Goal: Task Accomplishment & Management: Manage account settings

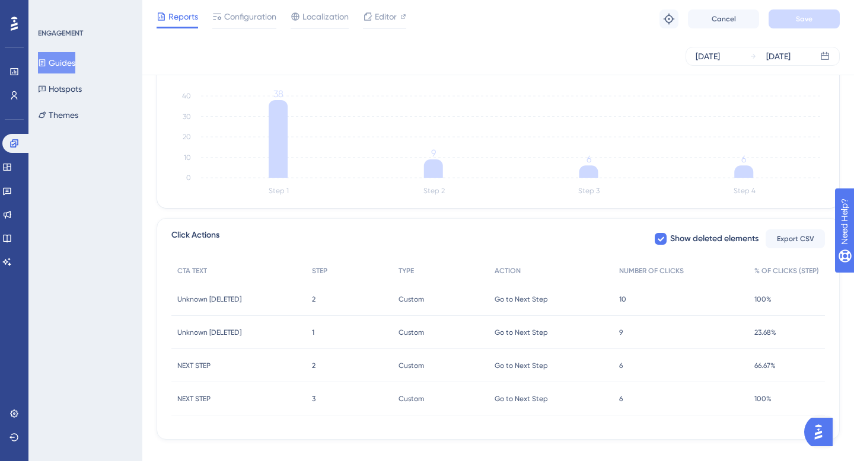
scroll to position [342, 0]
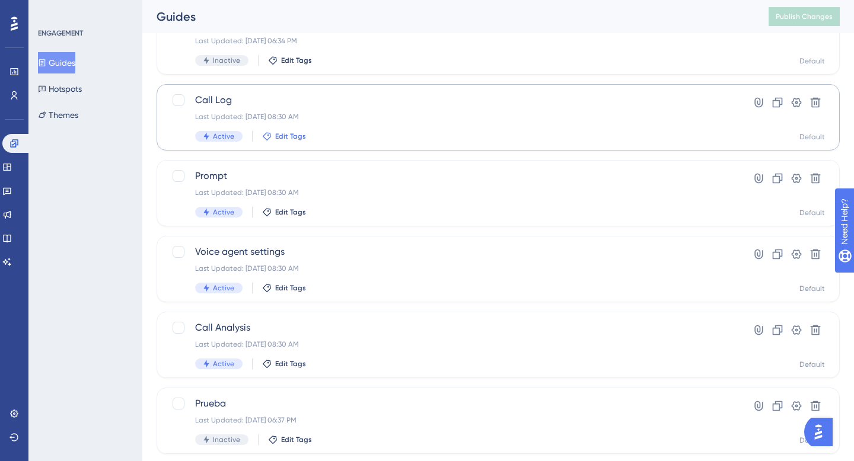
scroll to position [108, 0]
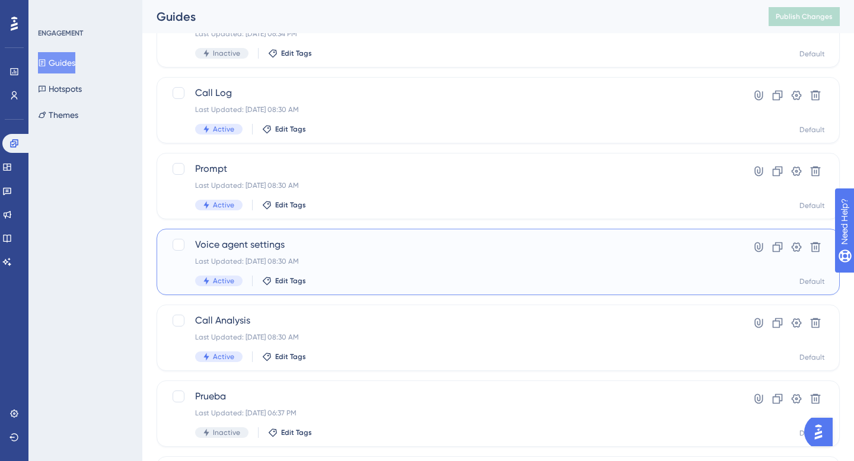
click at [276, 238] on span "Voice agent settings" at bounding box center [450, 245] width 511 height 14
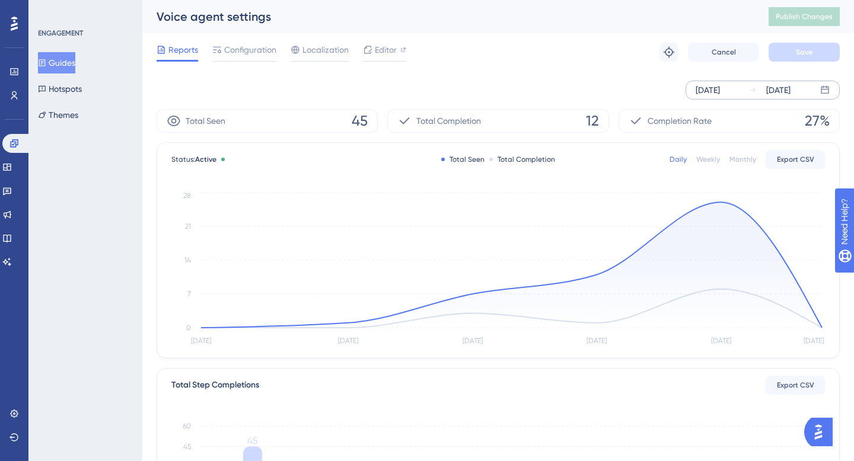
click at [777, 95] on div "[DATE]" at bounding box center [778, 90] width 24 height 14
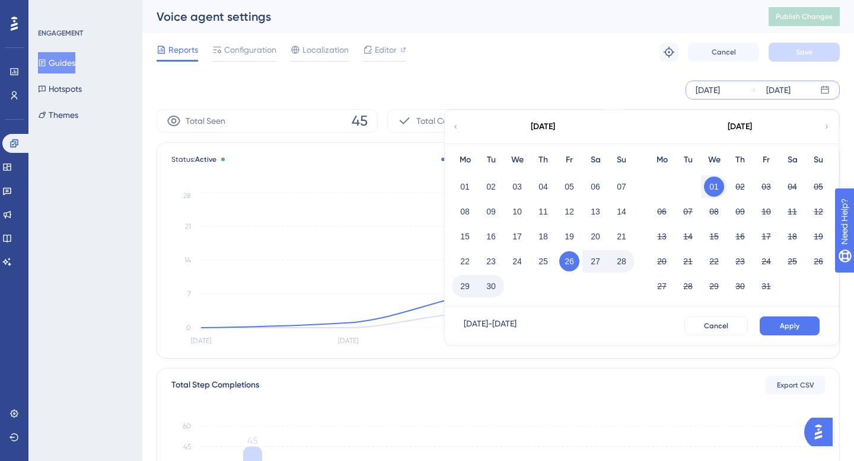
click at [717, 190] on button "01" at bounding box center [714, 187] width 20 height 20
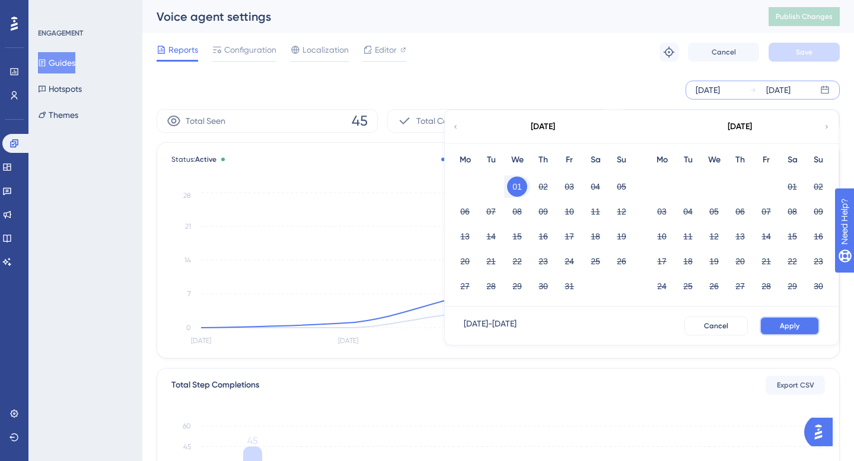
click at [802, 325] on button "Apply" at bounding box center [789, 326] width 60 height 19
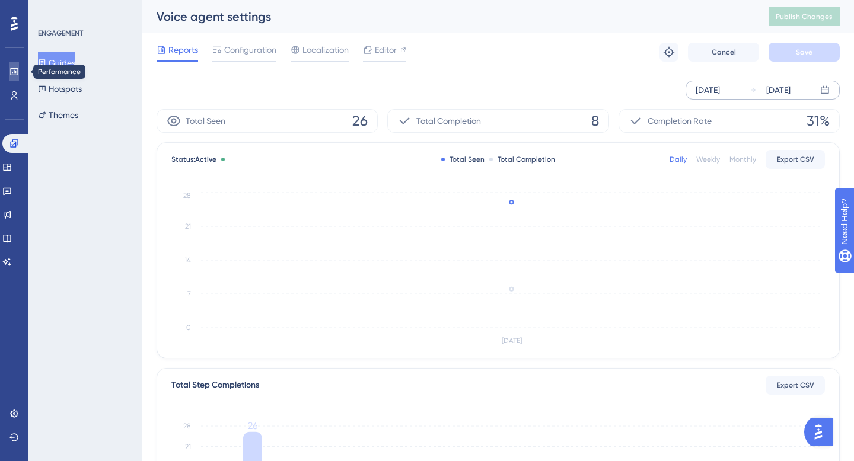
click at [9, 69] on icon at bounding box center [13, 71] width 9 height 9
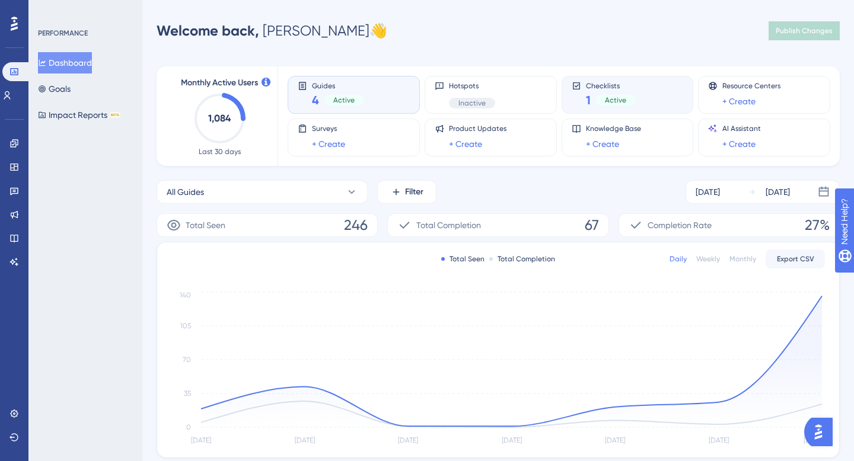
click at [575, 92] on div "Checklists 1 Active" at bounding box center [627, 94] width 112 height 27
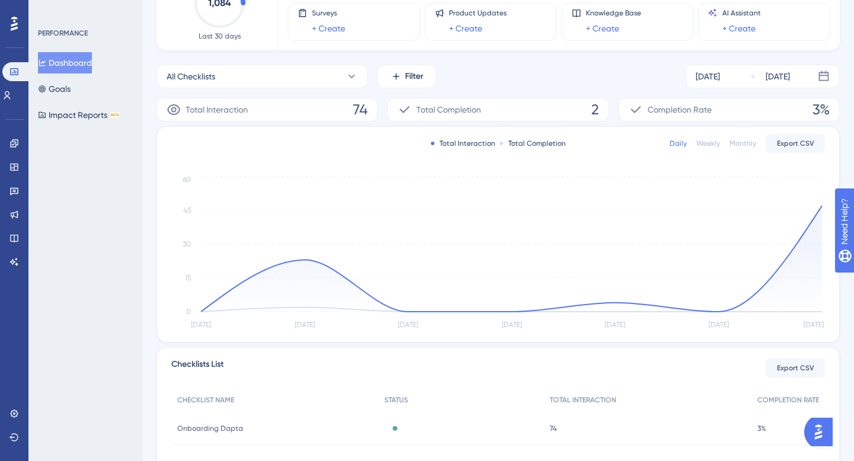
scroll to position [209, 0]
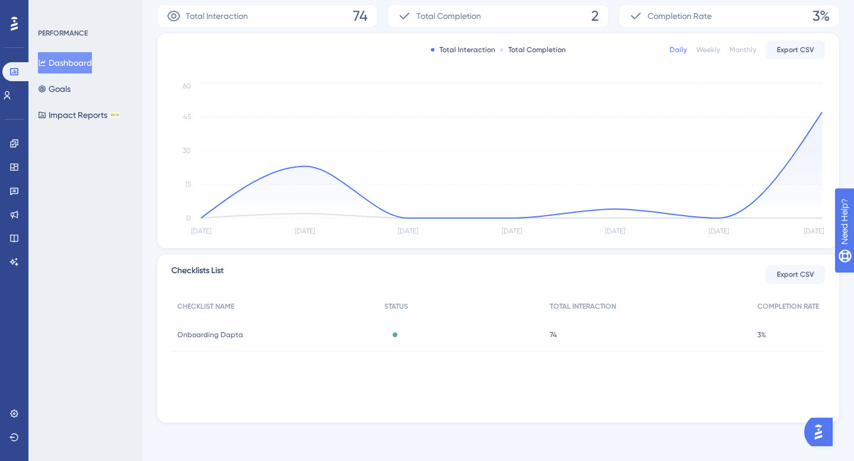
click at [235, 335] on span "Onboarding Dapta" at bounding box center [210, 334] width 66 height 9
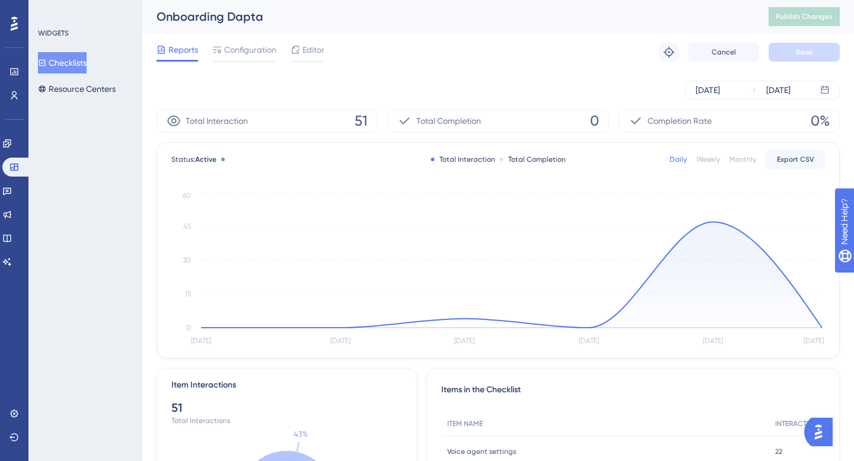
click at [77, 56] on button "Checklists" at bounding box center [62, 62] width 49 height 21
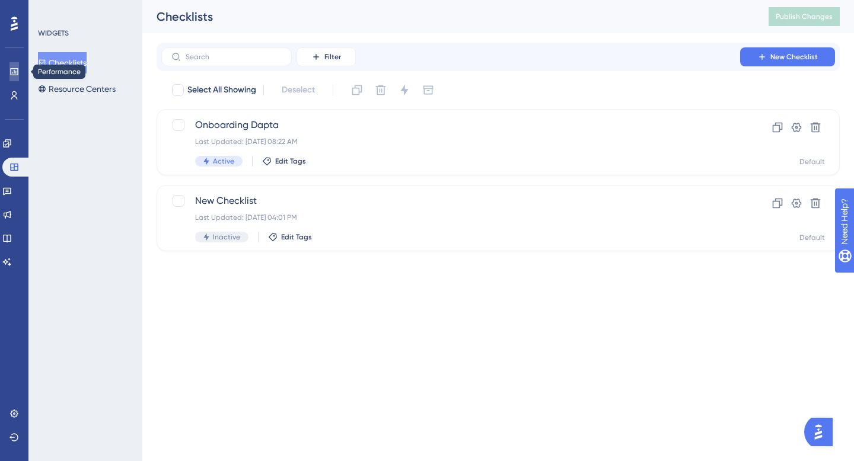
click at [14, 81] on link at bounding box center [13, 71] width 9 height 19
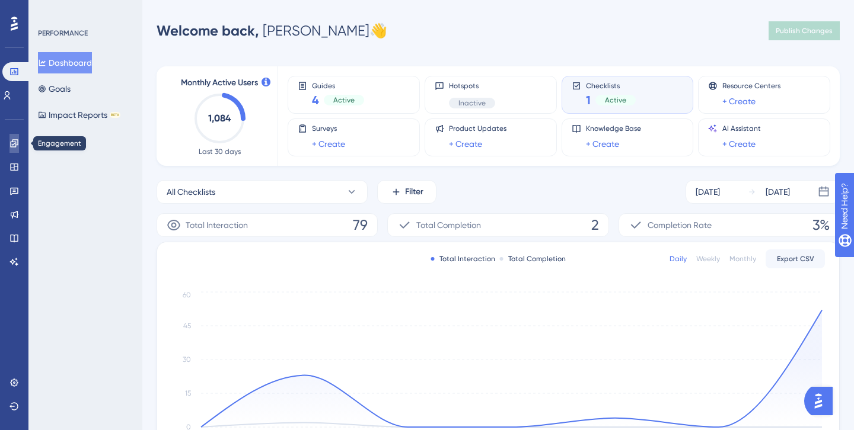
click at [9, 147] on link at bounding box center [13, 143] width 9 height 19
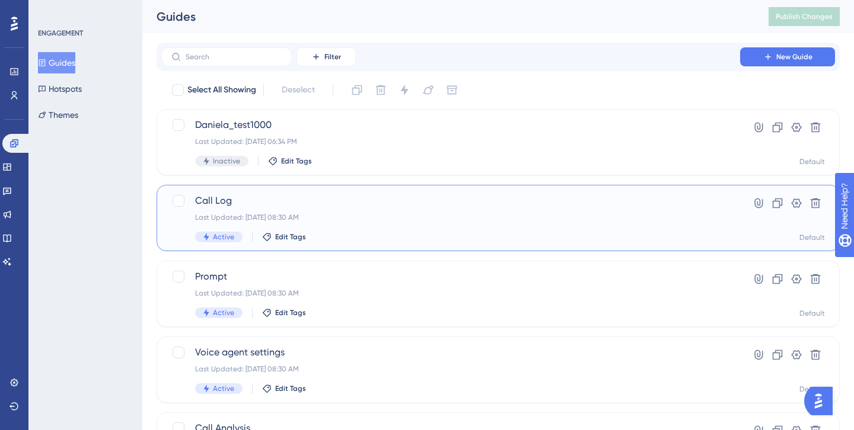
click at [196, 210] on div "Call Log Last Updated: Oct 01 2025, 08:30 AM Active Edit Tags" at bounding box center [450, 218] width 511 height 49
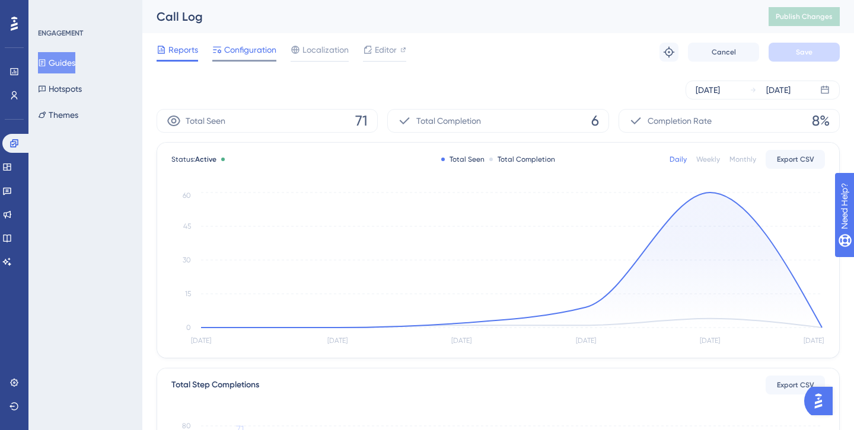
click at [242, 54] on span "Configuration" at bounding box center [250, 50] width 52 height 14
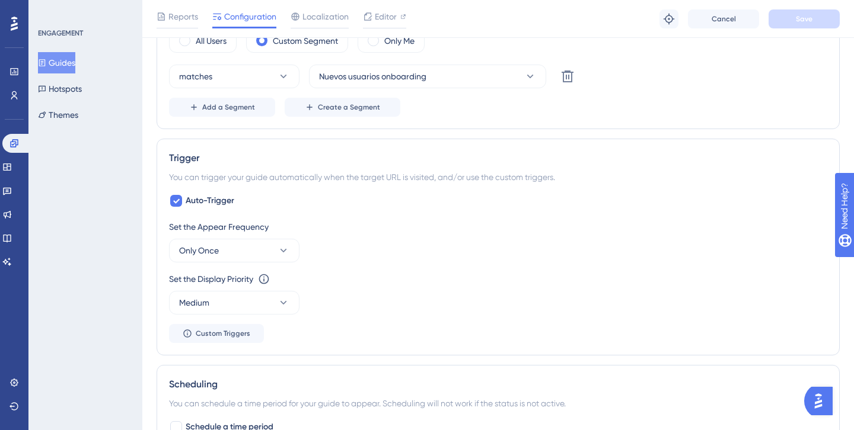
scroll to position [541, 0]
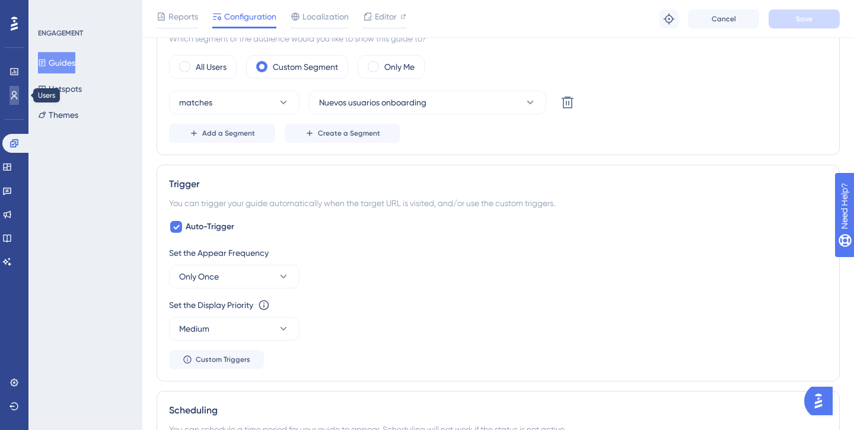
click at [17, 98] on icon at bounding box center [13, 95] width 9 height 9
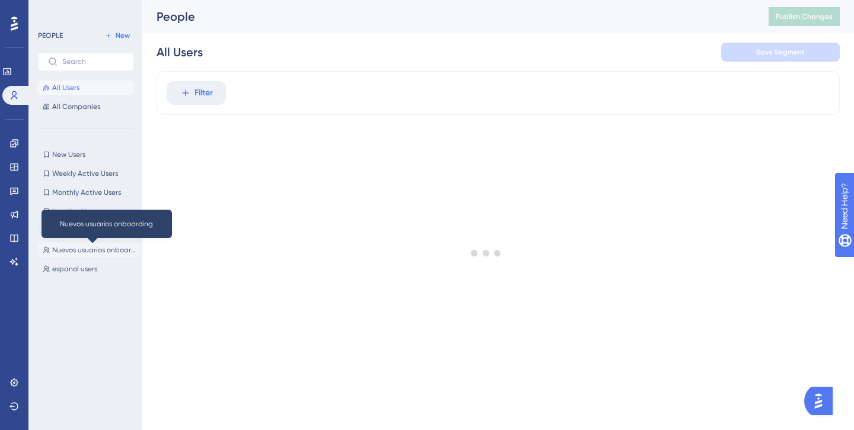
click at [80, 252] on span "Nuevos usuarios onboarding" at bounding box center [94, 249] width 84 height 9
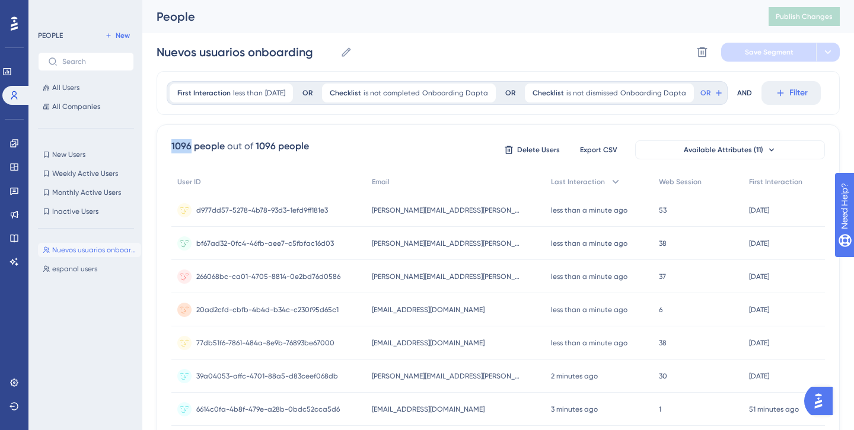
drag, startPoint x: 171, startPoint y: 145, endPoint x: 188, endPoint y: 148, distance: 18.0
click at [10, 75] on icon at bounding box center [6, 71] width 9 height 9
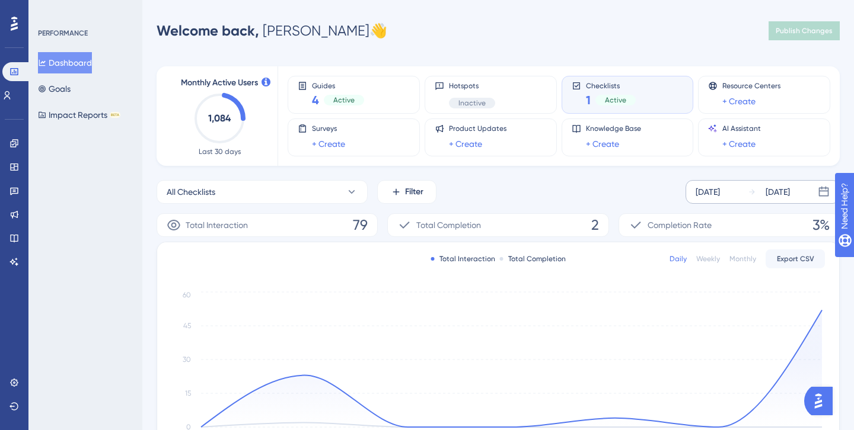
click at [790, 188] on div "[DATE]" at bounding box center [777, 192] width 24 height 14
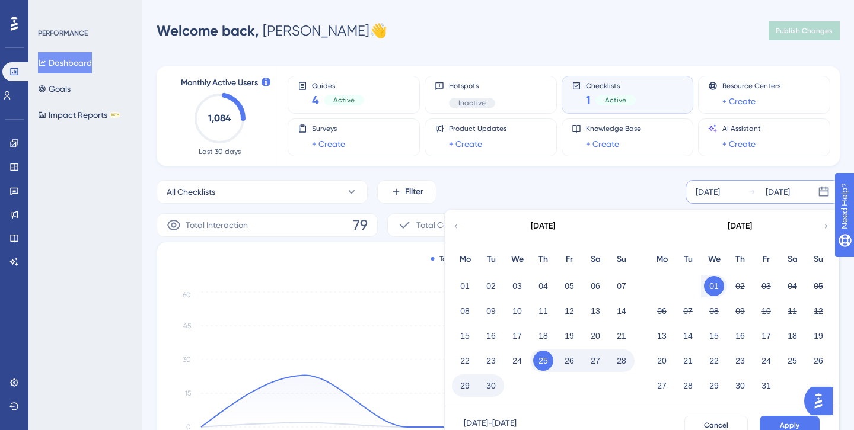
click at [715, 287] on button "01" at bounding box center [714, 286] width 20 height 20
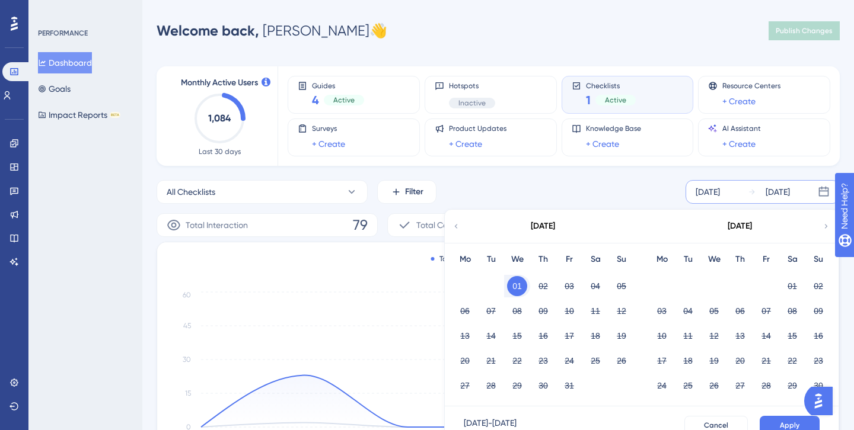
click at [516, 280] on button "01" at bounding box center [517, 286] width 20 height 20
click at [720, 190] on div "[DATE]" at bounding box center [707, 192] width 24 height 14
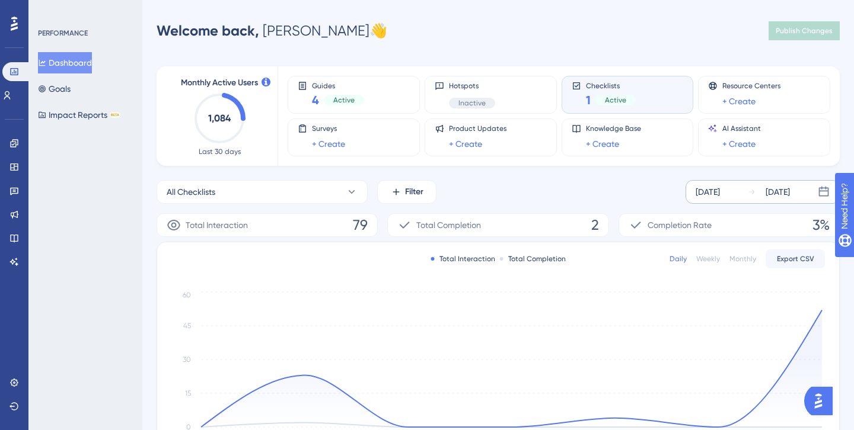
click at [720, 191] on div "[DATE]" at bounding box center [707, 192] width 24 height 14
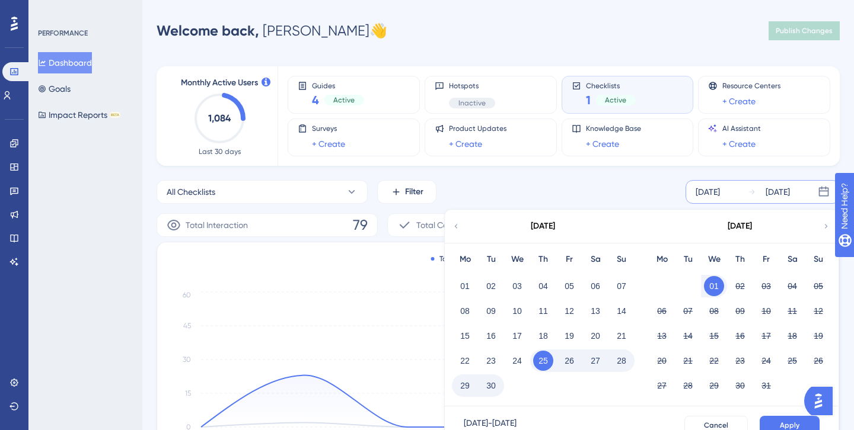
click at [625, 361] on button "28" at bounding box center [621, 361] width 20 height 20
click at [487, 396] on div "30" at bounding box center [491, 386] width 26 height 23
click at [487, 394] on button "30" at bounding box center [491, 386] width 20 height 20
click at [567, 359] on button "26" at bounding box center [569, 361] width 20 height 20
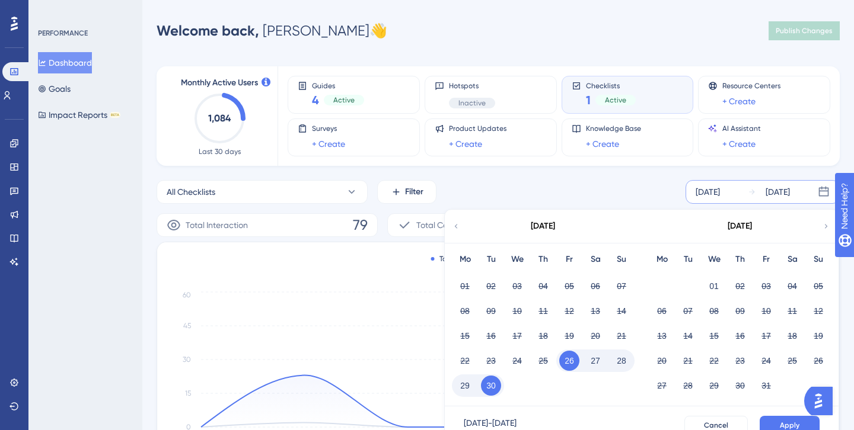
click at [644, 187] on div "All Checklists Filter Sep 25 2025 Oct 01 2025 September 2025 Mo Tu We Th Fr Sa …" at bounding box center [497, 192] width 683 height 24
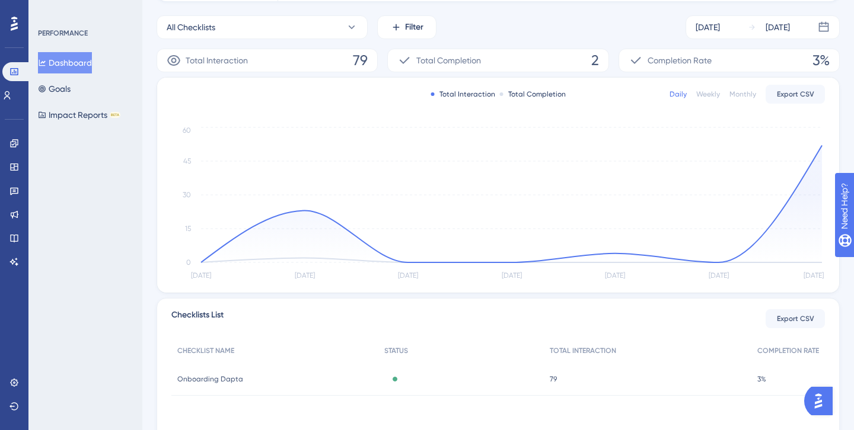
scroll to position [240, 0]
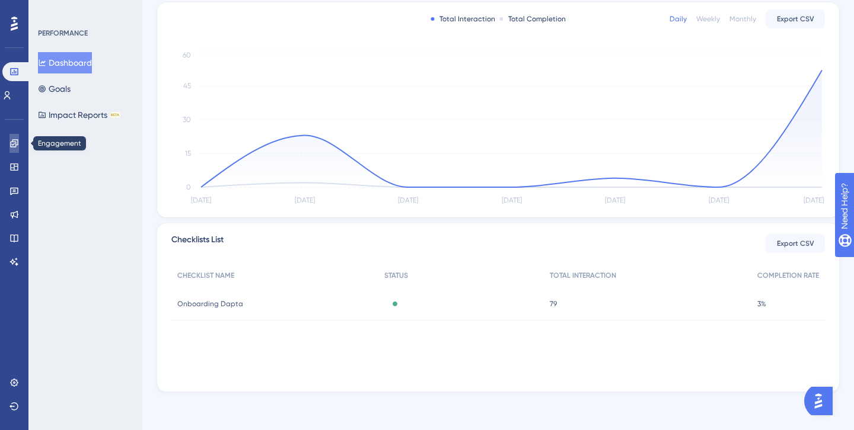
click at [15, 146] on icon at bounding box center [13, 143] width 9 height 9
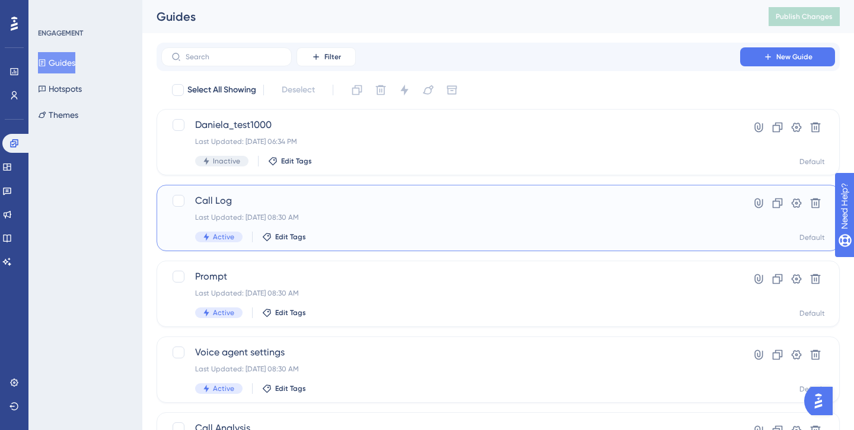
click at [232, 194] on span "Call Log" at bounding box center [450, 201] width 511 height 14
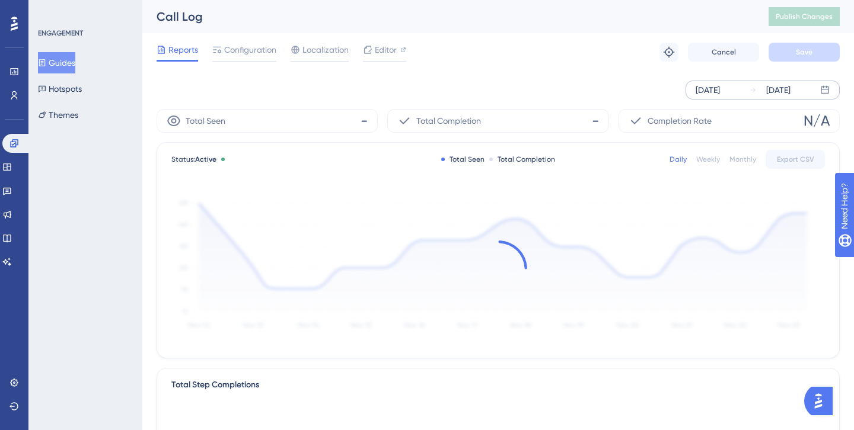
click at [773, 88] on div "[DATE]" at bounding box center [778, 90] width 24 height 14
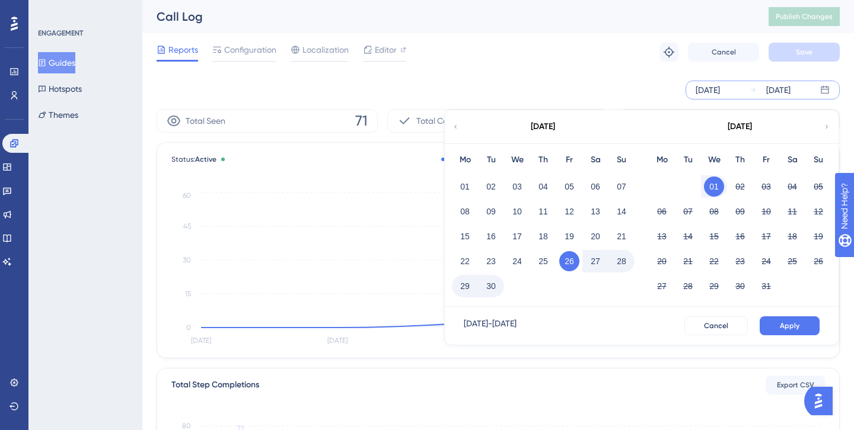
click at [714, 180] on button "01" at bounding box center [714, 187] width 20 height 20
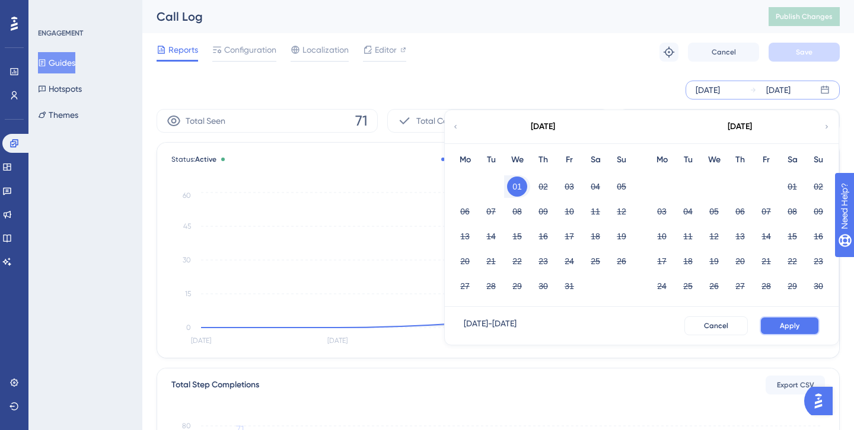
click at [773, 328] on button "Apply" at bounding box center [789, 326] width 60 height 19
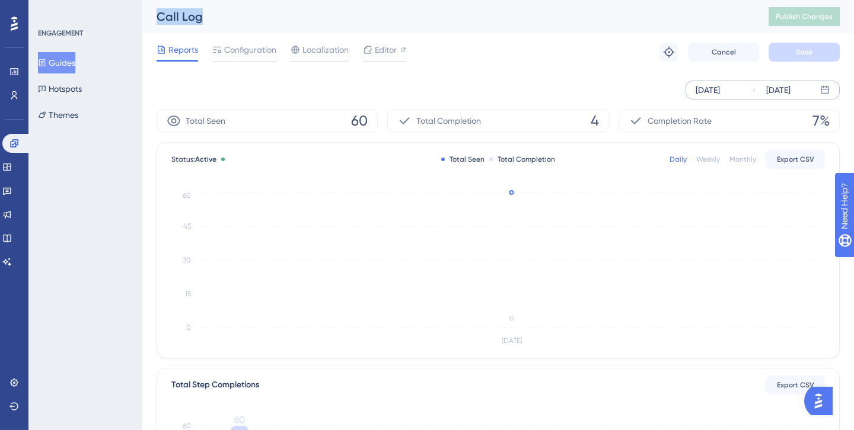
drag, startPoint x: 207, startPoint y: 18, endPoint x: 148, endPoint y: 16, distance: 59.9
click at [148, 16] on div "Call Log Publish Changes" at bounding box center [497, 16] width 711 height 33
drag, startPoint x: 343, startPoint y: 119, endPoint x: 376, endPoint y: 123, distance: 32.9
click at [376, 123] on div "Total Seen 60" at bounding box center [266, 121] width 221 height 24
drag, startPoint x: 584, startPoint y: 117, endPoint x: 602, endPoint y: 118, distance: 17.8
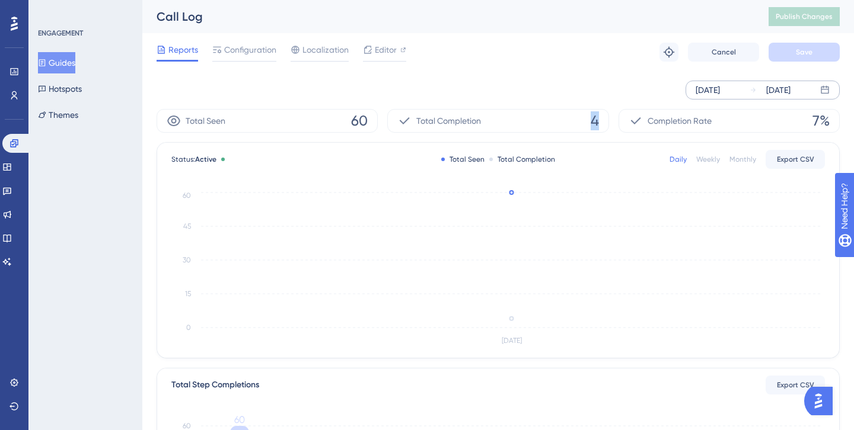
click at [602, 118] on div "Total Completion 4" at bounding box center [497, 121] width 221 height 24
drag, startPoint x: 593, startPoint y: 118, endPoint x: 541, endPoint y: 117, distance: 51.6
click at [539, 117] on div "Total Completion 4" at bounding box center [497, 121] width 221 height 24
click at [541, 117] on div "Total Completion 4" at bounding box center [497, 121] width 221 height 24
drag, startPoint x: 583, startPoint y: 125, endPoint x: 603, endPoint y: 125, distance: 20.7
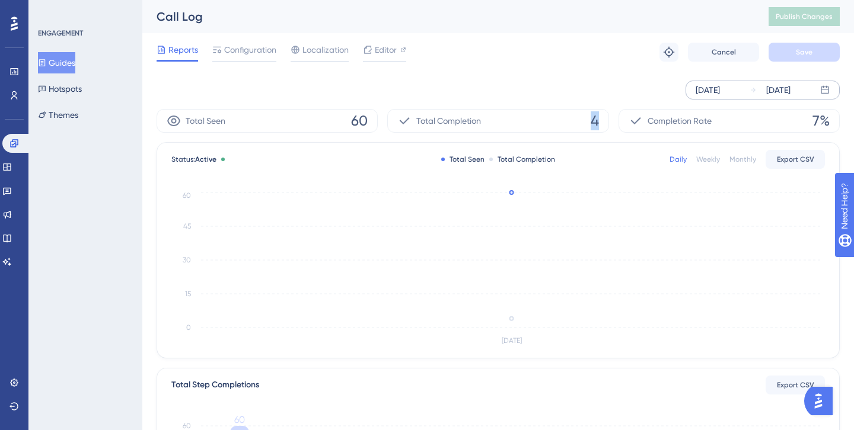
click at [605, 125] on div "Total Completion 4" at bounding box center [497, 121] width 221 height 24
drag, startPoint x: 794, startPoint y: 126, endPoint x: 843, endPoint y: 122, distance: 49.4
click at [844, 122] on div "Performance Users Engagement Widgets Feedback Product Updates Knowledge Base AI…" at bounding box center [497, 427] width 711 height 855
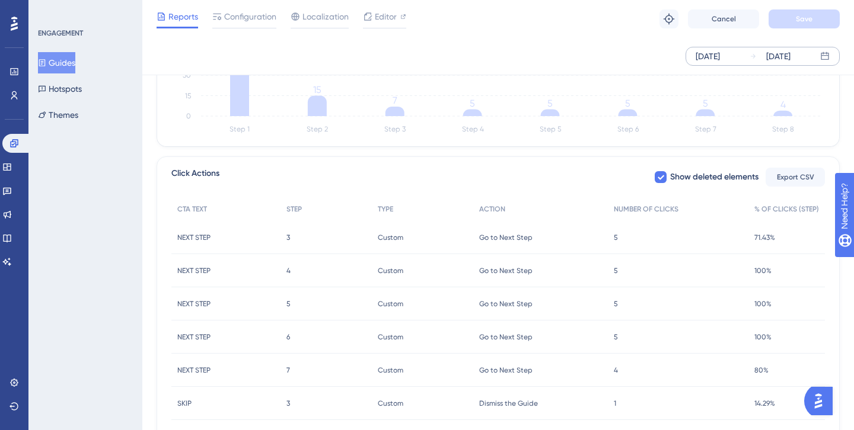
scroll to position [439, 0]
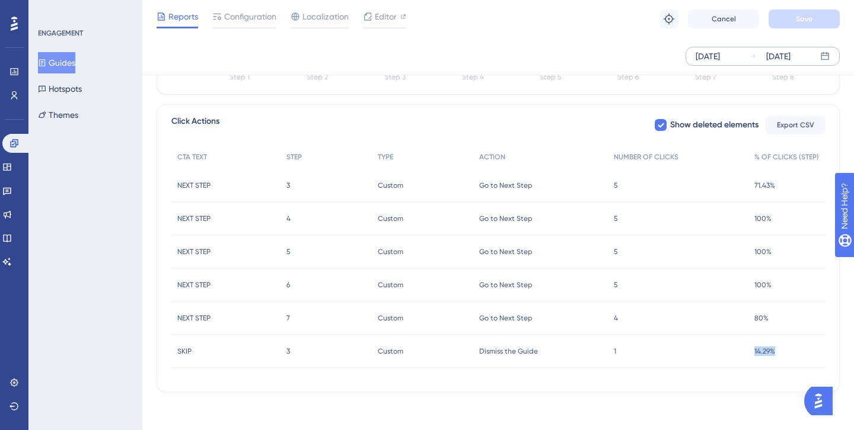
drag, startPoint x: 750, startPoint y: 353, endPoint x: 781, endPoint y: 351, distance: 30.3
click at [781, 351] on div "14.29% 14.29%" at bounding box center [786, 351] width 76 height 33
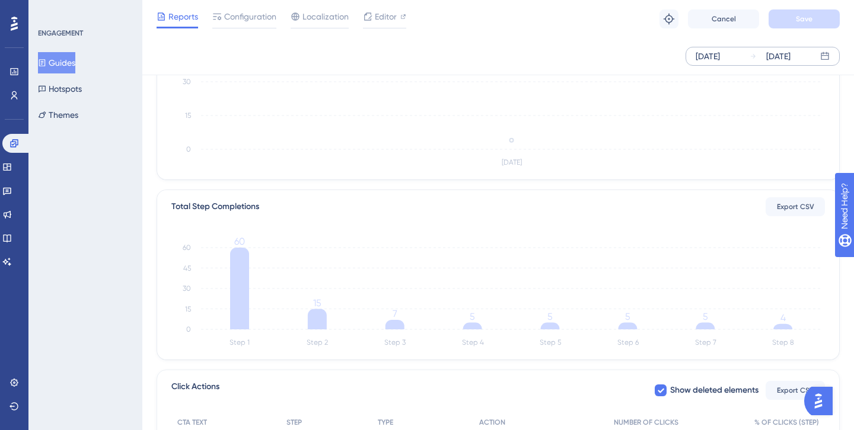
scroll to position [109, 0]
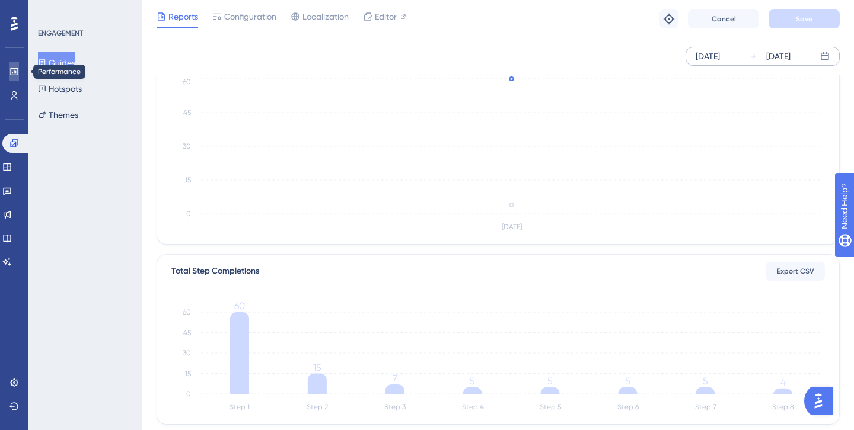
click at [18, 68] on icon at bounding box center [13, 71] width 9 height 9
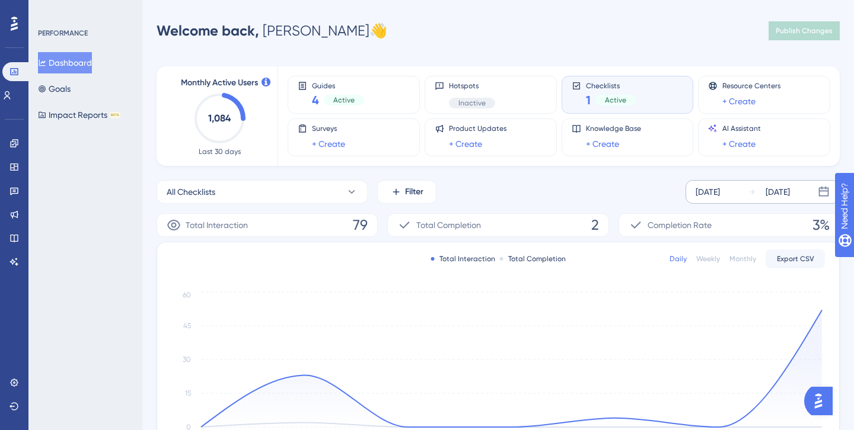
click at [790, 186] on div "[DATE]" at bounding box center [777, 192] width 24 height 14
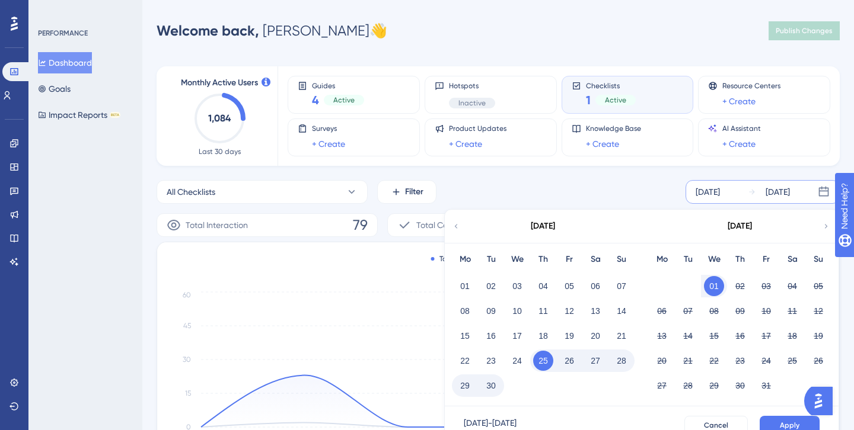
click at [712, 285] on button "01" at bounding box center [714, 286] width 20 height 20
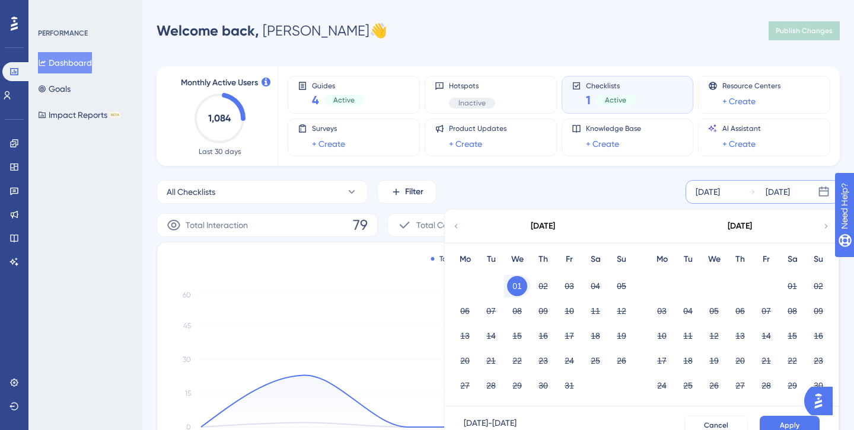
click at [686, 170] on div "Monthly Active Users 1,084 Last 30 days Guides 4 Active Hotspots Inactive Check…" at bounding box center [497, 342] width 683 height 580
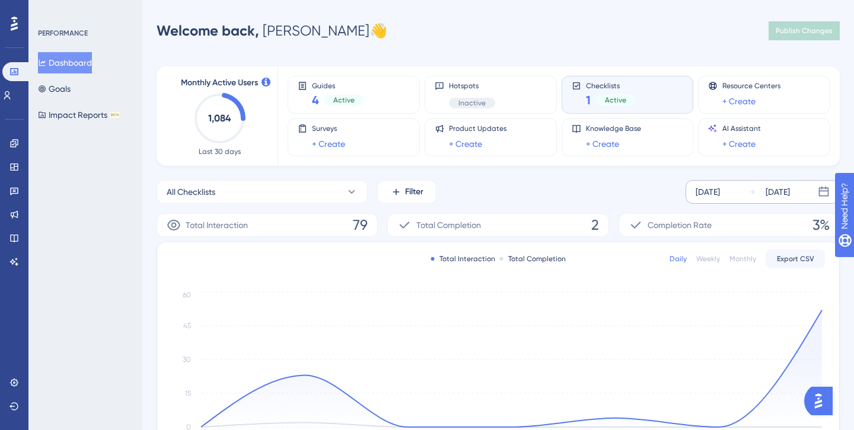
click at [710, 200] on div "Sep 25 2025 Oct 01 2025" at bounding box center [762, 192] width 154 height 24
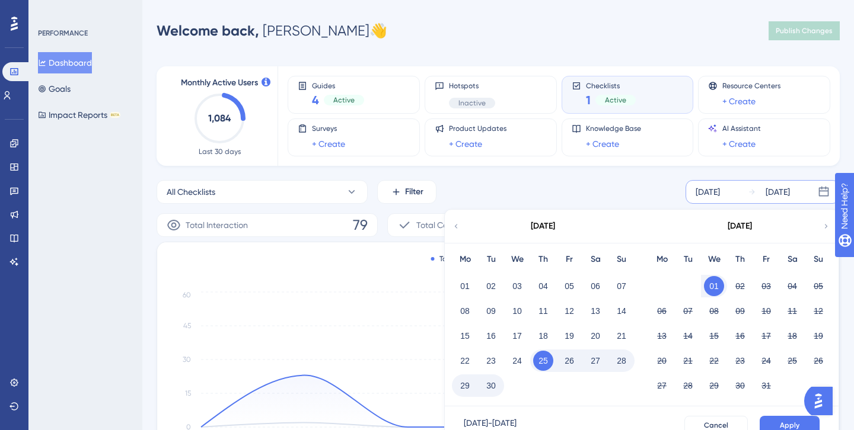
click at [714, 288] on button "01" at bounding box center [714, 286] width 20 height 20
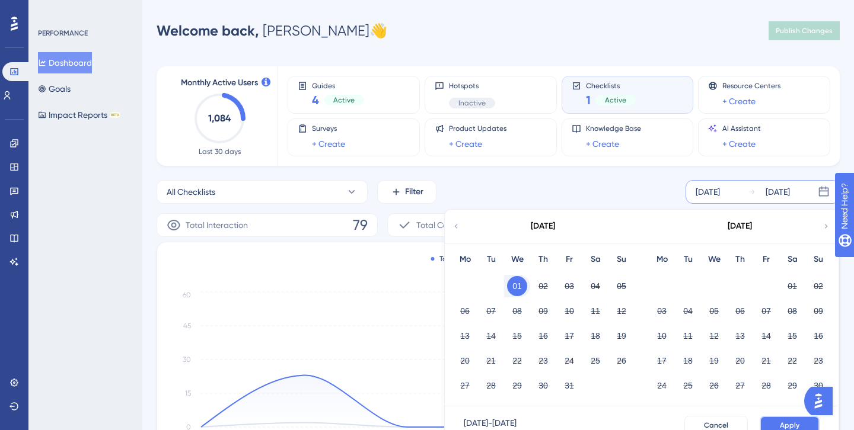
click at [769, 418] on button "Apply" at bounding box center [789, 425] width 60 height 19
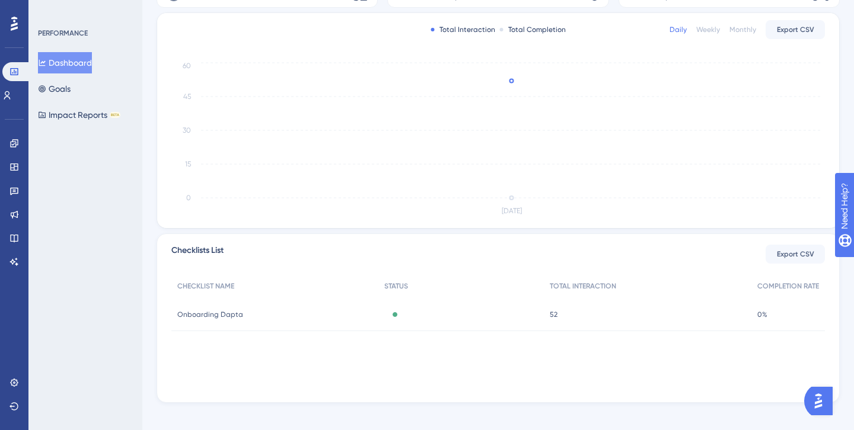
scroll to position [240, 0]
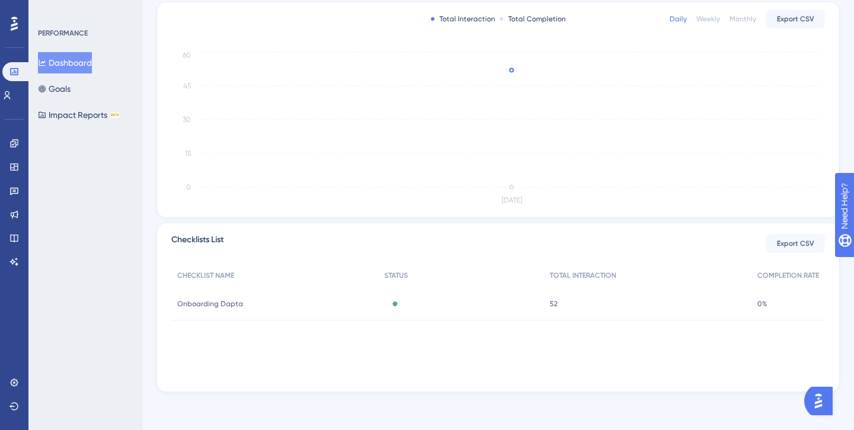
click at [213, 304] on span "Onboarding Dapta" at bounding box center [210, 303] width 66 height 9
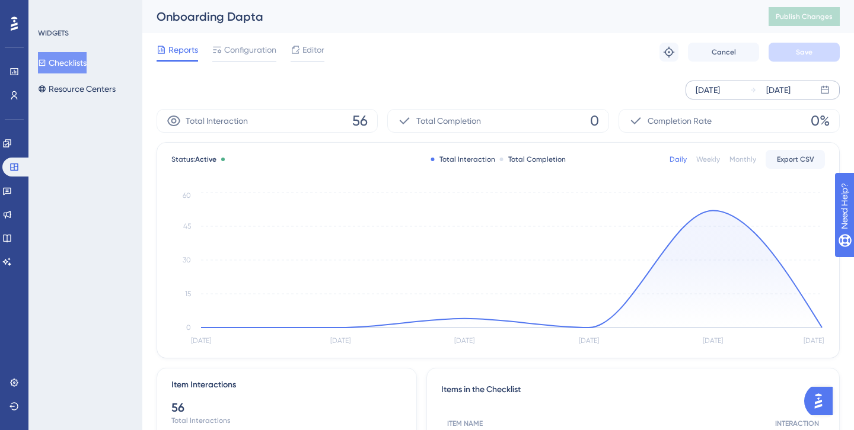
click at [720, 84] on div "Sep 26 2025" at bounding box center [707, 90] width 24 height 14
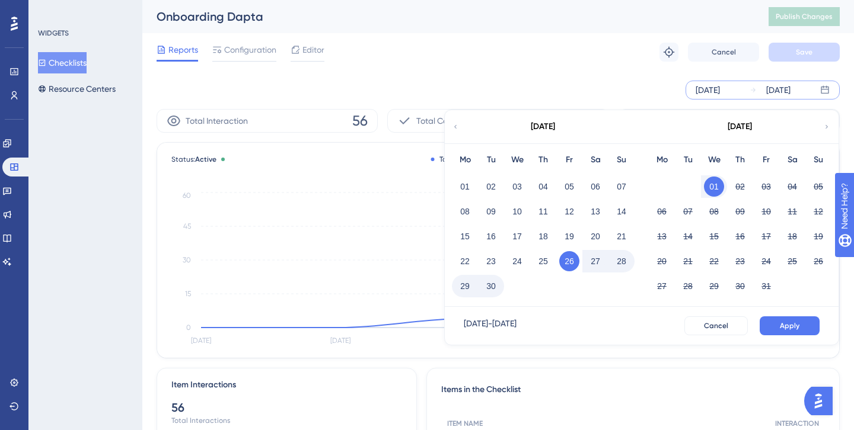
click at [714, 180] on button "01" at bounding box center [714, 187] width 20 height 20
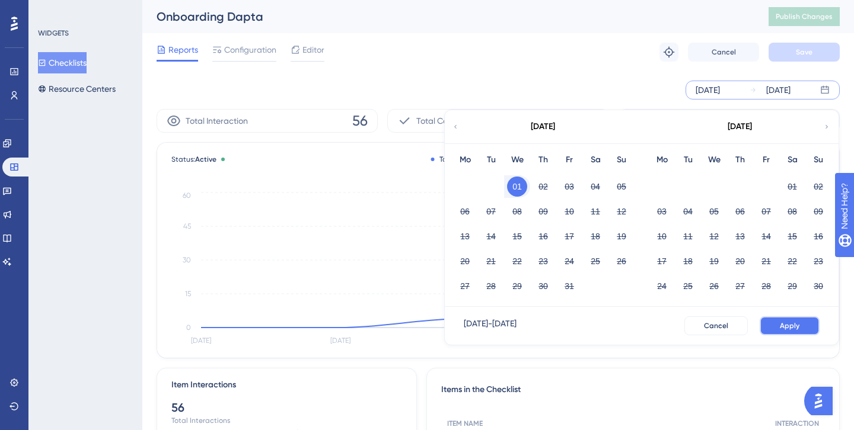
click at [778, 333] on button "Apply" at bounding box center [789, 326] width 60 height 19
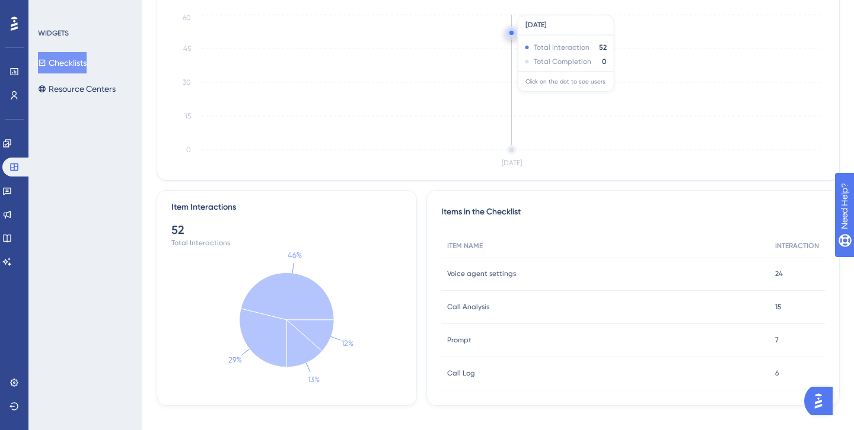
scroll to position [187, 0]
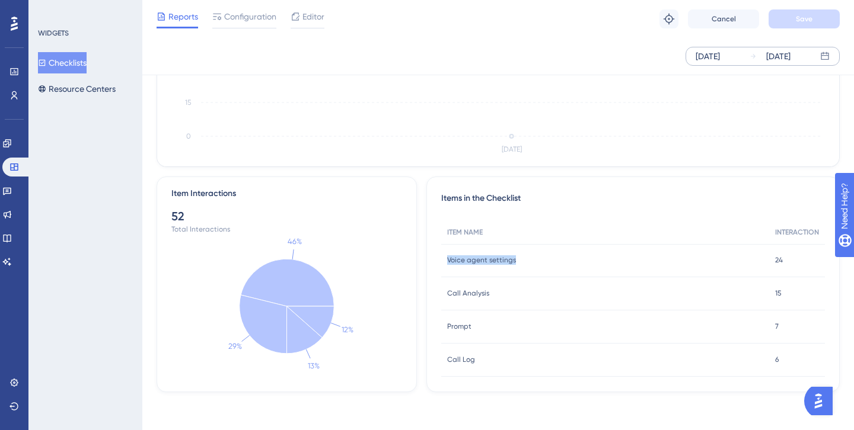
drag, startPoint x: 446, startPoint y: 258, endPoint x: 529, endPoint y: 258, distance: 83.0
click at [532, 258] on div "Voice agent settings Voice agent settings" at bounding box center [605, 260] width 328 height 33
click at [529, 258] on div "Voice agent settings Voice agent settings" at bounding box center [605, 260] width 328 height 33
click at [618, 356] on div "Call Log Call Log" at bounding box center [605, 360] width 328 height 33
click at [593, 95] on icon "Oct 1 0 15 30 45 60" at bounding box center [497, 77] width 653 height 159
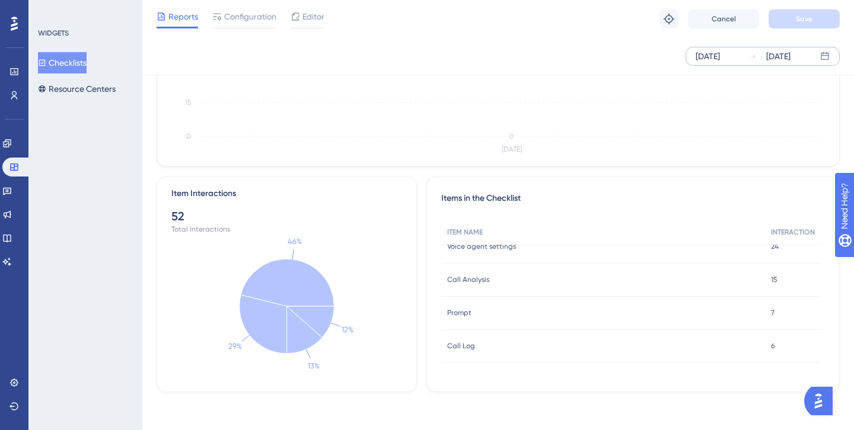
scroll to position [0, 0]
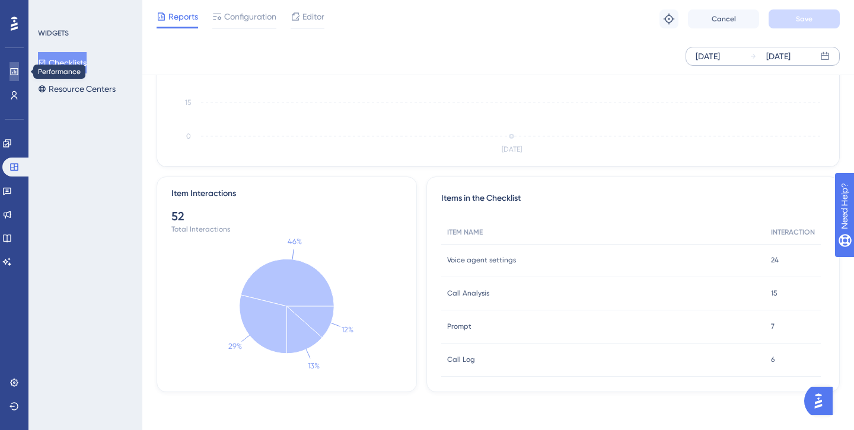
click at [10, 70] on icon at bounding box center [14, 71] width 8 height 7
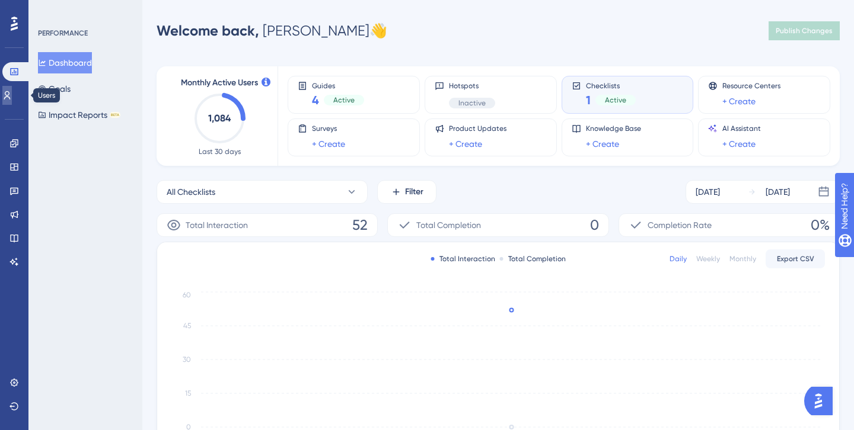
click at [9, 95] on icon at bounding box center [6, 95] width 9 height 9
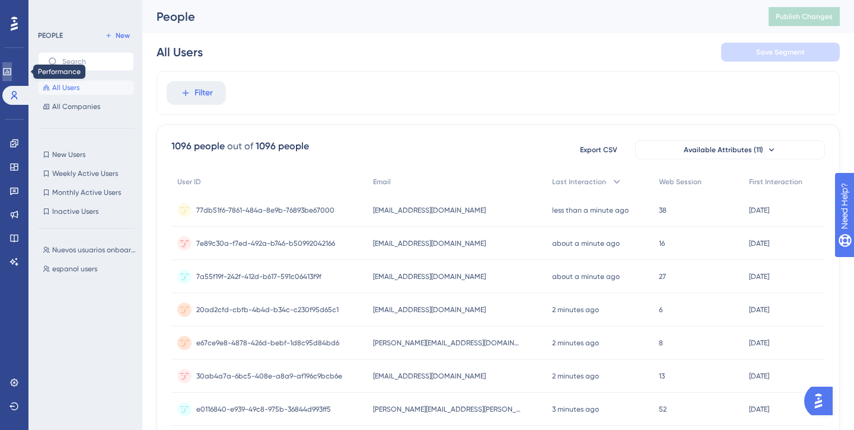
click at [11, 75] on icon at bounding box center [7, 71] width 8 height 7
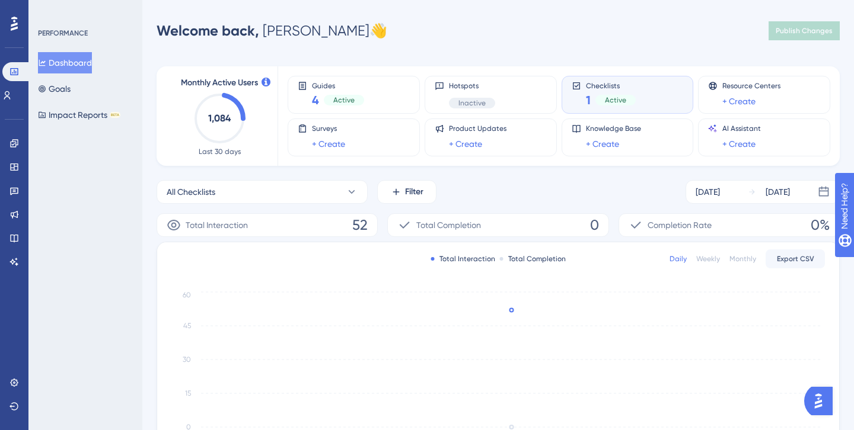
scroll to position [240, 0]
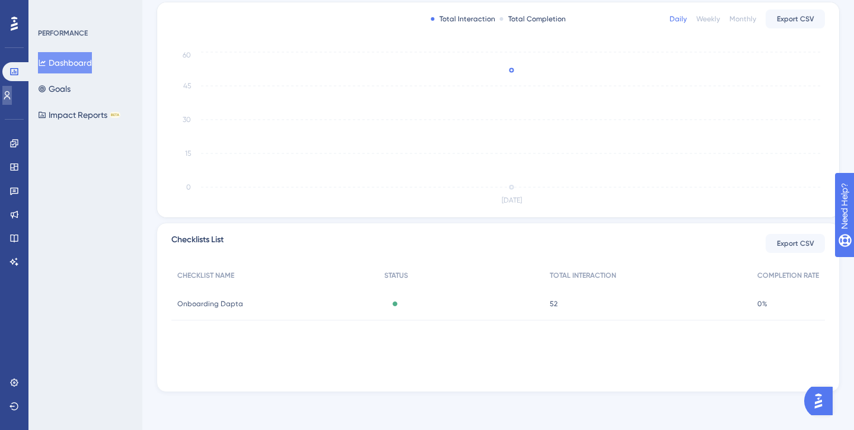
click at [9, 94] on icon at bounding box center [6, 95] width 9 height 9
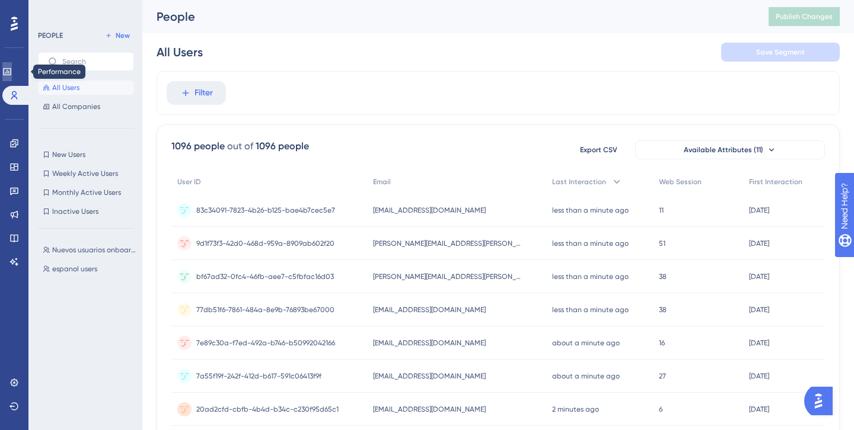
click at [11, 72] on icon at bounding box center [7, 71] width 8 height 7
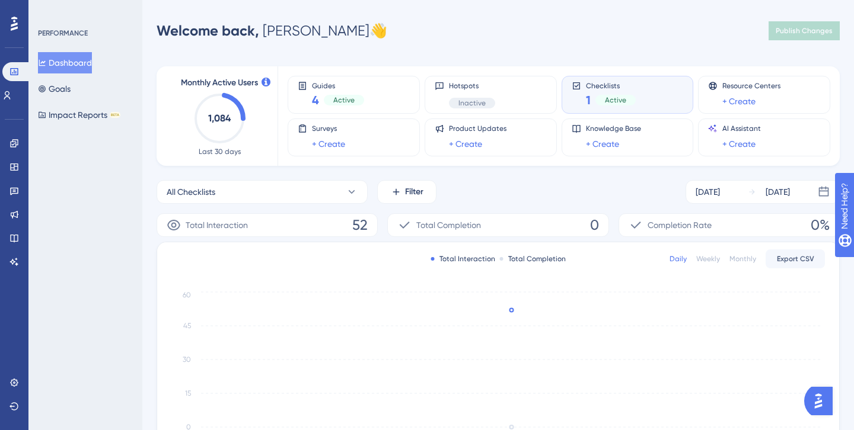
click at [17, 85] on div "Performance Users" at bounding box center [14, 83] width 24 height 43
click at [12, 91] on icon at bounding box center [6, 95] width 9 height 9
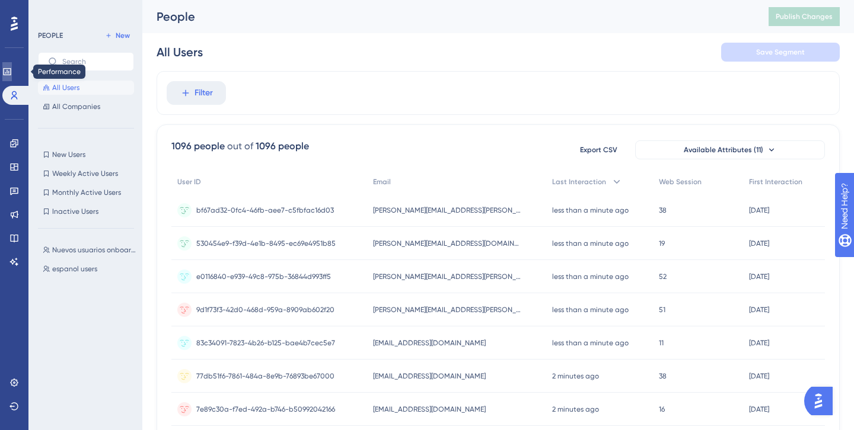
click at [12, 76] on link at bounding box center [6, 71] width 9 height 19
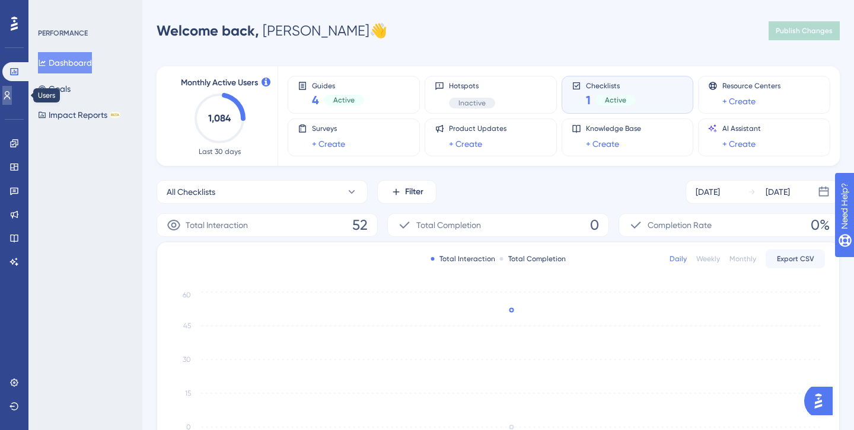
click at [10, 97] on icon at bounding box center [6, 95] width 9 height 9
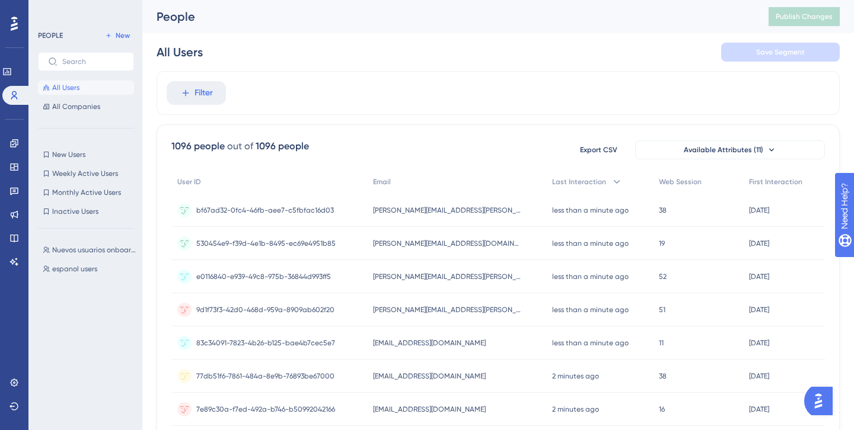
click at [11, 154] on div "Engagement Widgets Feedback Product Updates Knowledge Base AI Assistant" at bounding box center [13, 203] width 9 height 138
click at [12, 151] on link at bounding box center [13, 143] width 9 height 19
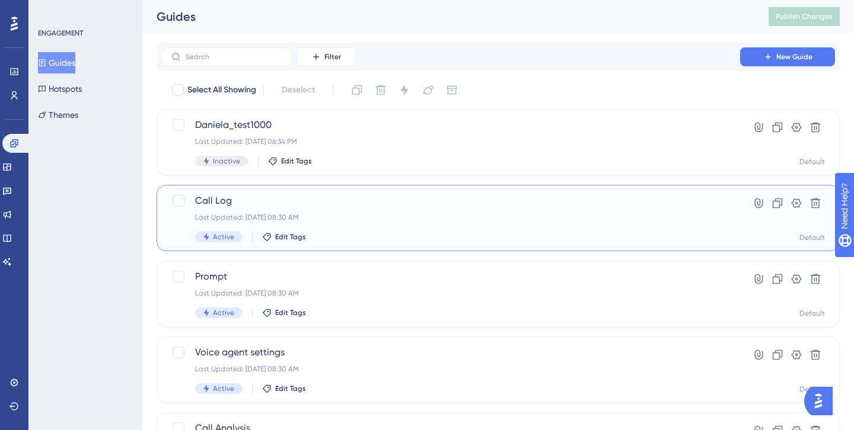
click at [311, 199] on span "Call Log" at bounding box center [450, 201] width 511 height 14
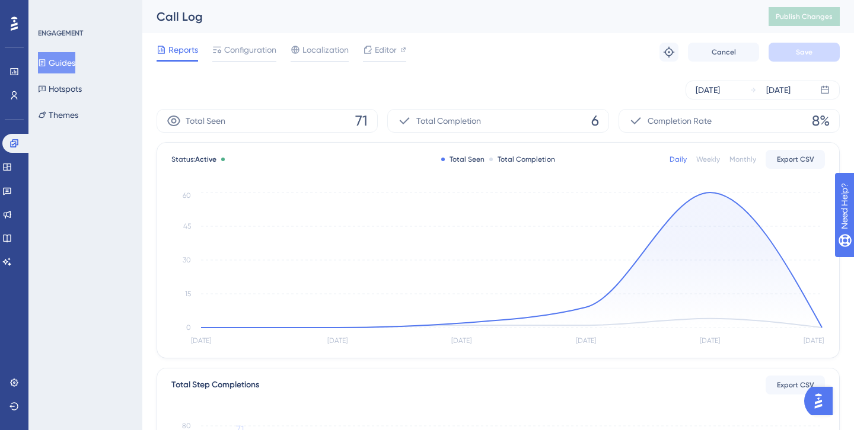
drag, startPoint x: 576, startPoint y: 107, endPoint x: 515, endPoint y: 105, distance: 61.1
click at [554, 108] on div "Sep 26 2025 Oct 01 2025" at bounding box center [497, 90] width 683 height 38
drag, startPoint x: 226, startPoint y: 17, endPoint x: 158, endPoint y: 18, distance: 68.2
click at [158, 18] on div "Call Log" at bounding box center [447, 16] width 582 height 17
click at [15, 68] on icon at bounding box center [13, 71] width 9 height 9
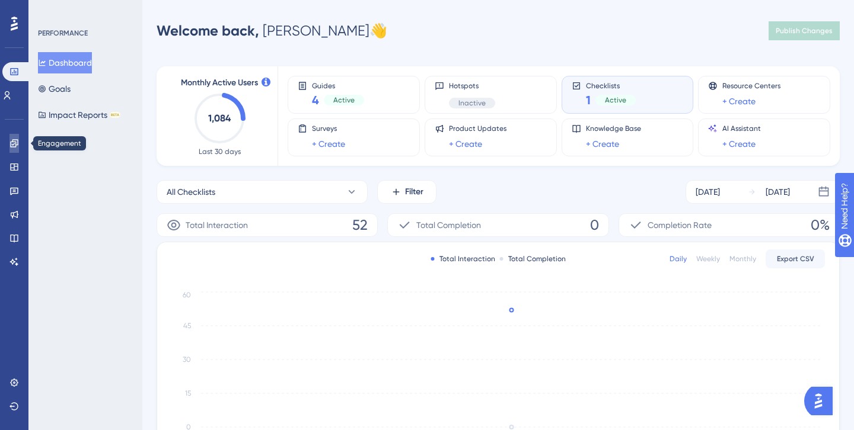
click at [11, 148] on link at bounding box center [13, 143] width 9 height 19
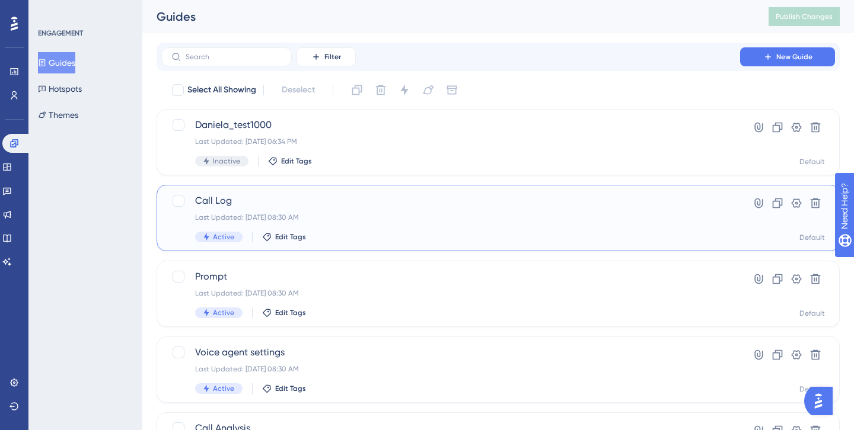
click at [226, 207] on span "Call Log" at bounding box center [450, 201] width 511 height 14
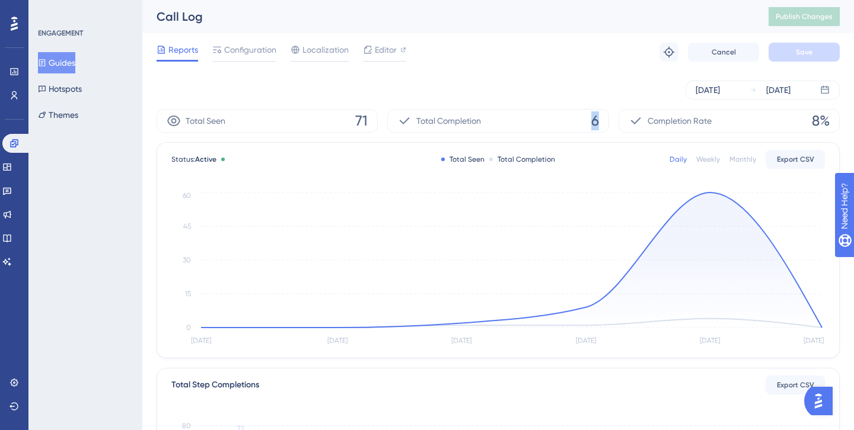
drag, startPoint x: 579, startPoint y: 119, endPoint x: 601, endPoint y: 120, distance: 21.9
click at [601, 120] on div "Total Completion 6" at bounding box center [497, 121] width 221 height 24
click at [57, 65] on button "Guides" at bounding box center [56, 62] width 37 height 21
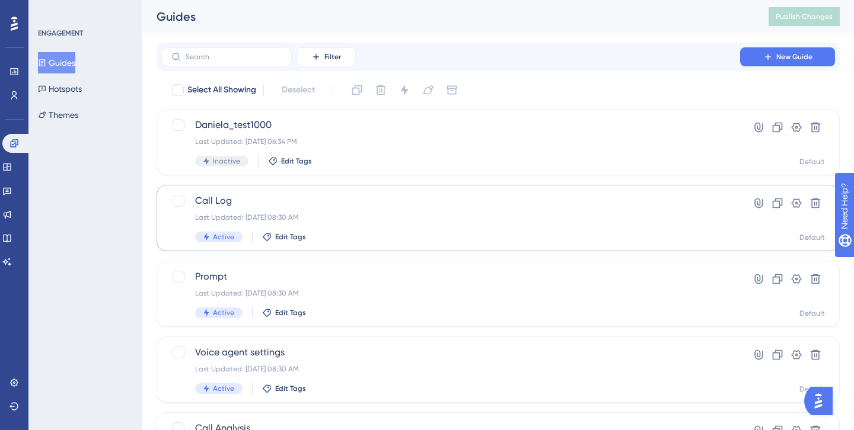
scroll to position [88, 0]
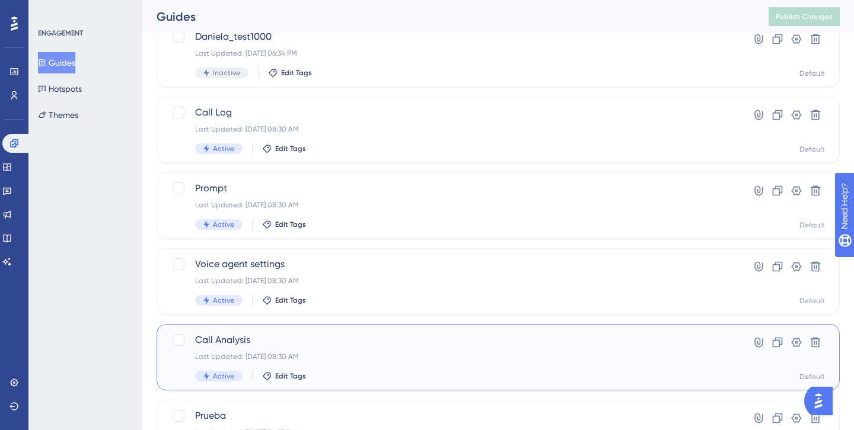
click at [293, 339] on span "Call Analysis" at bounding box center [450, 340] width 511 height 14
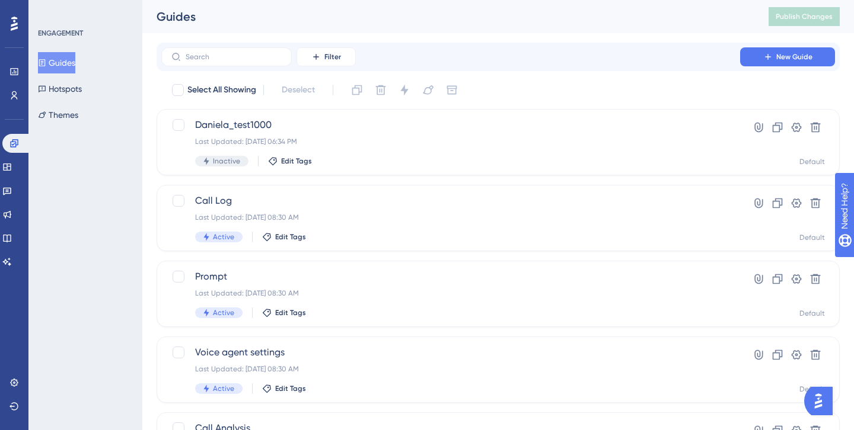
scroll to position [88, 0]
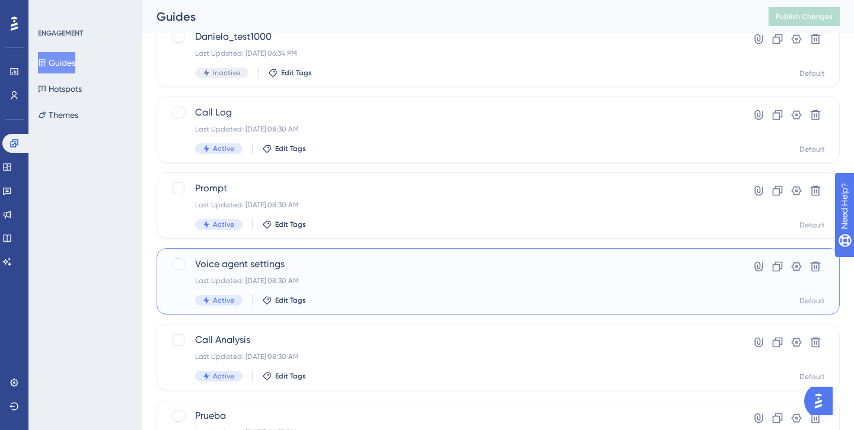
click at [260, 264] on span "Voice agent settings" at bounding box center [450, 264] width 511 height 14
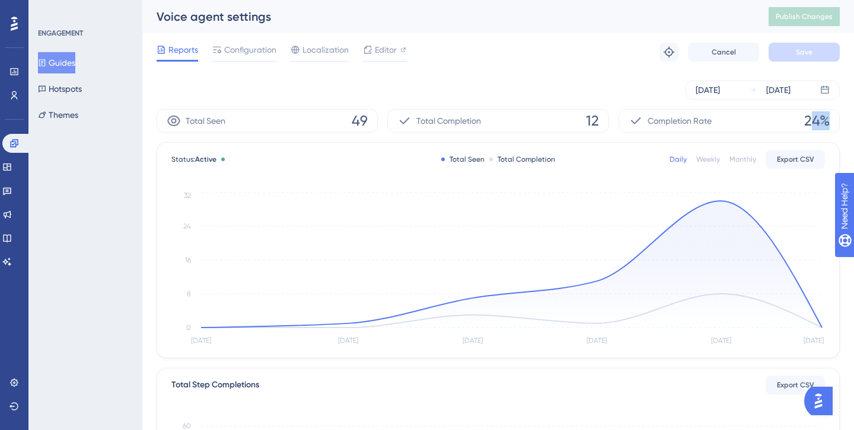
drag, startPoint x: 808, startPoint y: 117, endPoint x: 845, endPoint y: 116, distance: 36.8
click at [846, 117] on div "Performance Users Engagement Widgets Feedback Product Updates Knowledge Base AI…" at bounding box center [497, 406] width 711 height 813
click at [71, 65] on button "Guides" at bounding box center [56, 62] width 37 height 21
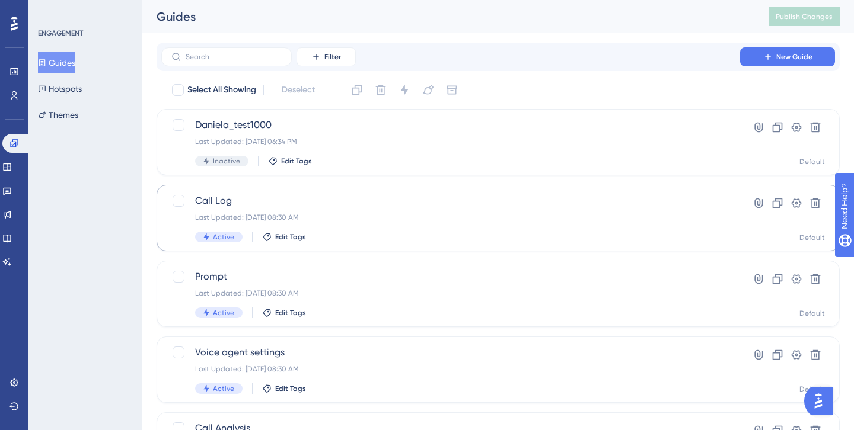
scroll to position [30, 0]
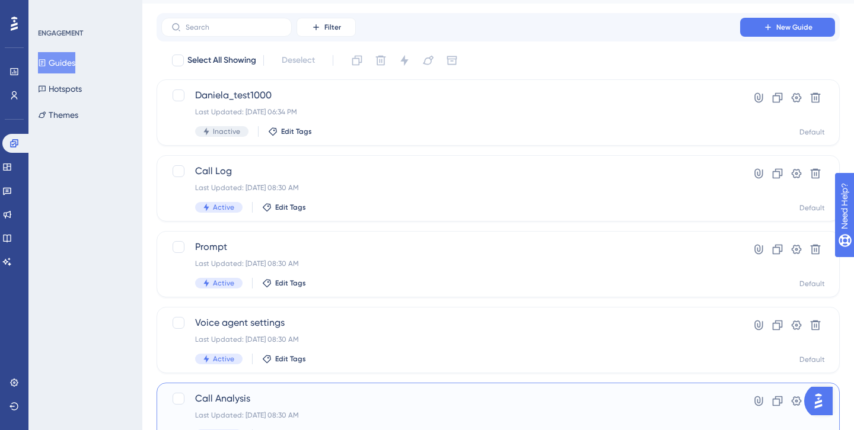
click at [229, 394] on span "Call Analysis" at bounding box center [450, 399] width 511 height 14
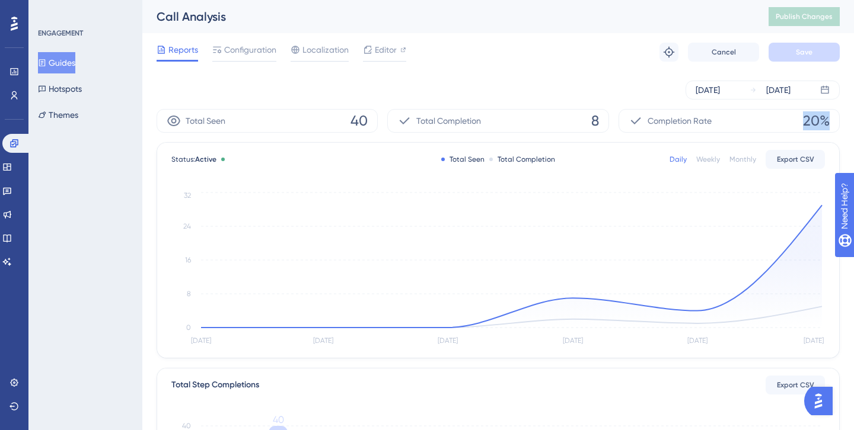
drag, startPoint x: 797, startPoint y: 120, endPoint x: 834, endPoint y: 124, distance: 37.0
click at [834, 124] on div "Completion Rate 20%" at bounding box center [728, 121] width 221 height 24
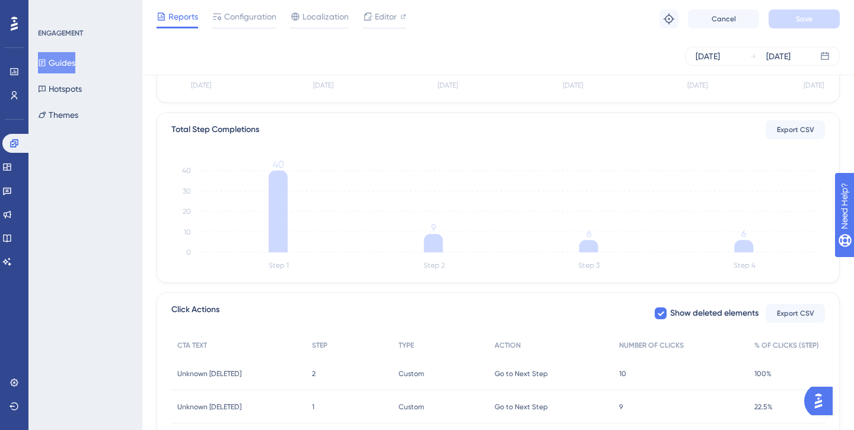
scroll to position [373, 0]
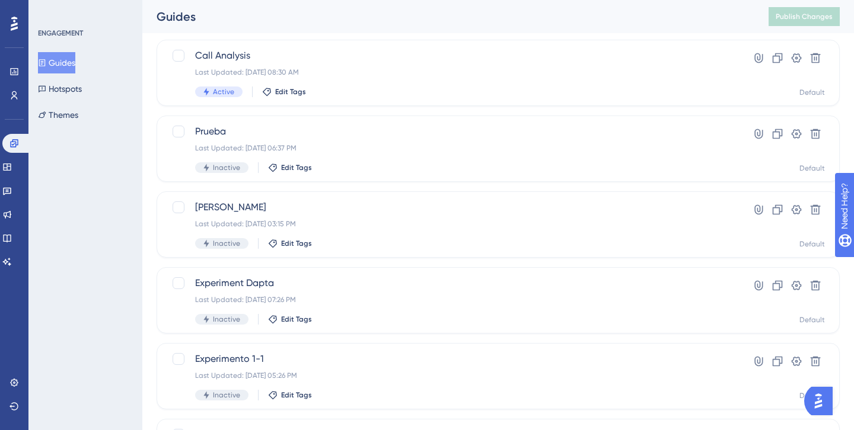
scroll to position [30, 0]
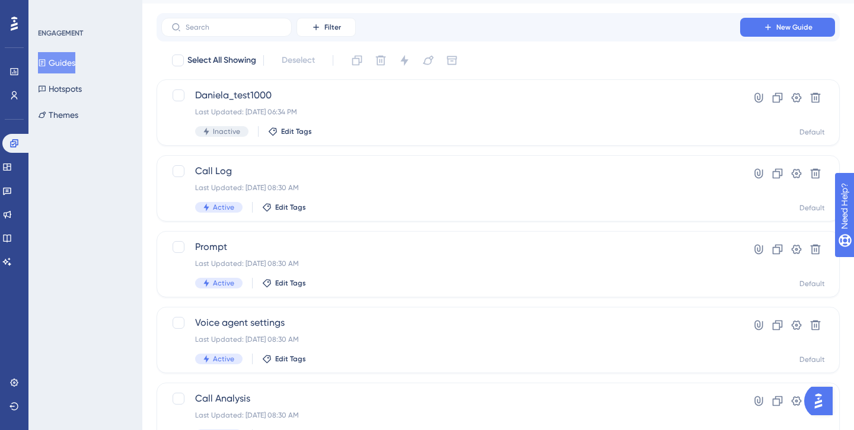
click at [67, 62] on button "Guides" at bounding box center [56, 62] width 37 height 21
click at [9, 82] on div "Performance Users" at bounding box center [13, 83] width 9 height 43
click at [9, 78] on link at bounding box center [13, 71] width 9 height 19
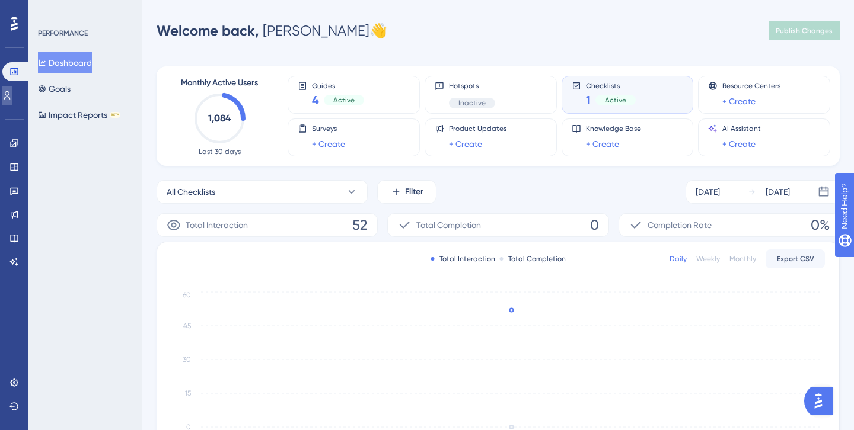
click at [9, 101] on link at bounding box center [6, 95] width 9 height 19
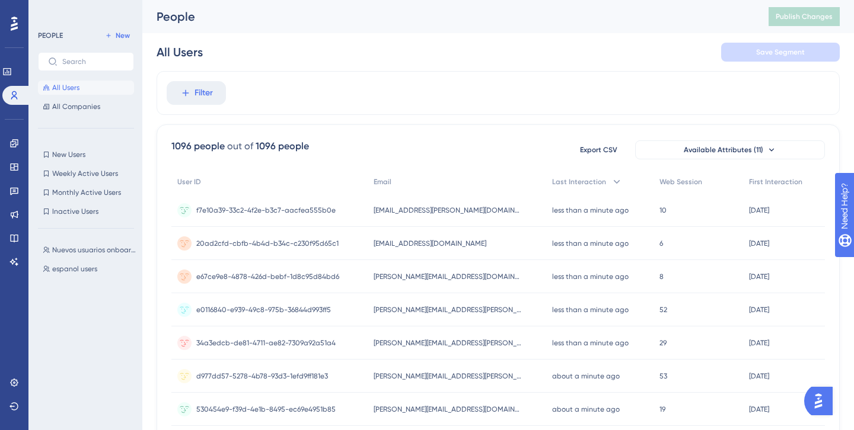
click at [13, 81] on div "Performance Users" at bounding box center [14, 83] width 24 height 43
click at [12, 69] on icon at bounding box center [6, 71] width 9 height 9
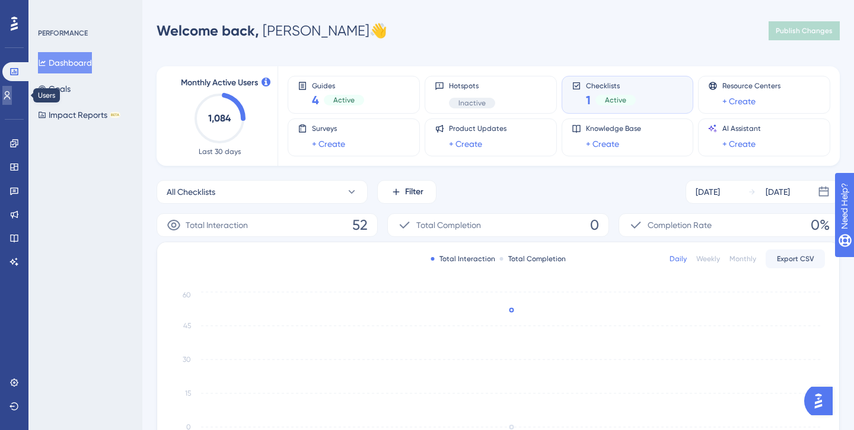
click at [12, 92] on icon at bounding box center [6, 95] width 9 height 9
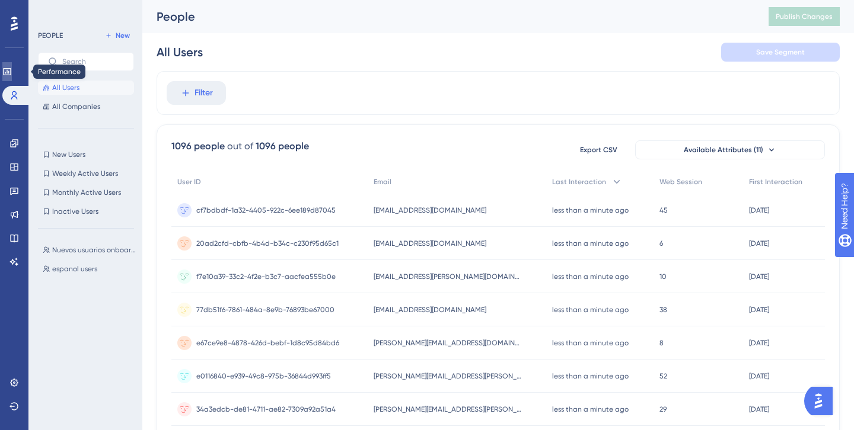
click at [12, 73] on icon at bounding box center [6, 71] width 9 height 9
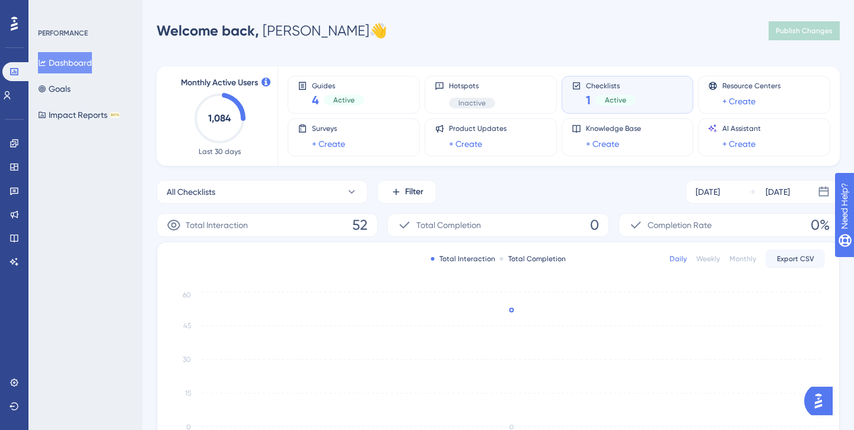
click at [264, 81] on icon at bounding box center [265, 82] width 9 height 9
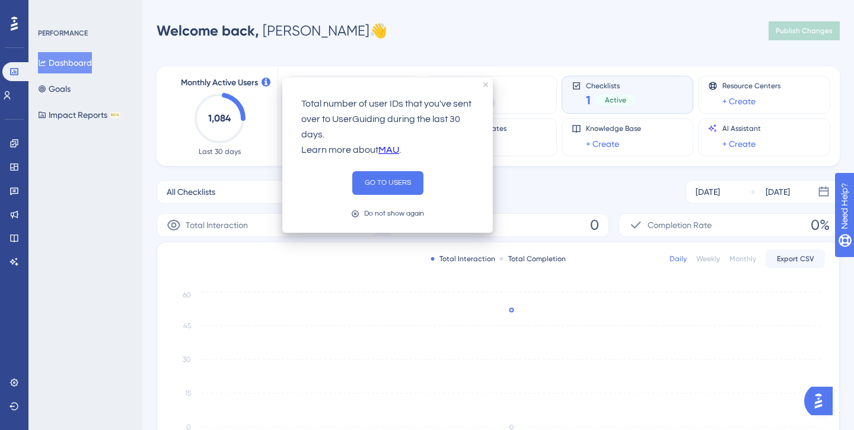
drag, startPoint x: 442, startPoint y: 122, endPoint x: 465, endPoint y: 125, distance: 23.4
click at [465, 126] on p "Total number of user IDs that you've sent over to UserGuiding during the last 3…" at bounding box center [387, 120] width 172 height 46
click at [490, 84] on div "Total number of user IDs that you've sent over to UserGuiding during the last 3…" at bounding box center [387, 155] width 210 height 155
click at [485, 84] on icon "close tooltip" at bounding box center [485, 84] width 5 height 5
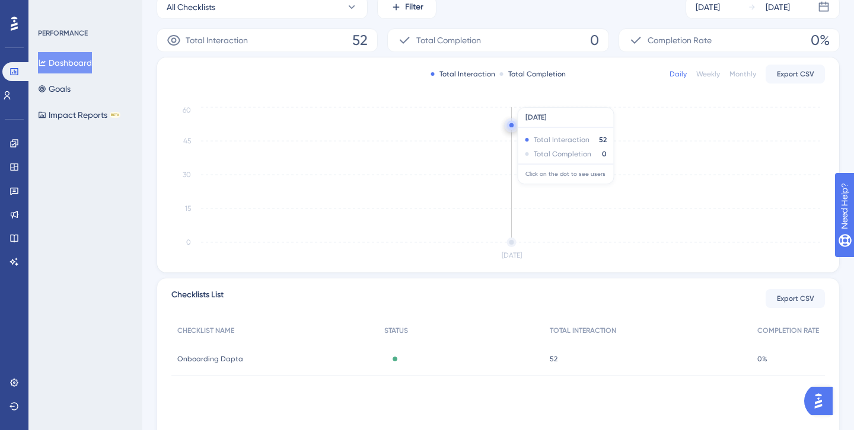
scroll to position [106, 0]
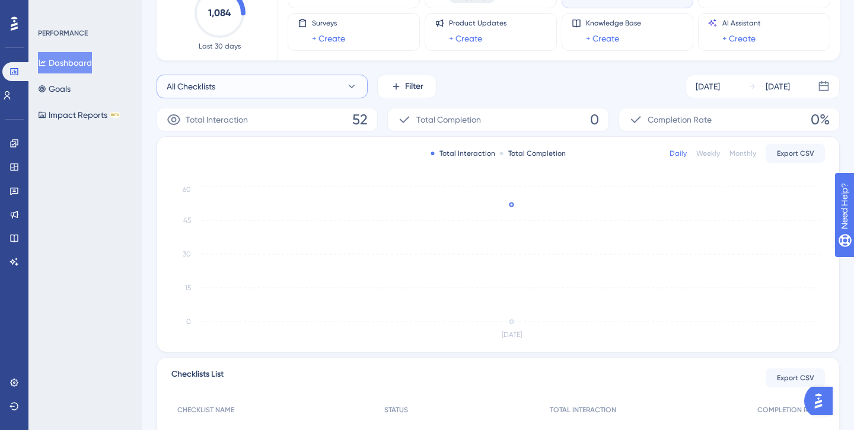
click at [313, 95] on button "All Checklists" at bounding box center [261, 87] width 211 height 24
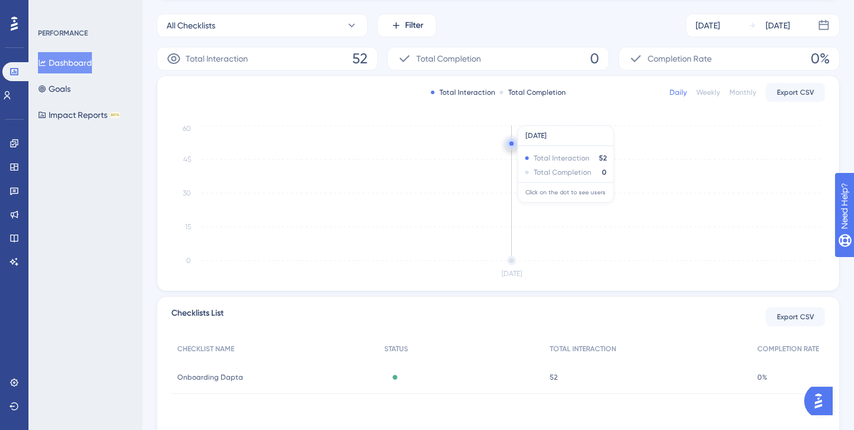
scroll to position [147, 0]
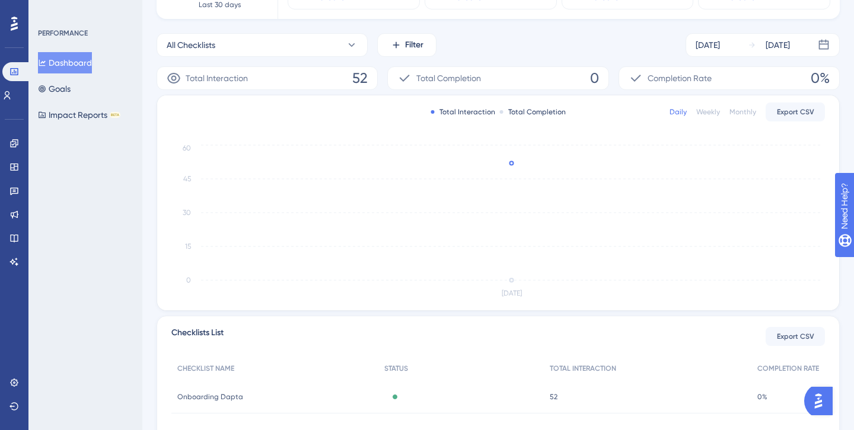
click at [360, 71] on span "52" at bounding box center [359, 78] width 15 height 19
drag, startPoint x: 360, startPoint y: 71, endPoint x: 350, endPoint y: 71, distance: 10.7
click at [350, 71] on div "Total Interaction 52" at bounding box center [266, 78] width 221 height 24
click at [513, 103] on div "Total Interaction Total Completion Daily Weekly Monthly Export CSV Oct 1 0 15 3…" at bounding box center [498, 202] width 682 height 215
click at [223, 50] on button "All Checklists" at bounding box center [261, 45] width 211 height 24
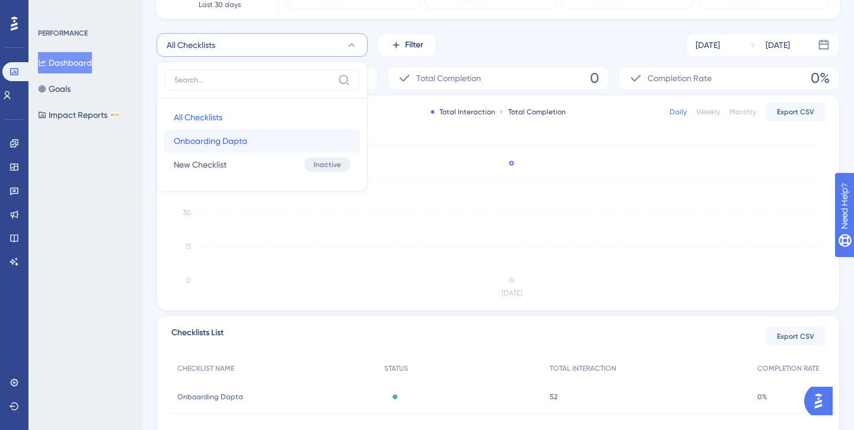
click at [215, 145] on span "Onboarding Dapta" at bounding box center [210, 141] width 73 height 14
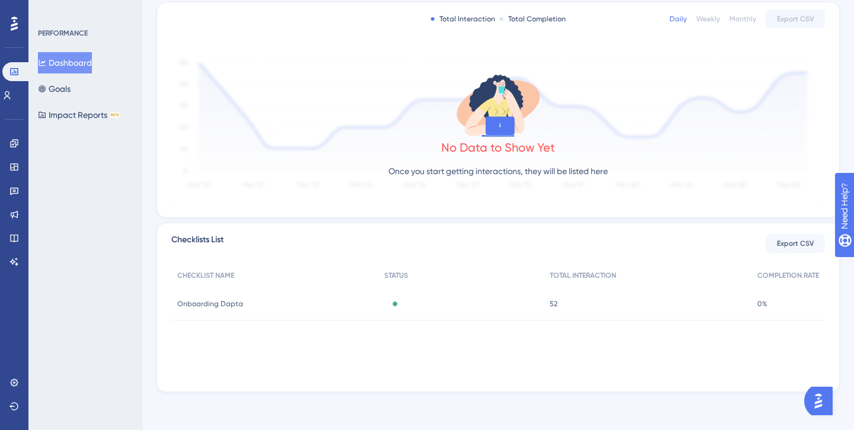
scroll to position [0, 0]
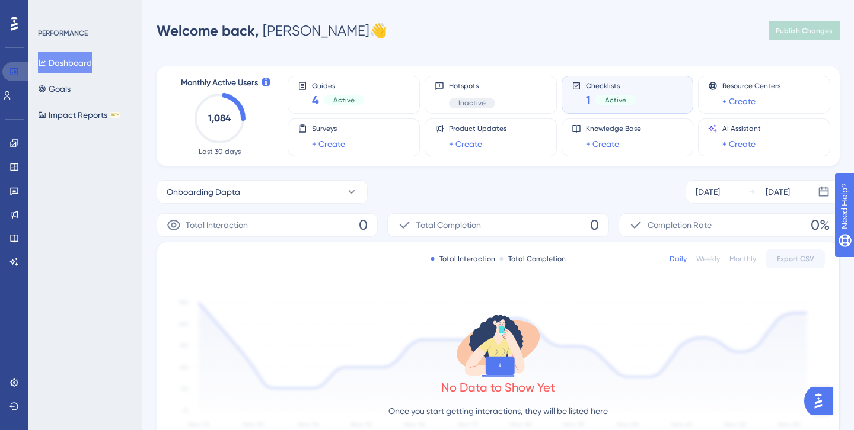
click at [16, 75] on icon at bounding box center [14, 71] width 8 height 7
click at [14, 146] on icon at bounding box center [13, 143] width 9 height 9
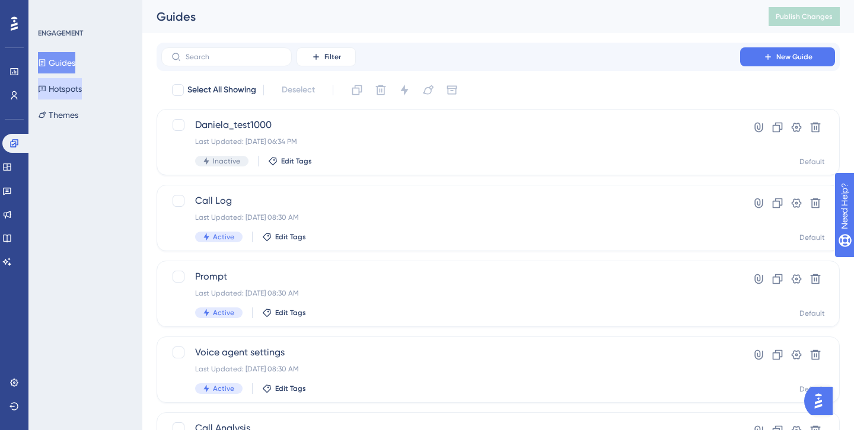
click at [63, 86] on button "Hotspots" at bounding box center [60, 88] width 44 height 21
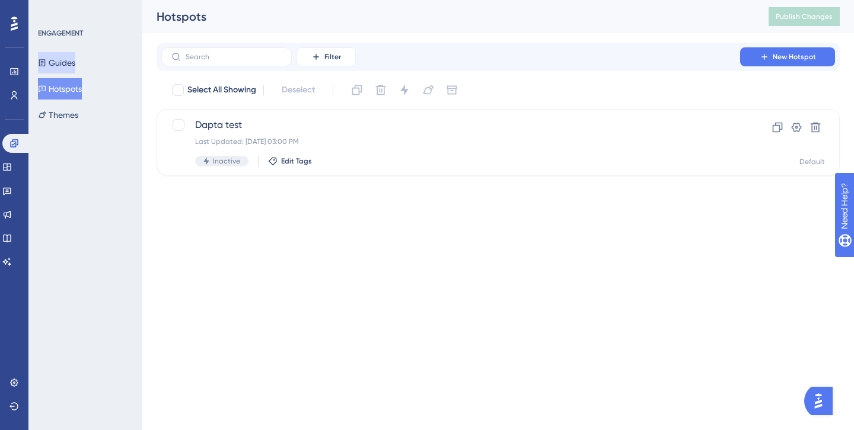
click at [61, 63] on button "Guides" at bounding box center [56, 62] width 37 height 21
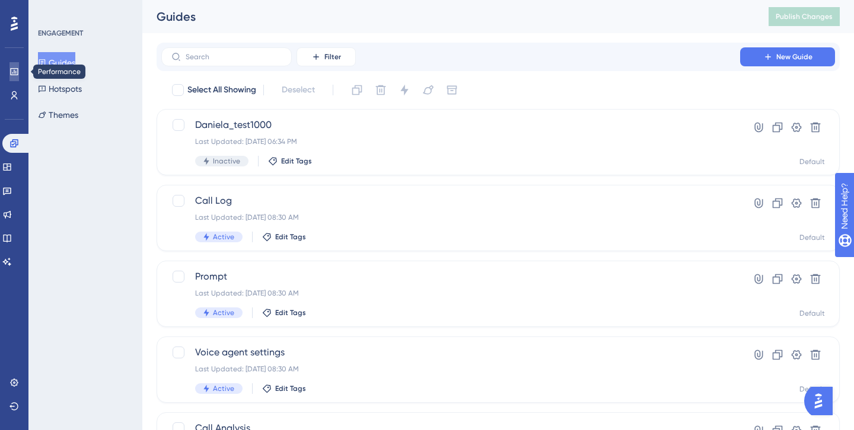
click at [19, 71] on link at bounding box center [13, 71] width 9 height 19
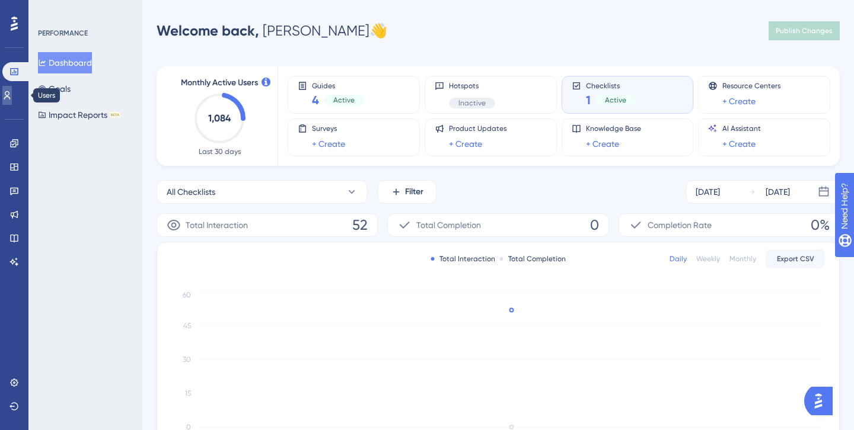
click at [12, 97] on icon at bounding box center [6, 95] width 9 height 9
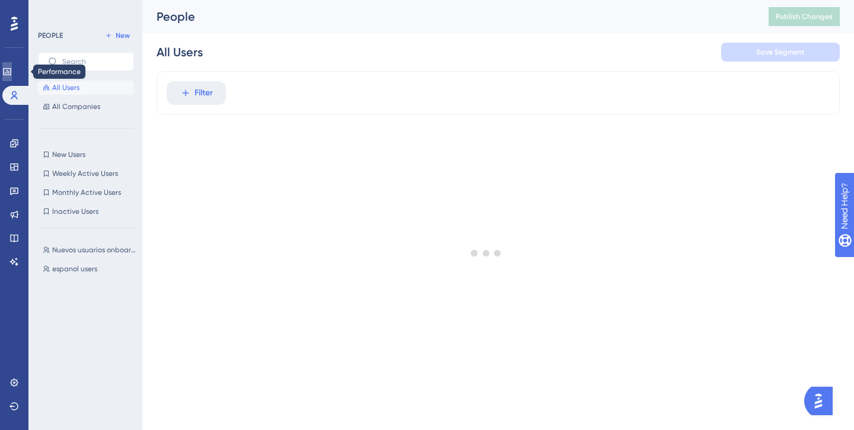
click at [12, 78] on link at bounding box center [6, 71] width 9 height 19
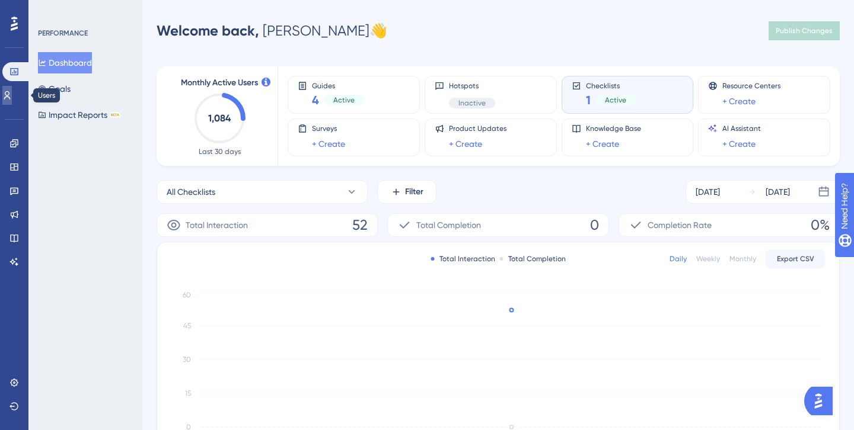
click at [12, 89] on link at bounding box center [6, 95] width 9 height 19
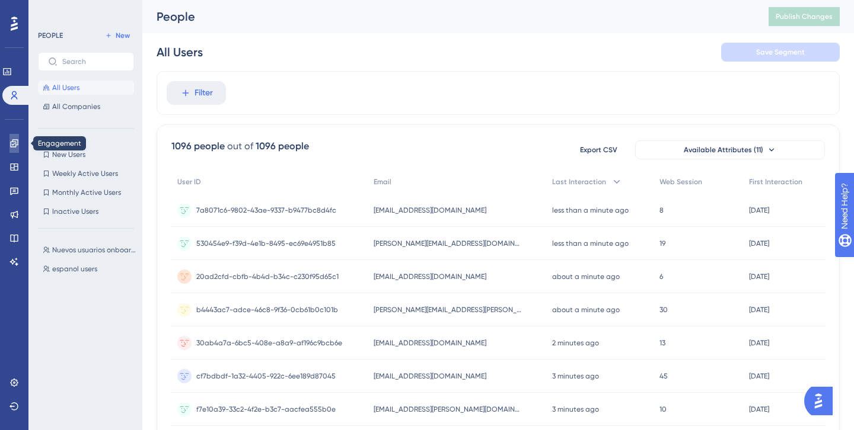
click at [11, 146] on icon at bounding box center [14, 143] width 8 height 8
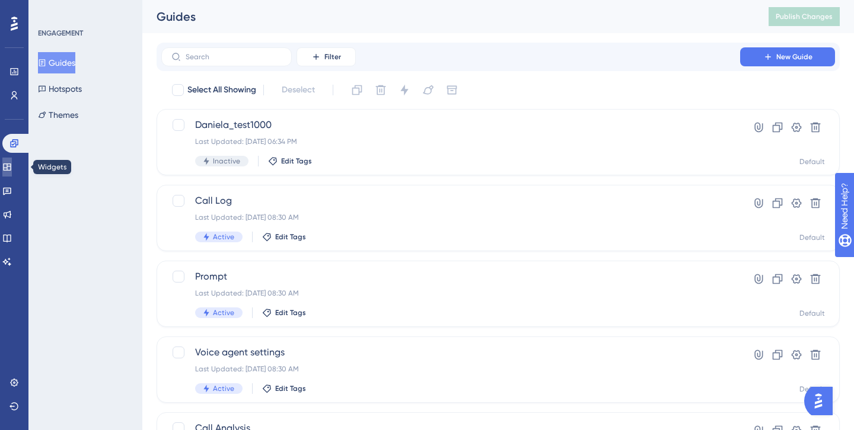
click at [12, 164] on icon at bounding box center [6, 166] width 9 height 9
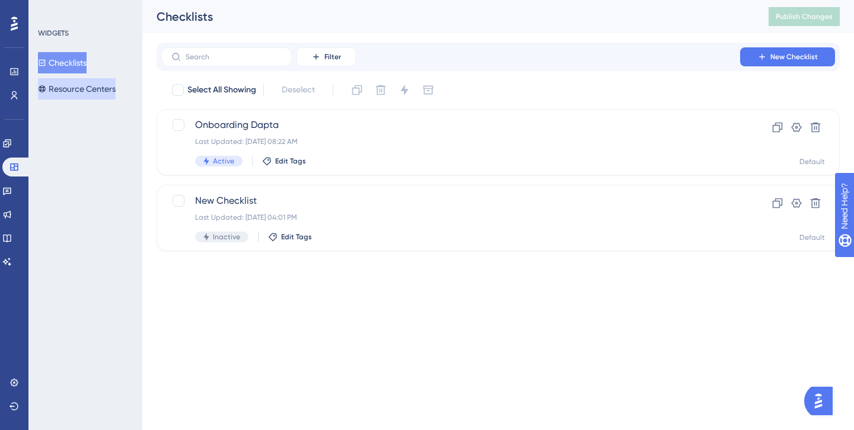
click at [82, 95] on button "Resource Centers" at bounding box center [77, 88] width 78 height 21
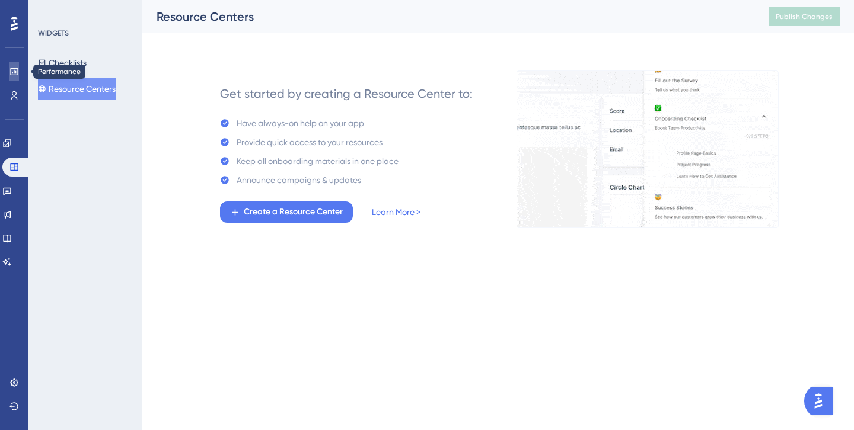
click at [14, 72] on icon at bounding box center [14, 71] width 8 height 7
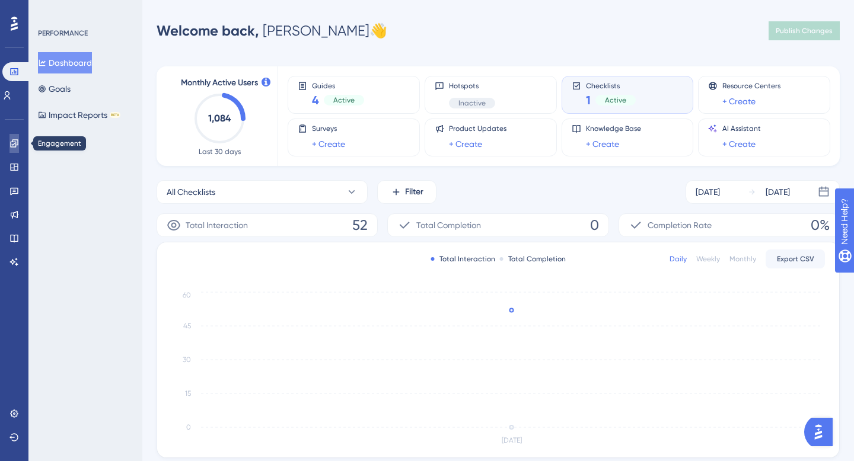
click at [14, 146] on icon at bounding box center [14, 143] width 8 height 8
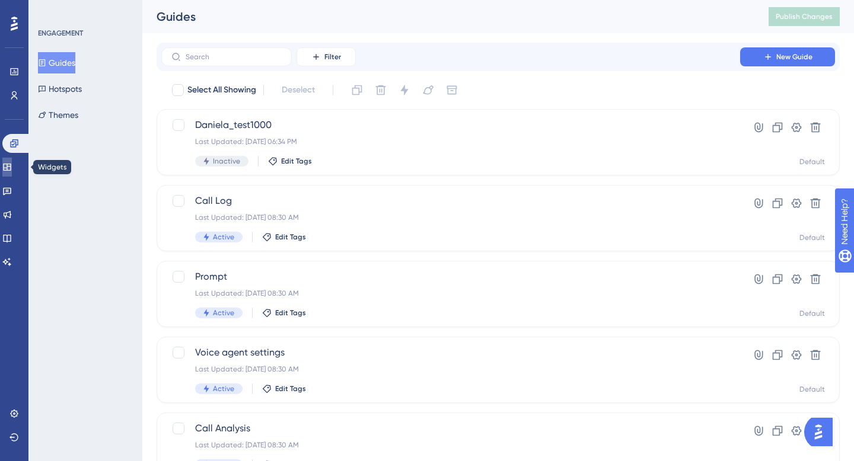
click at [12, 162] on icon at bounding box center [6, 166] width 9 height 9
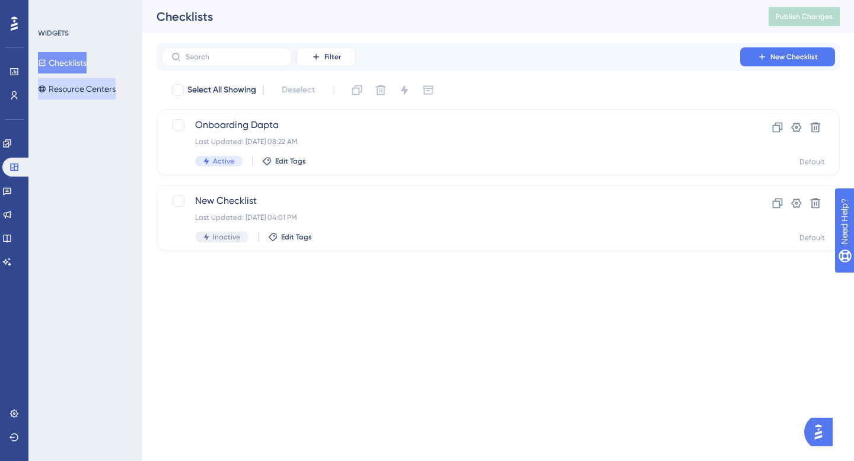
click at [86, 88] on button "Resource Centers" at bounding box center [77, 88] width 78 height 21
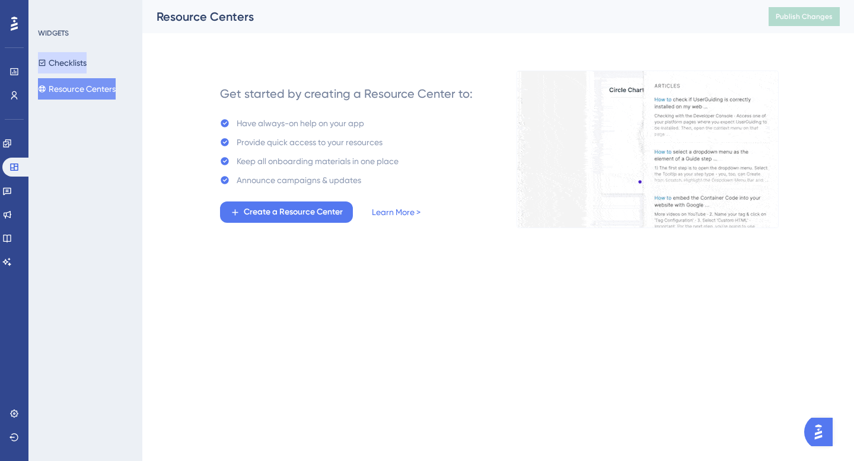
click at [59, 69] on button "Checklists" at bounding box center [62, 62] width 49 height 21
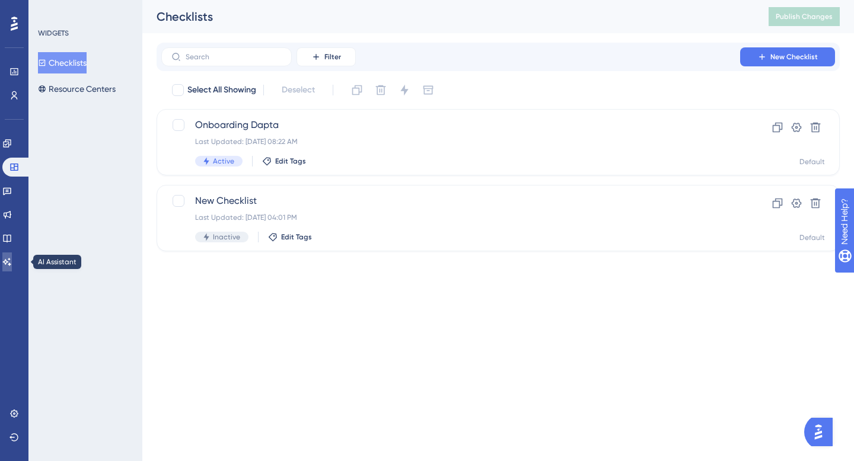
click at [12, 258] on icon at bounding box center [6, 261] width 9 height 9
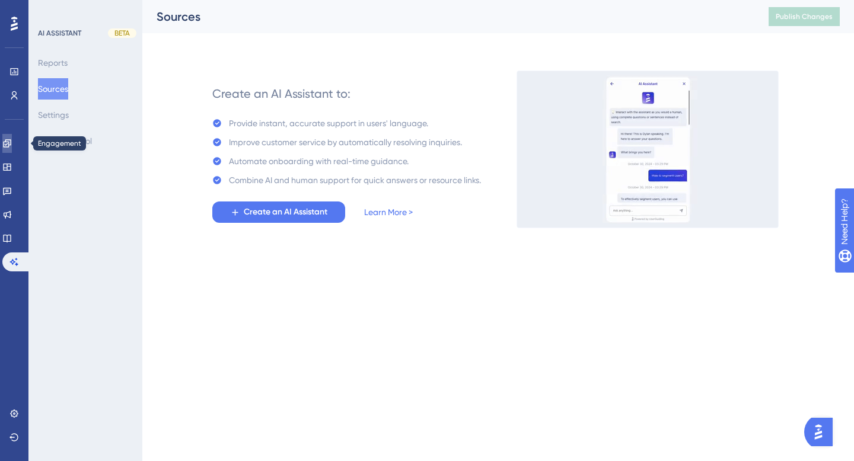
click at [11, 139] on icon at bounding box center [7, 143] width 8 height 8
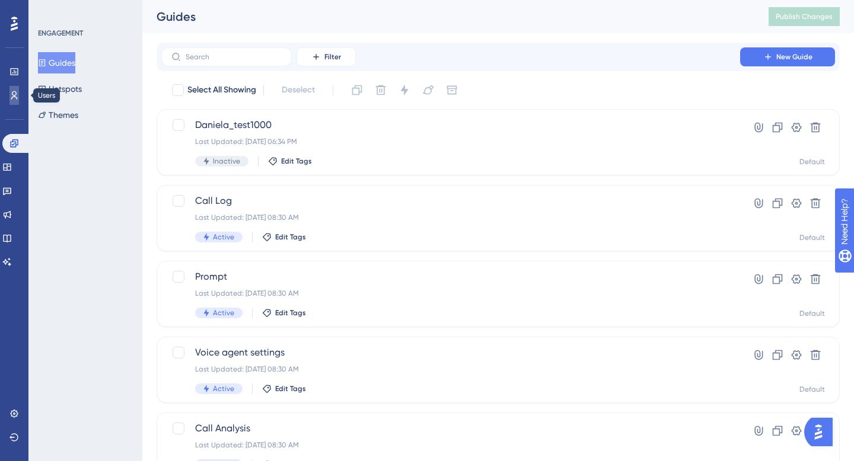
click at [9, 94] on link at bounding box center [13, 95] width 9 height 19
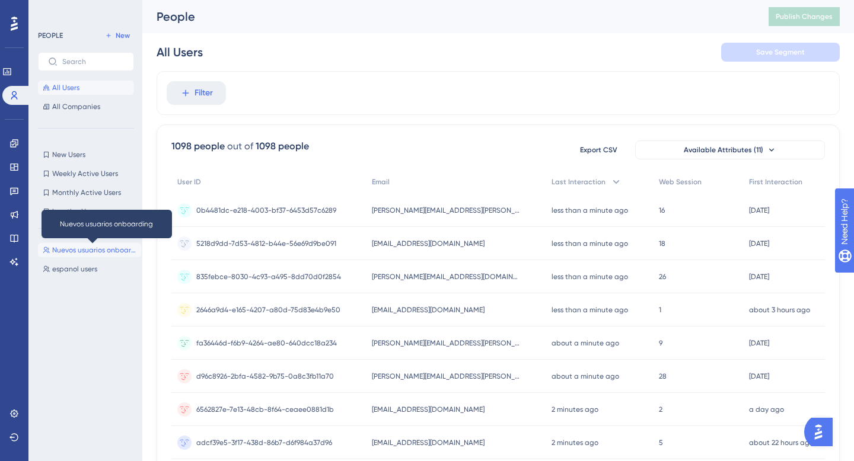
click at [72, 246] on span "Nuevos usuarios onboarding" at bounding box center [94, 249] width 84 height 9
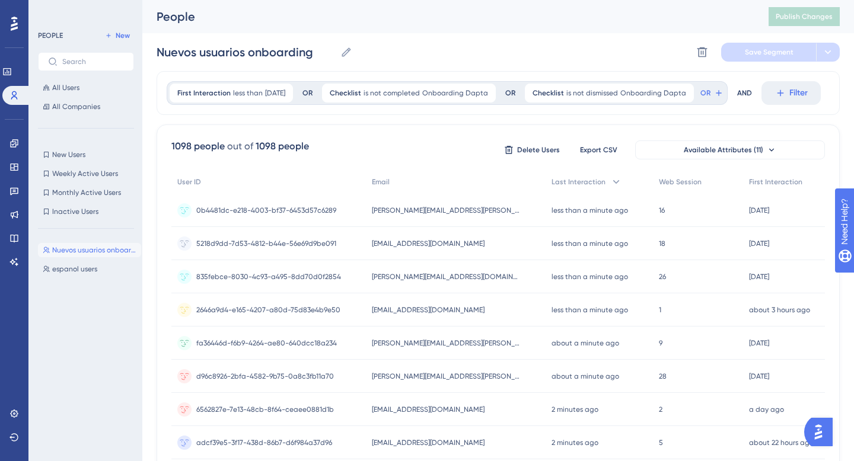
click at [312, 89] on div "OR" at bounding box center [307, 92] width 10 height 9
click at [312, 91] on div "OR" at bounding box center [307, 92] width 10 height 9
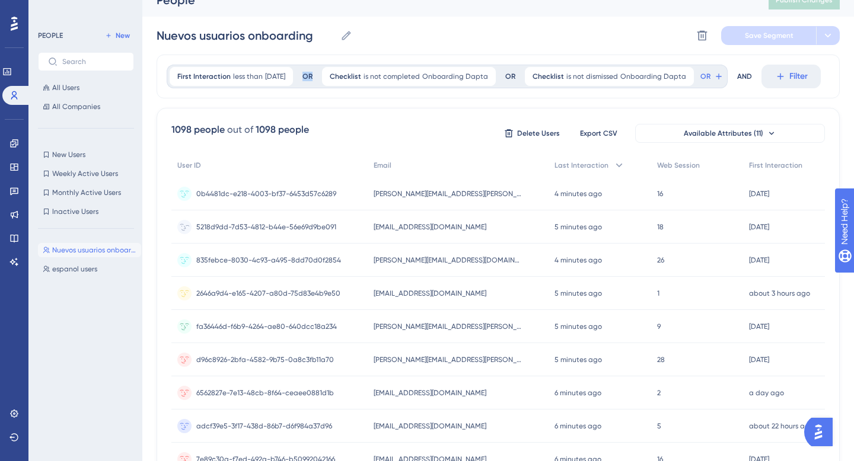
scroll to position [17, 0]
click at [473, 76] on span "Onboarding Dapta" at bounding box center [455, 75] width 66 height 9
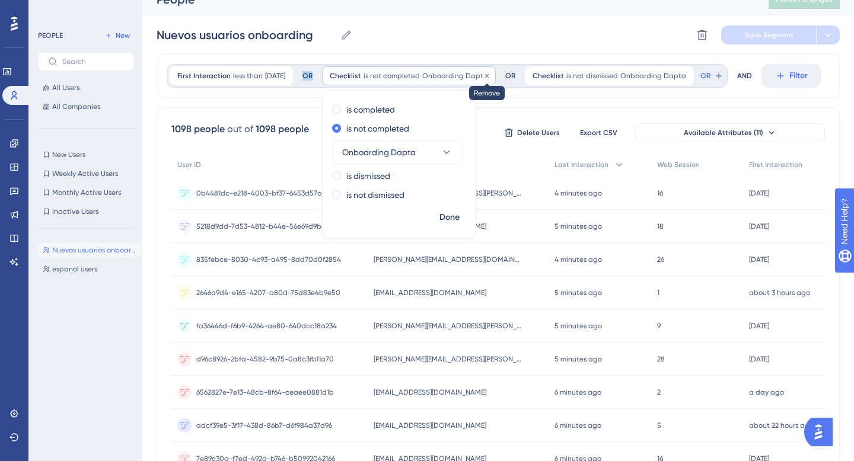
click at [490, 76] on icon at bounding box center [486, 75] width 7 height 7
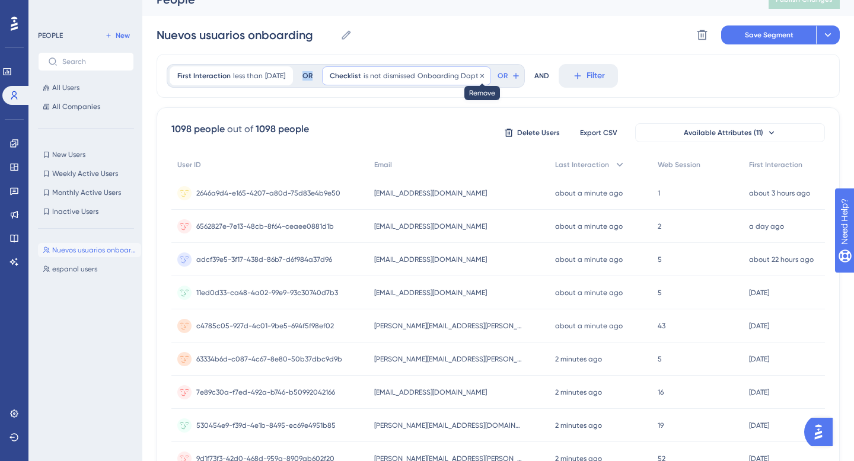
click at [485, 76] on icon at bounding box center [481, 75] width 7 height 7
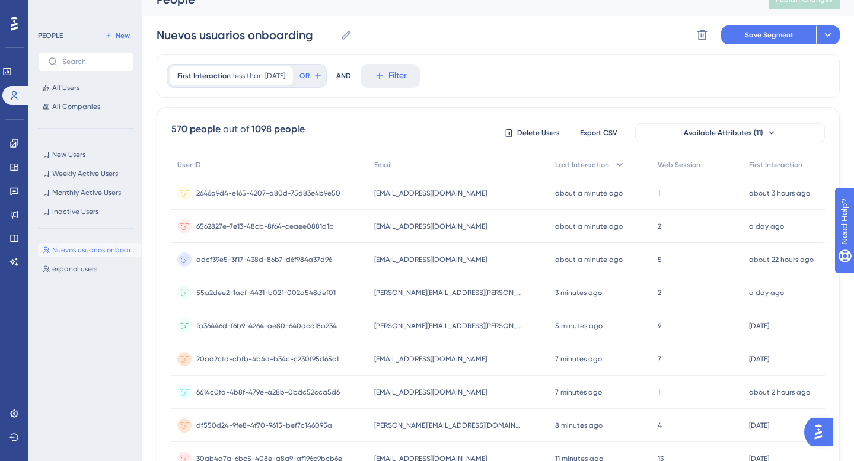
click at [351, 73] on div "AND" at bounding box center [343, 76] width 15 height 24
click at [351, 79] on div "AND" at bounding box center [343, 76] width 15 height 24
click at [309, 73] on span "OR" at bounding box center [304, 75] width 10 height 9
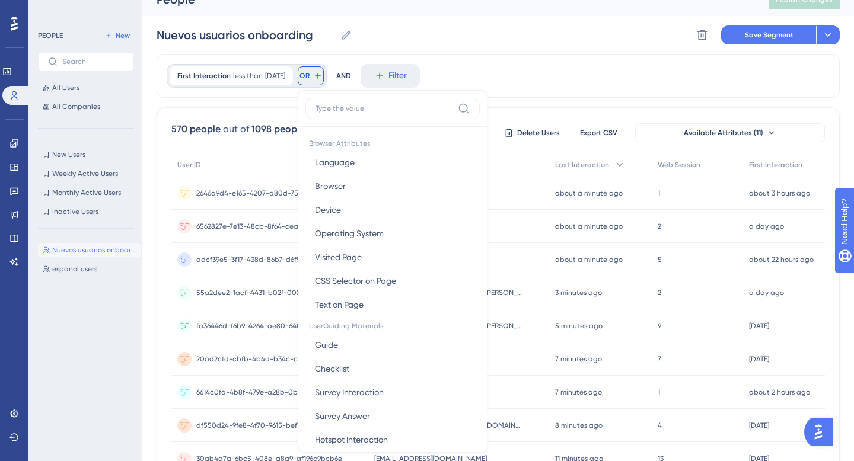
scroll to position [58, 0]
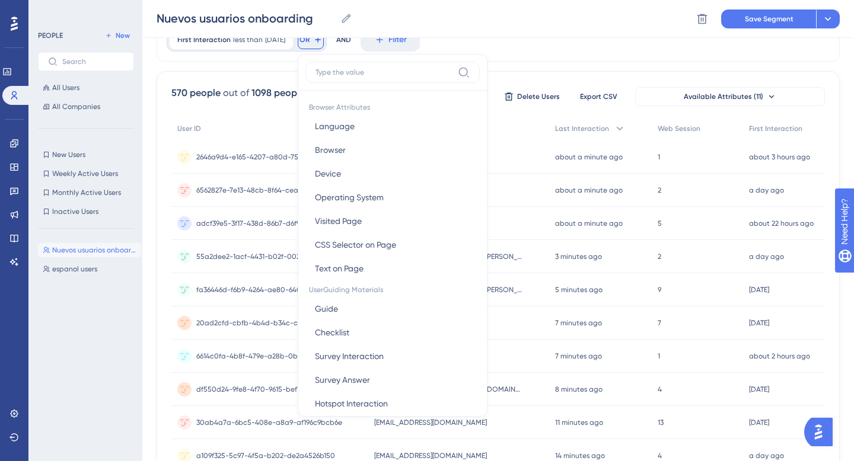
click at [357, 69] on input at bounding box center [384, 72] width 138 height 9
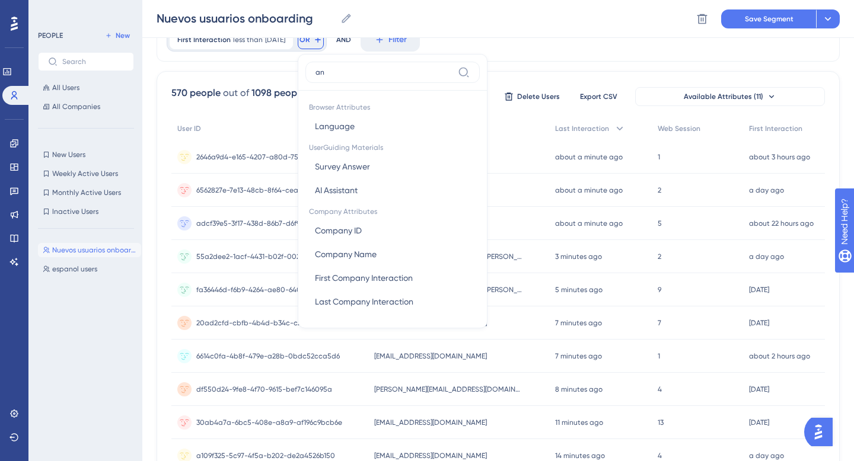
type input "a"
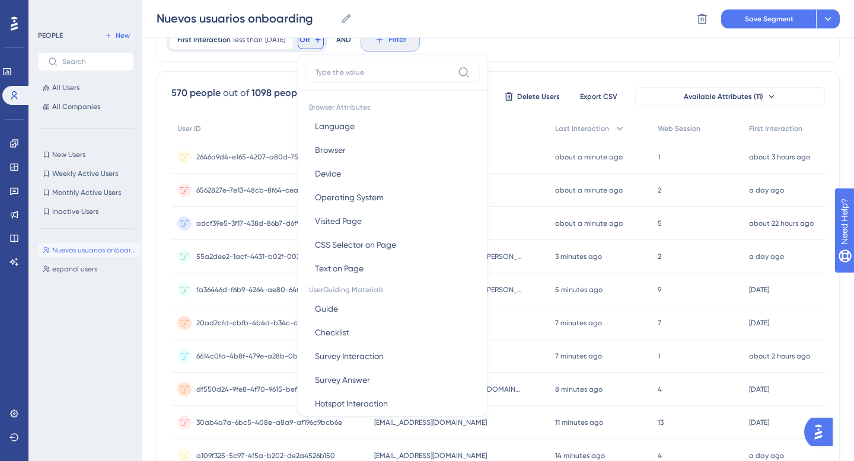
click at [397, 40] on button "Filter" at bounding box center [389, 40] width 59 height 24
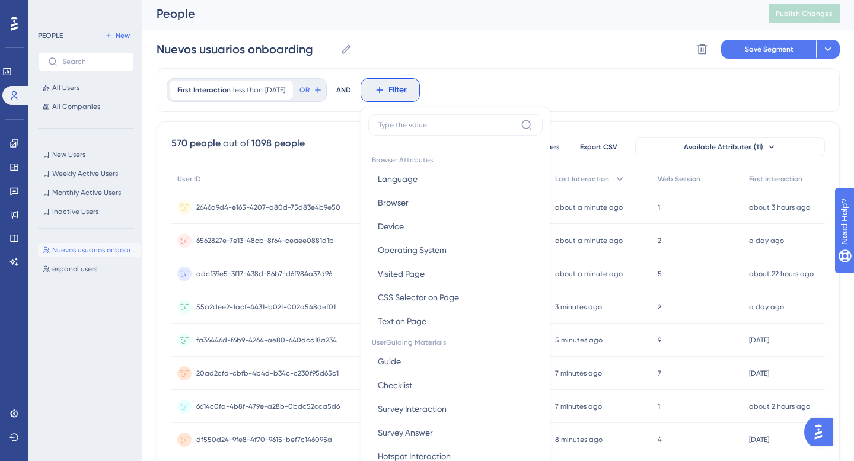
scroll to position [0, 0]
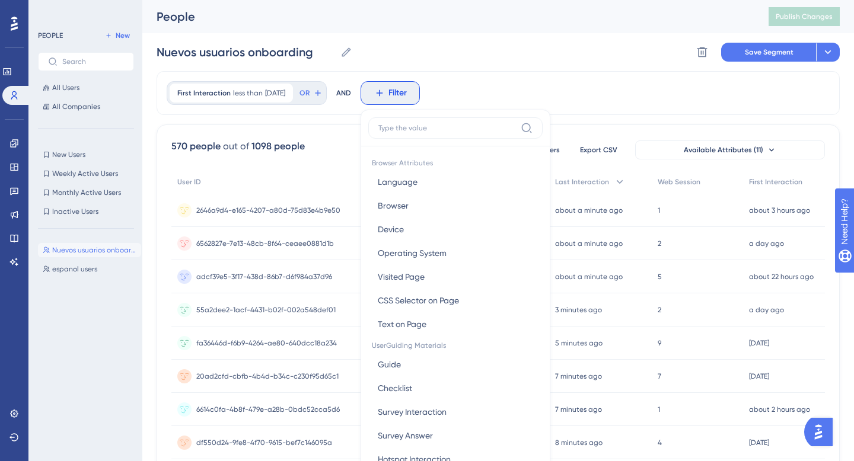
click at [351, 92] on div "AND" at bounding box center [343, 93] width 15 height 24
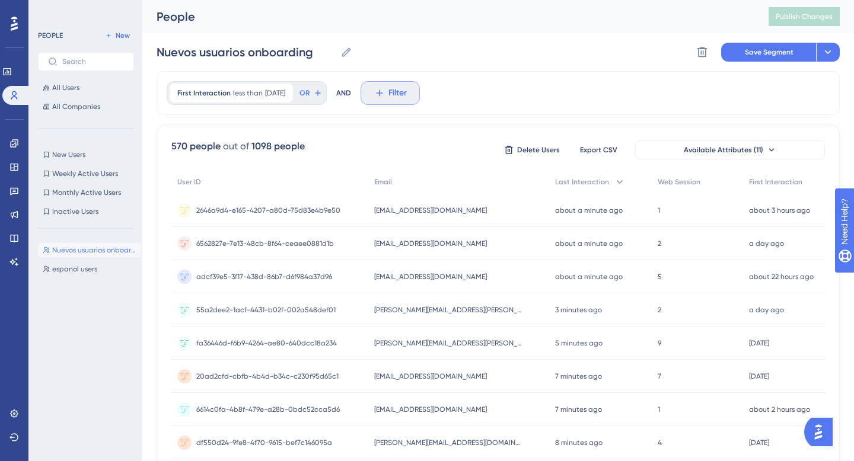
click at [399, 92] on button "Filter" at bounding box center [389, 93] width 59 height 24
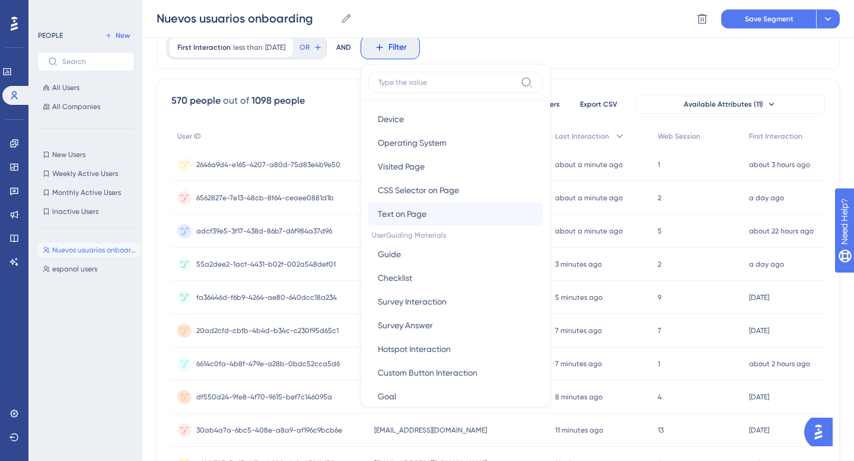
scroll to position [71, 0]
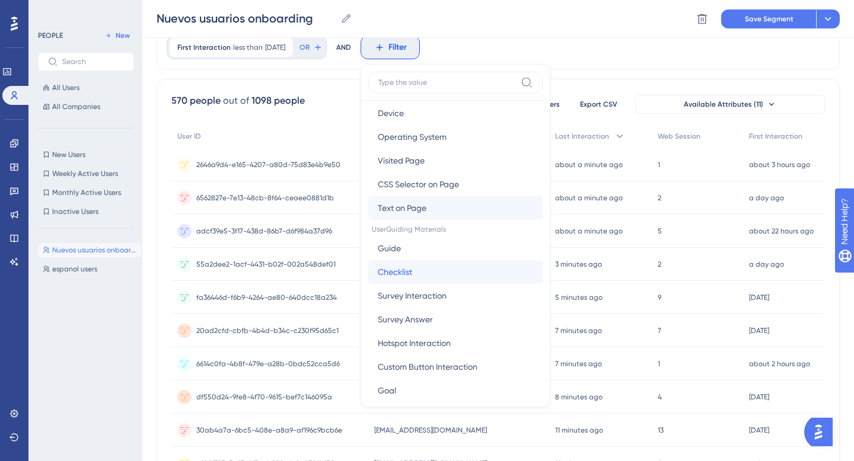
click at [412, 267] on span "Checklist" at bounding box center [395, 272] width 34 height 14
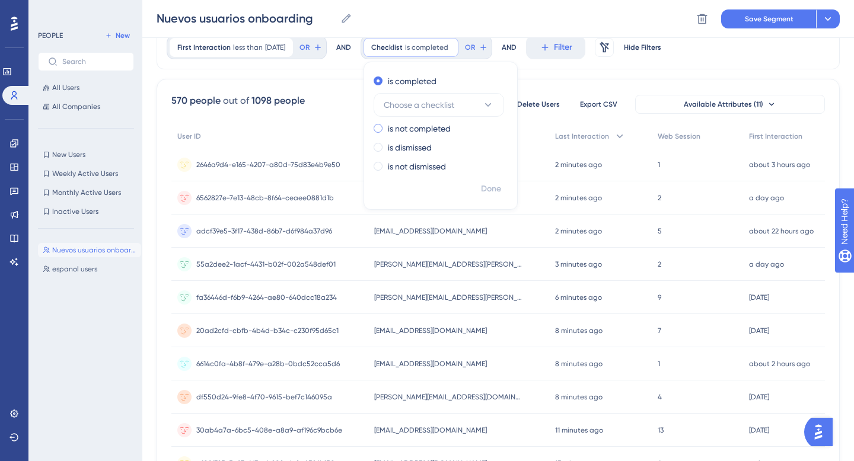
click at [443, 129] on label "is not completed" at bounding box center [419, 129] width 63 height 14
click at [443, 129] on span "Choose a checklist" at bounding box center [418, 124] width 71 height 14
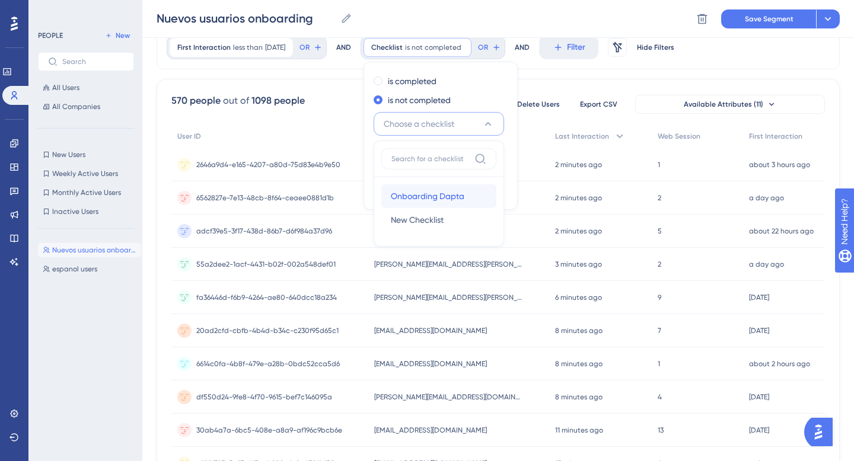
click at [447, 205] on div "Onboarding Dapta Onboarding Dapta" at bounding box center [439, 196] width 96 height 24
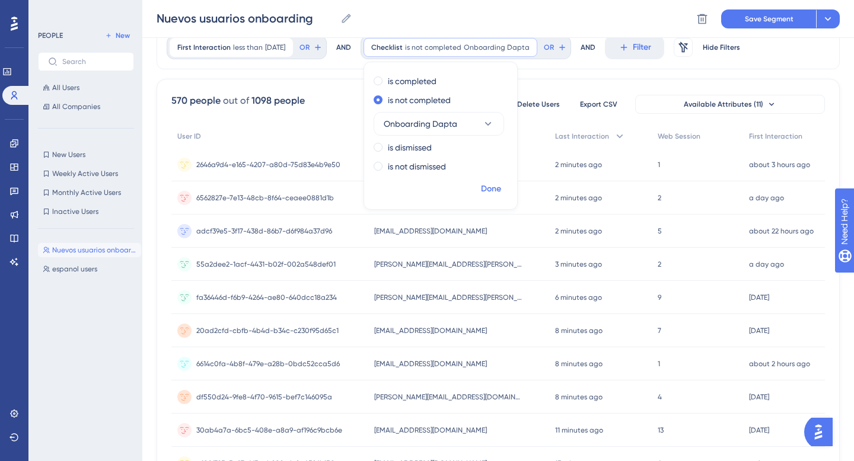
click at [501, 190] on span "Done" at bounding box center [491, 189] width 20 height 14
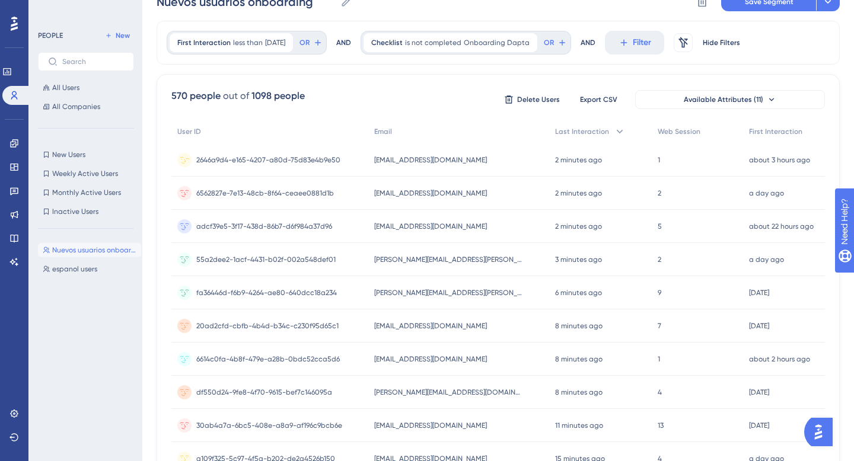
scroll to position [0, 0]
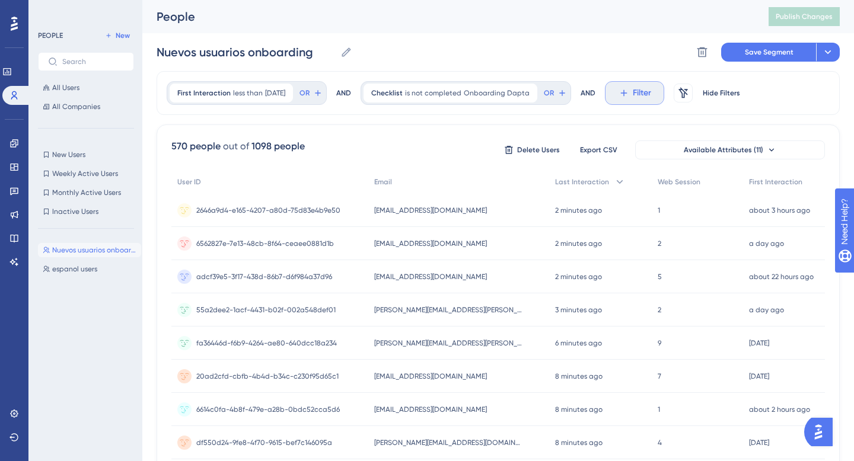
click at [642, 101] on button "Filter" at bounding box center [634, 93] width 59 height 24
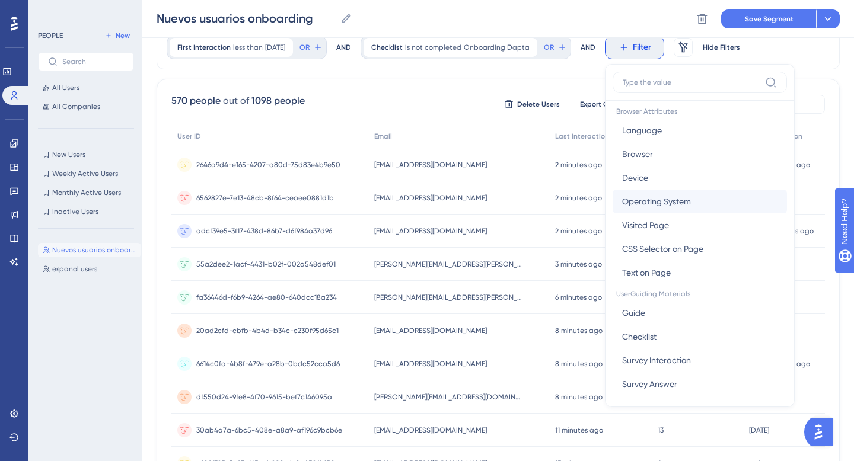
scroll to position [8, 0]
click at [650, 333] on span "Checklist" at bounding box center [639, 335] width 34 height 14
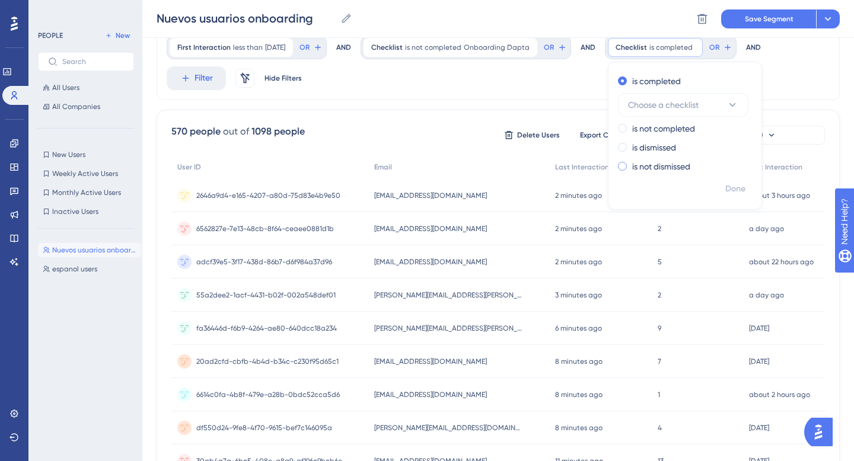
click at [675, 167] on label "is not dismissed" at bounding box center [661, 166] width 58 height 14
click at [807, 60] on div "First Interaction less than 7 days ago 7 days ago Remove OR AND Checklist is no…" at bounding box center [497, 62] width 683 height 75
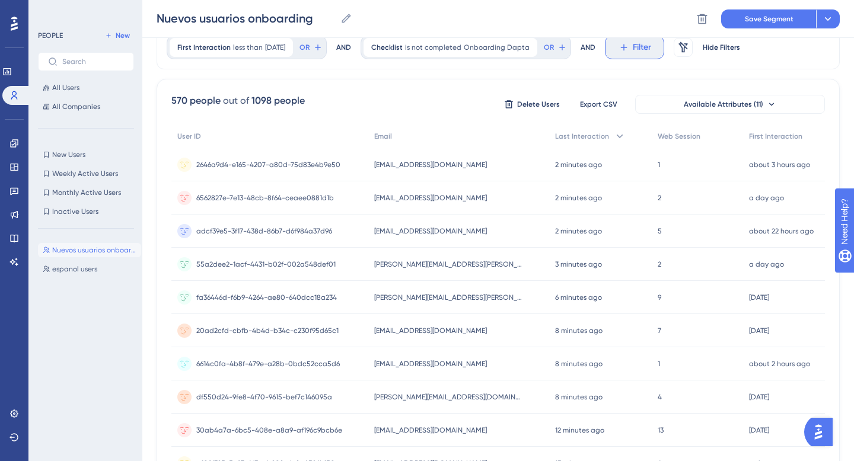
click at [635, 51] on button "Filter" at bounding box center [634, 48] width 59 height 24
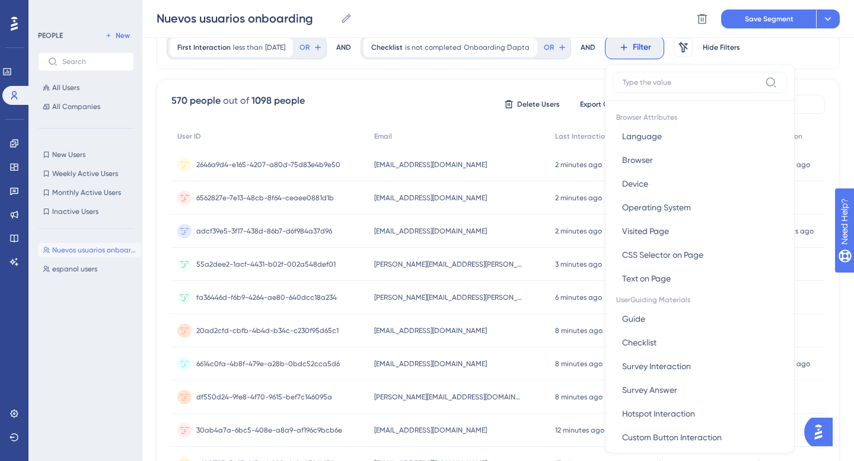
scroll to position [78, 0]
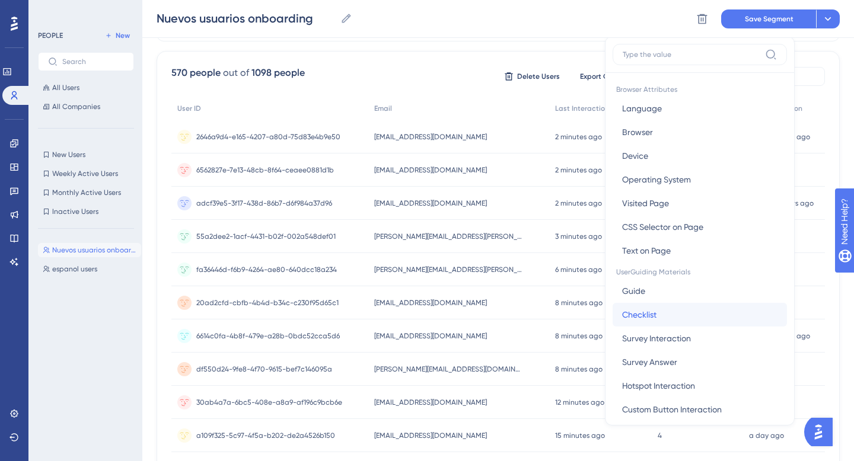
click at [646, 311] on span "Checklist" at bounding box center [639, 315] width 34 height 14
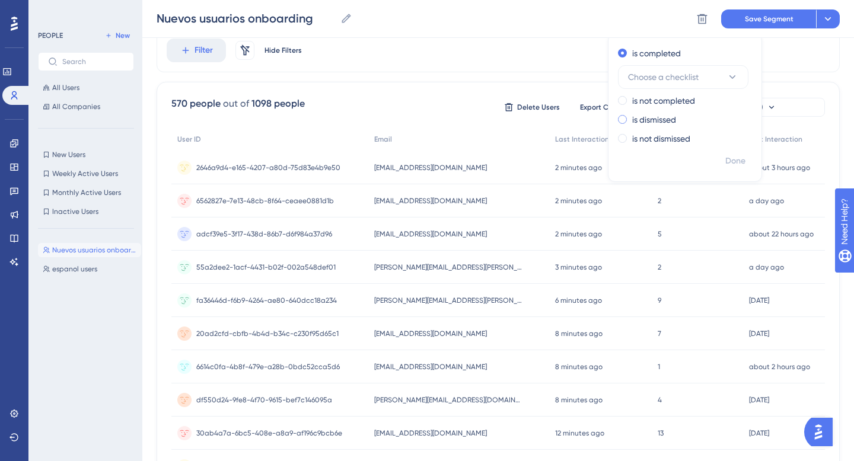
click at [660, 120] on label "is dismissed" at bounding box center [654, 120] width 44 height 14
click at [668, 116] on span "Choose a checklist" at bounding box center [663, 115] width 71 height 14
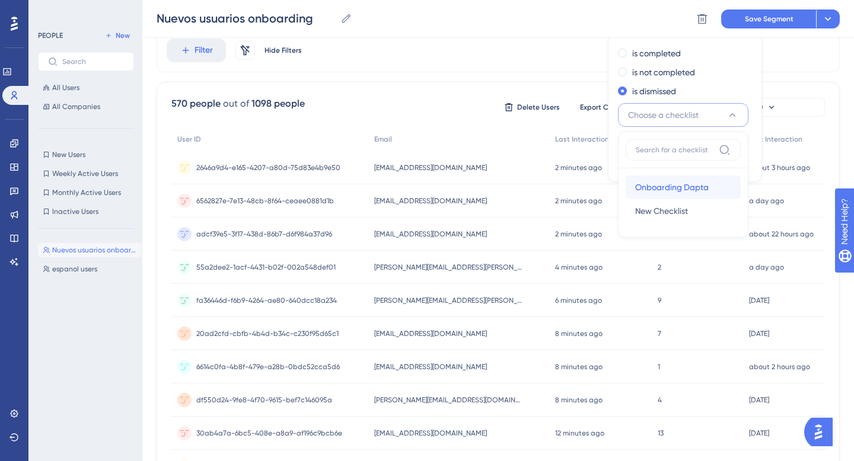
click at [669, 189] on span "Onboarding Dapta" at bounding box center [671, 187] width 73 height 14
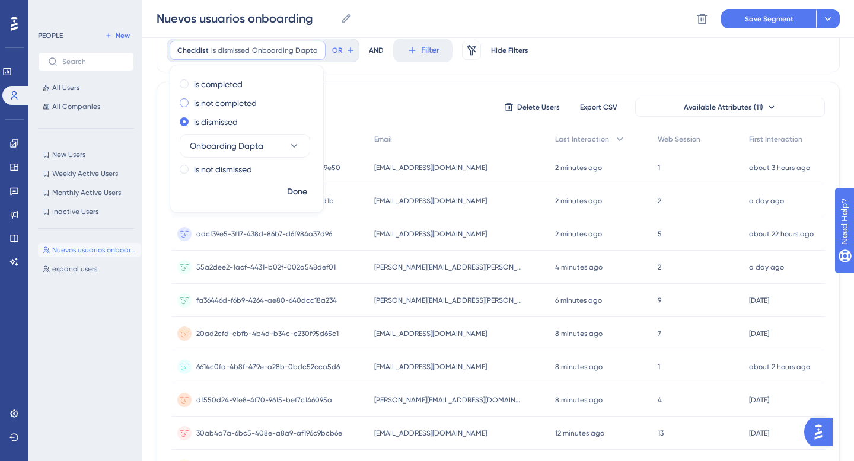
click at [210, 102] on label "is not completed" at bounding box center [225, 103] width 63 height 14
click at [194, 85] on label "is completed" at bounding box center [218, 84] width 49 height 14
click at [212, 169] on label "is not dismissed" at bounding box center [223, 169] width 58 height 14
click at [300, 187] on span "Done" at bounding box center [297, 192] width 20 height 14
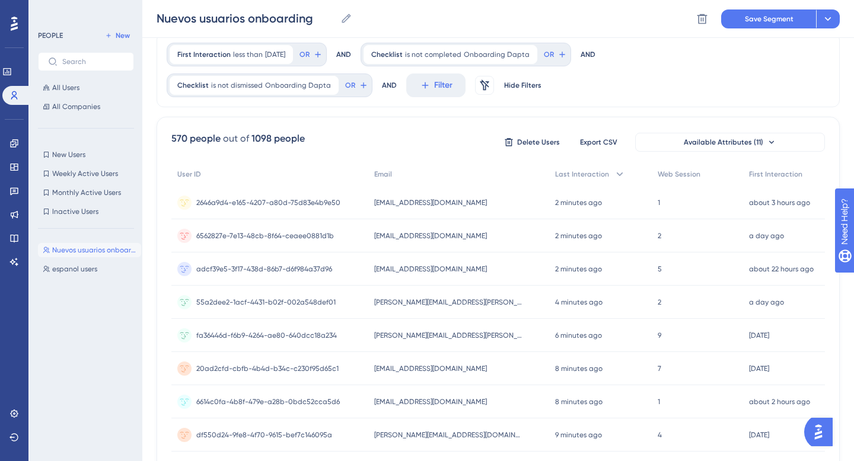
scroll to position [0, 0]
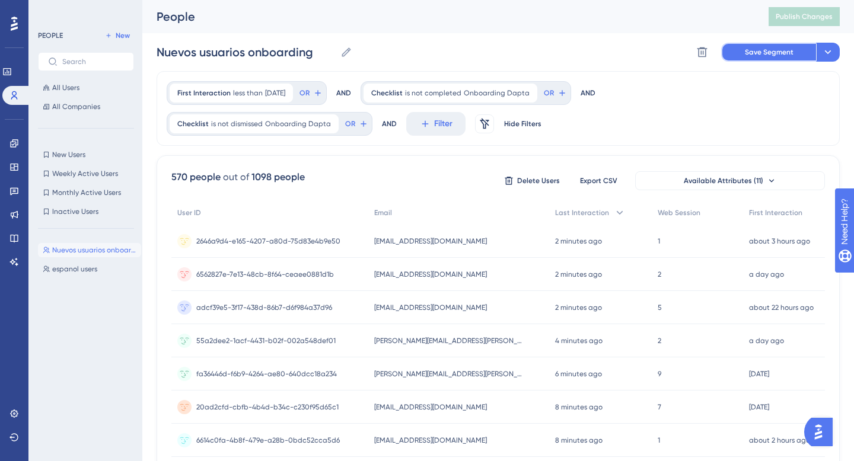
click at [769, 55] on span "Save Segment" at bounding box center [768, 51] width 49 height 9
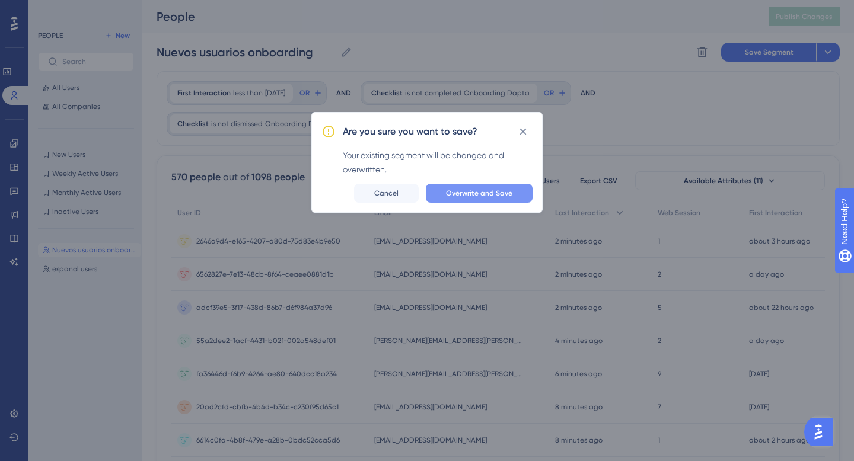
click at [472, 193] on span "Overwrite and Save" at bounding box center [479, 192] width 66 height 9
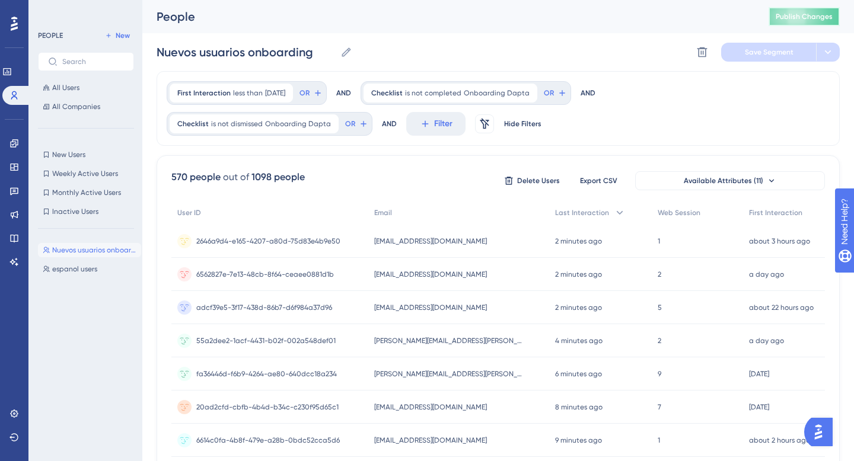
click at [819, 15] on span "Publish Changes" at bounding box center [803, 16] width 57 height 9
click at [665, 138] on div "First Interaction less than 7 days ago 7 days ago Remove OR AND Checklist is no…" at bounding box center [497, 108] width 683 height 75
click at [63, 162] on div "New Users New Users Weekly Active Users Weekly Active Users Monthly Active User…" at bounding box center [86, 183] width 96 height 71
click at [60, 151] on span "New Users" at bounding box center [68, 154] width 33 height 9
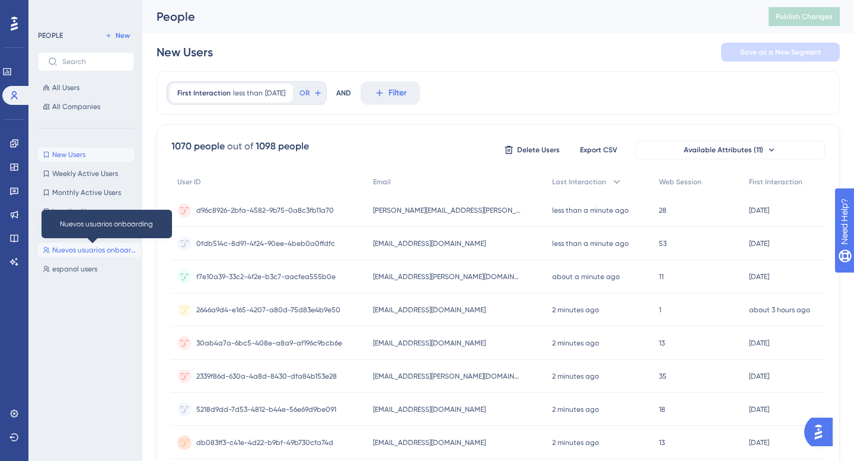
click at [56, 250] on span "Nuevos usuarios onboarding" at bounding box center [94, 249] width 84 height 9
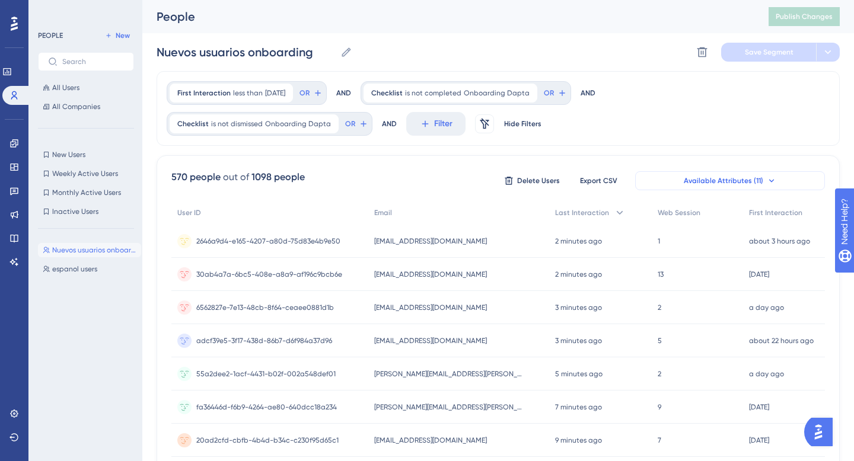
click at [676, 182] on button "Available Attributes (11)" at bounding box center [730, 180] width 190 height 19
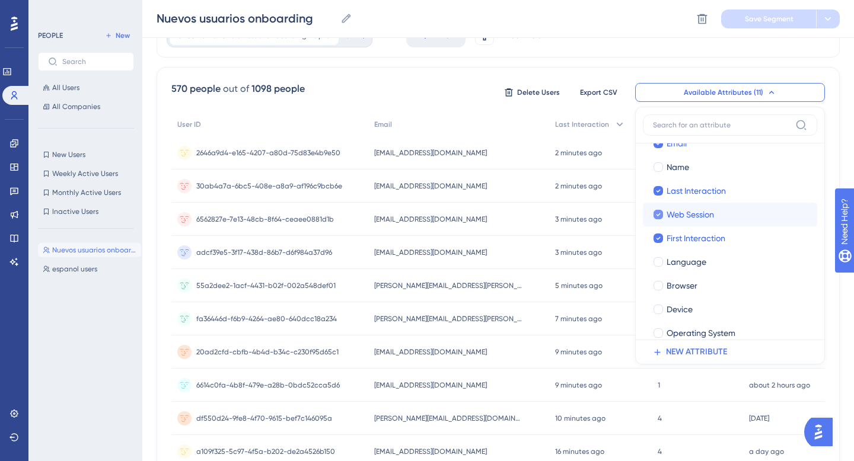
scroll to position [79, 0]
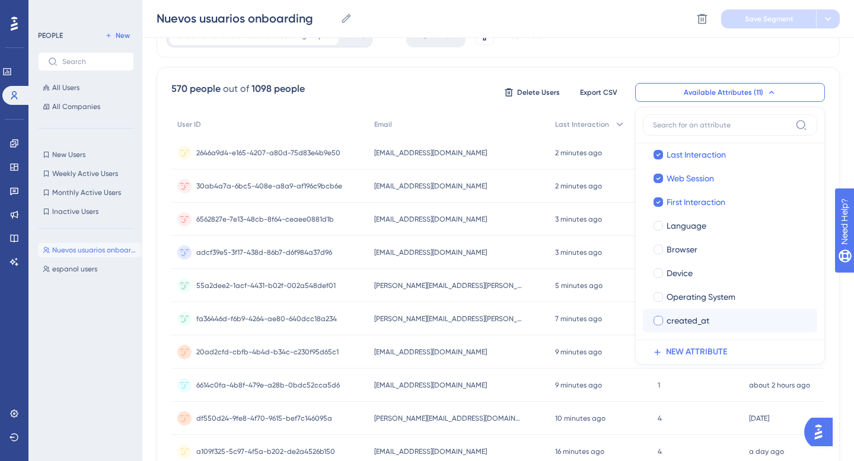
click at [691, 327] on span "created_at" at bounding box center [687, 321] width 43 height 14
checkbox input "true"
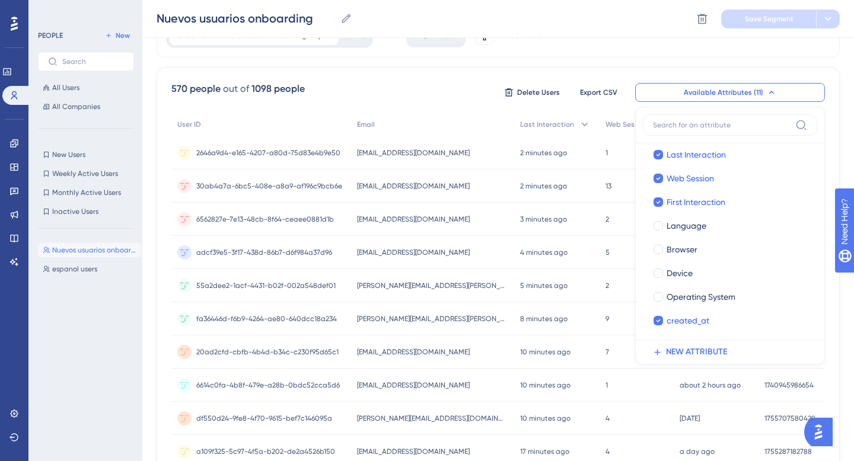
click at [472, 92] on div "570 people out of 1098 people Delete Users Export CSV Available Attributes (11)…" at bounding box center [497, 92] width 653 height 21
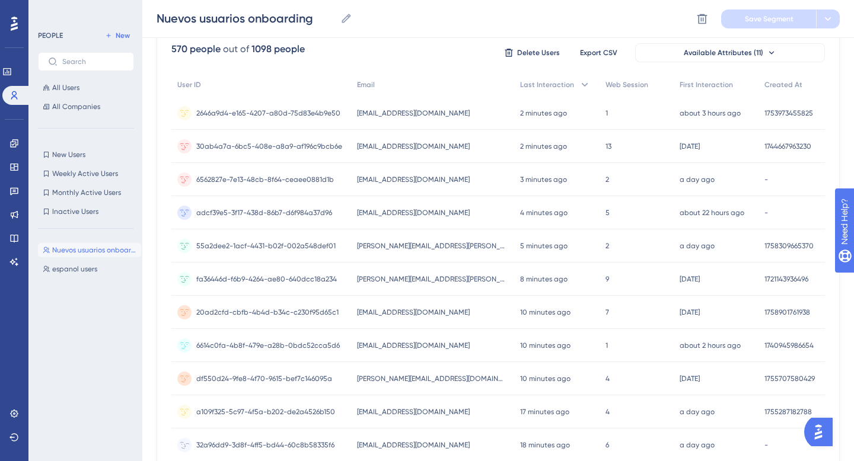
scroll to position [0, 0]
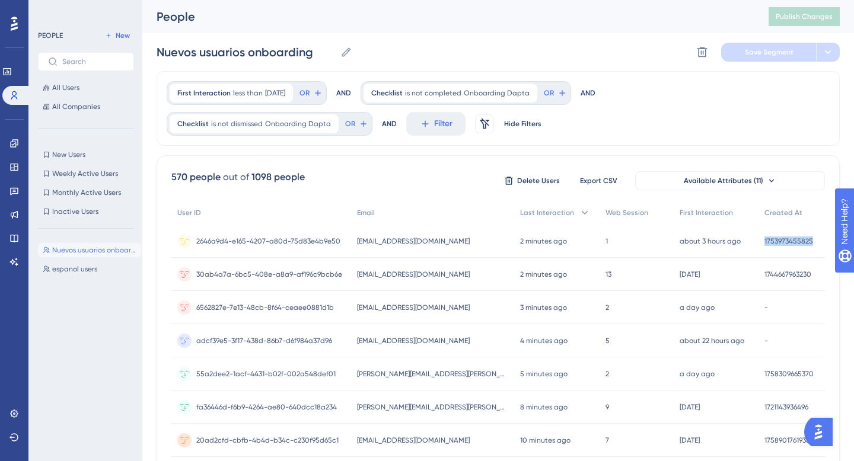
drag, startPoint x: 817, startPoint y: 241, endPoint x: 743, endPoint y: 236, distance: 74.2
click at [0, 0] on div "2646a9d4-e165-4207-a80d-75d83e4b9e50 2646a9d4-e165-4207-a80d-75d83e4b9e50 merca…" at bounding box center [0, 0] width 0 height 0
copy div "01 Oct 2025, 11:46 1753973455825"
click at [11, 140] on icon at bounding box center [13, 143] width 9 height 9
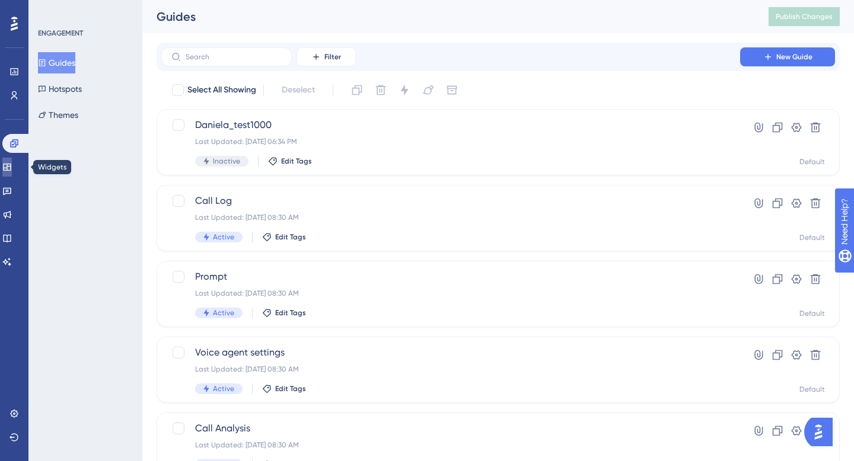
click at [12, 168] on link at bounding box center [6, 167] width 9 height 19
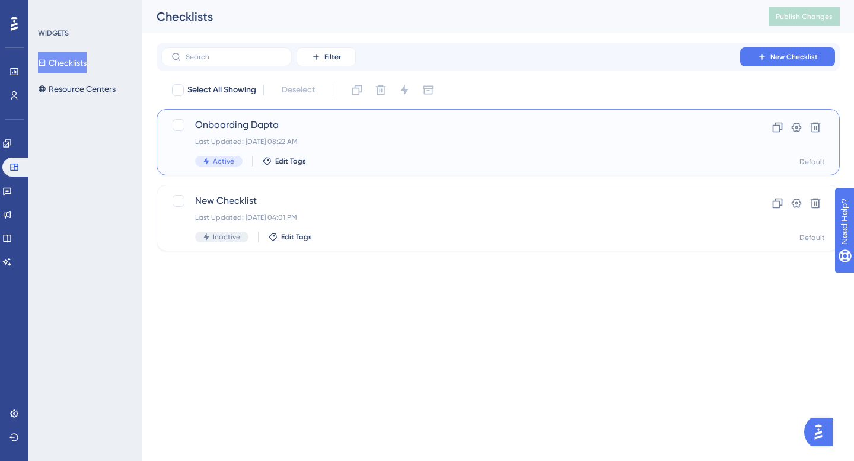
click at [242, 135] on div "Onboarding Dapta Last Updated: Oct 01 2025, 08:22 AM Active Edit Tags" at bounding box center [450, 142] width 511 height 49
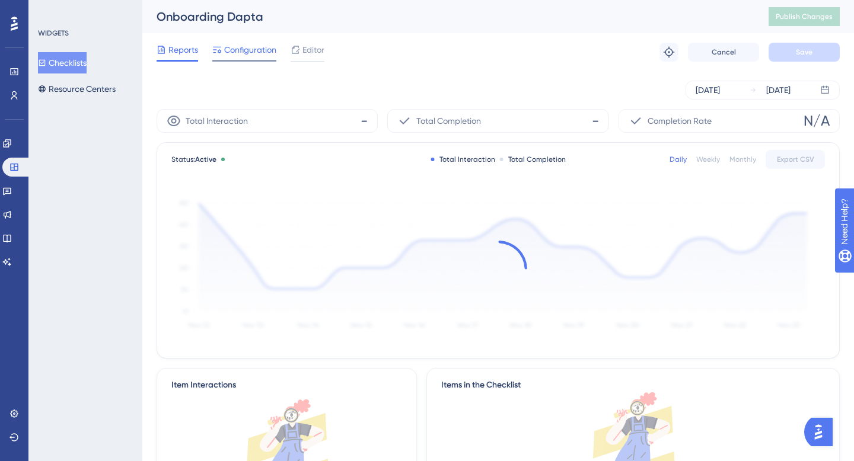
click at [247, 47] on span "Configuration" at bounding box center [250, 50] width 52 height 14
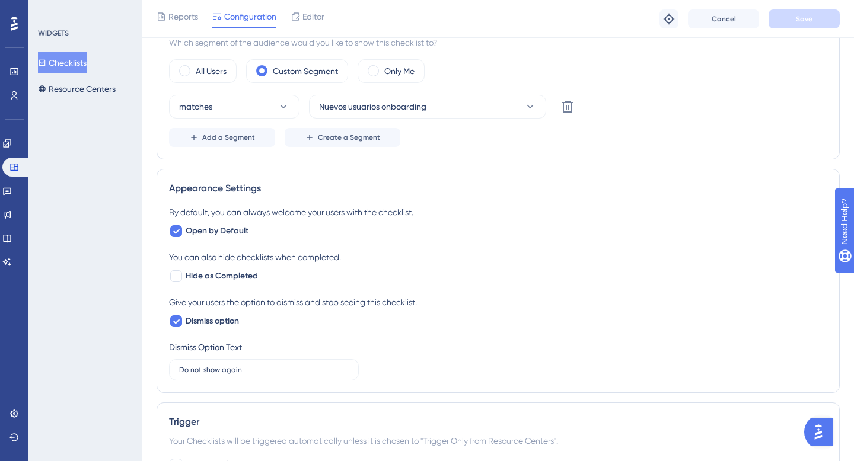
scroll to position [315, 0]
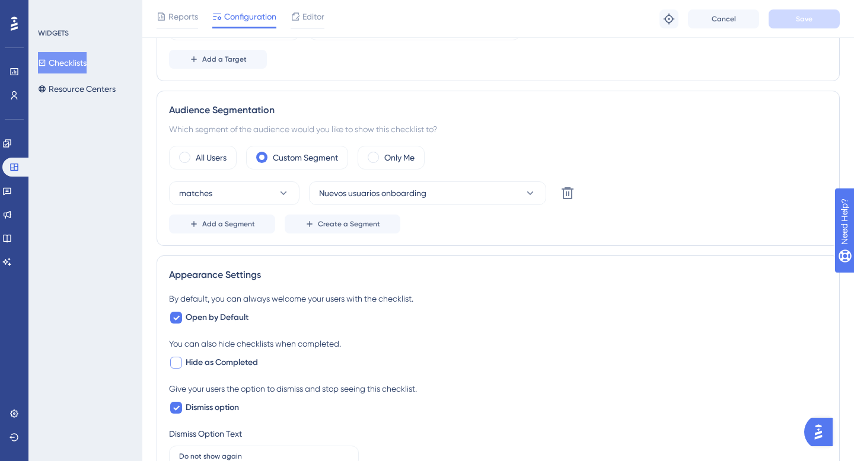
click at [180, 365] on div at bounding box center [176, 363] width 12 height 12
checkbox input "true"
click at [179, 313] on icon at bounding box center [175, 317] width 7 height 9
checkbox input "false"
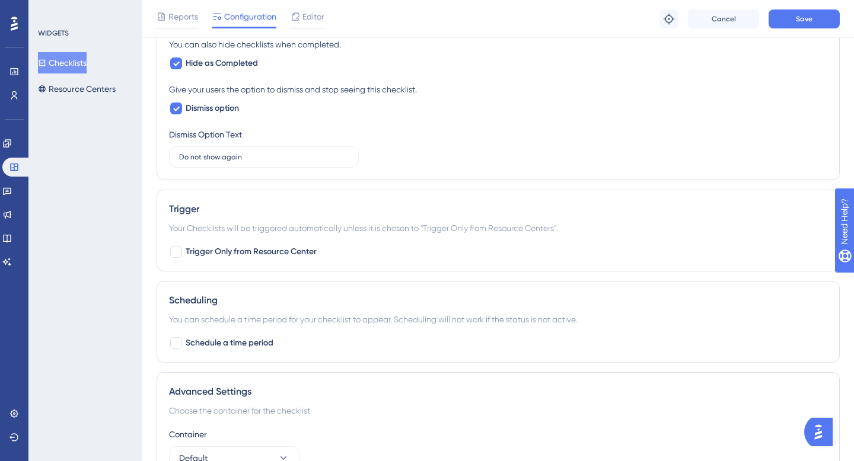
scroll to position [644, 0]
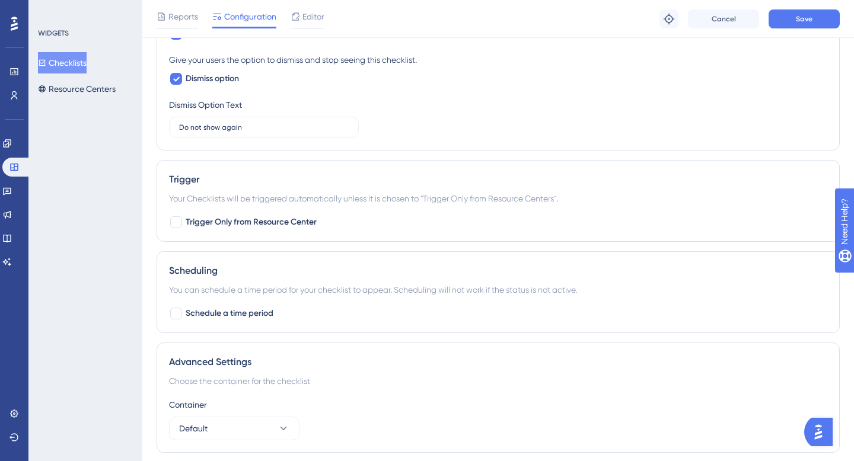
click at [805, 7] on div "Reports Configuration Editor Troubleshoot Cancel Save" at bounding box center [497, 19] width 711 height 38
click at [805, 18] on span "Save" at bounding box center [803, 18] width 17 height 9
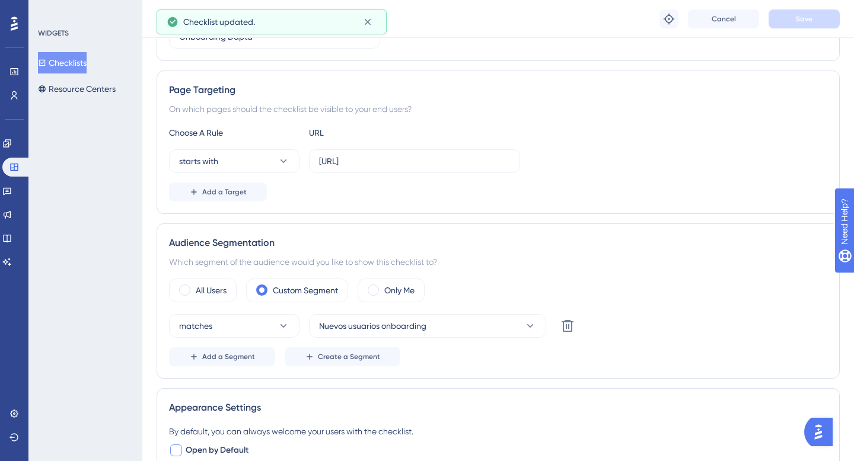
scroll to position [0, 0]
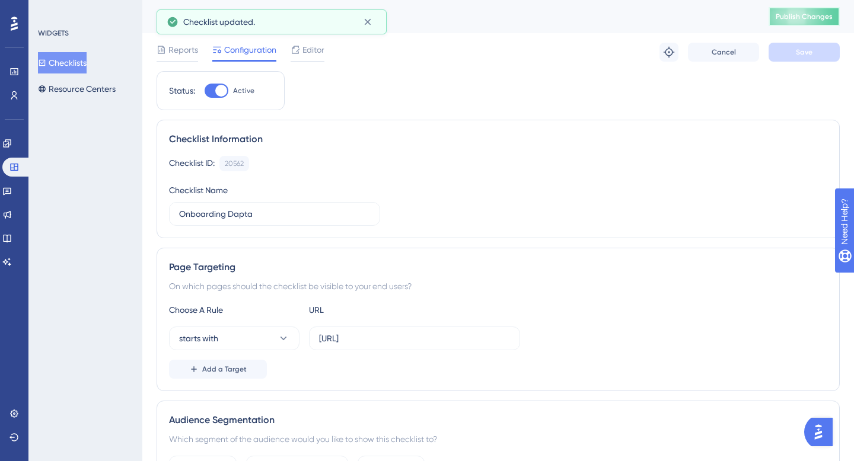
click at [795, 20] on span "Publish Changes" at bounding box center [803, 16] width 57 height 9
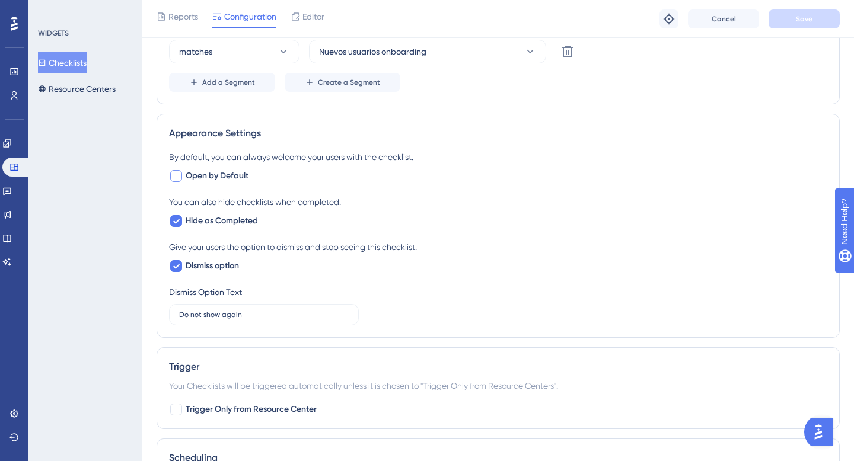
scroll to position [683, 0]
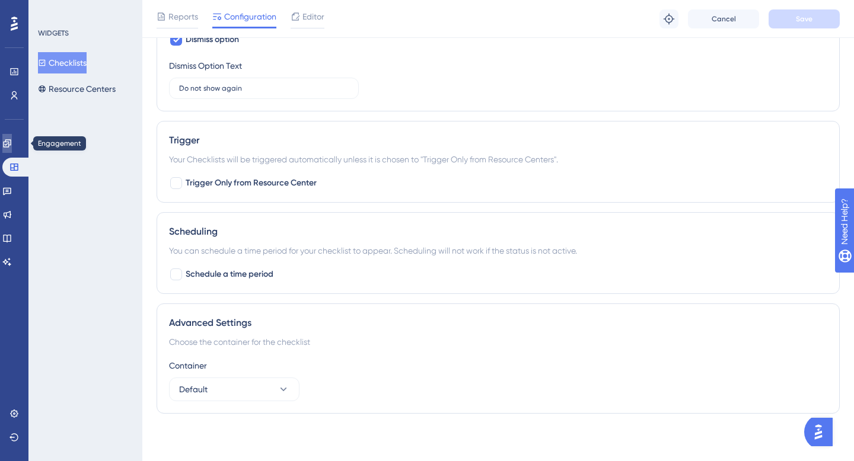
click at [5, 140] on link at bounding box center [6, 143] width 9 height 19
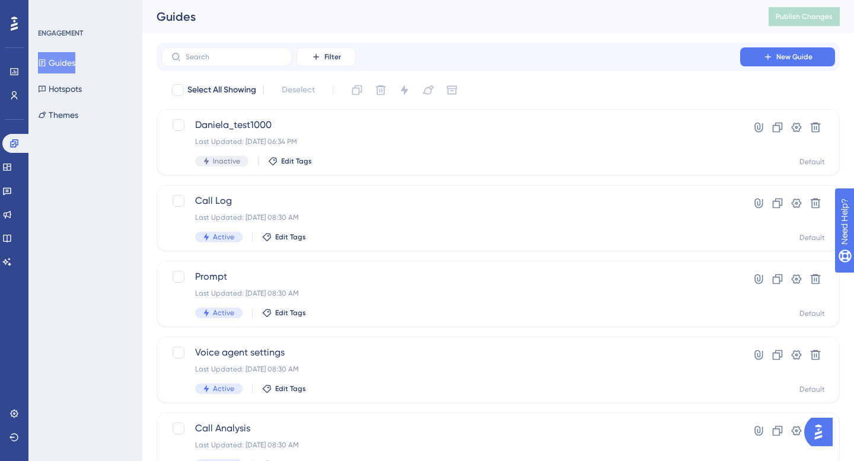
click at [19, 87] on div "Users" at bounding box center [13, 95] width 9 height 19
click at [18, 94] on icon at bounding box center [13, 95] width 9 height 9
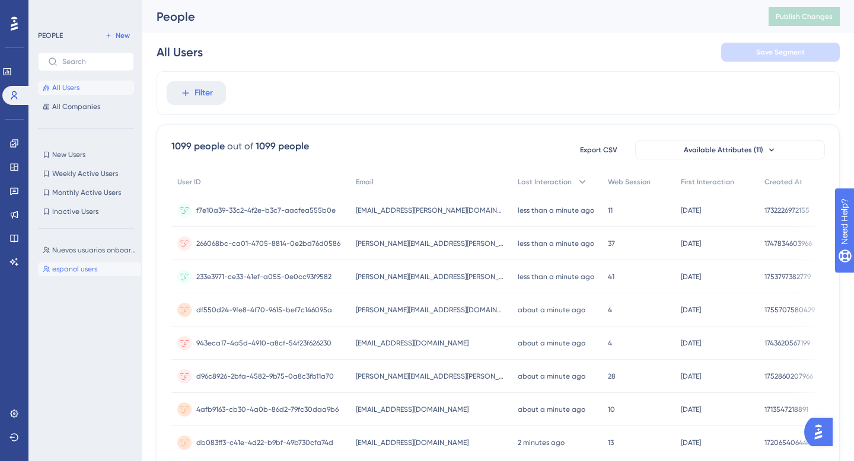
click at [79, 268] on span "espanol users" at bounding box center [74, 268] width 45 height 9
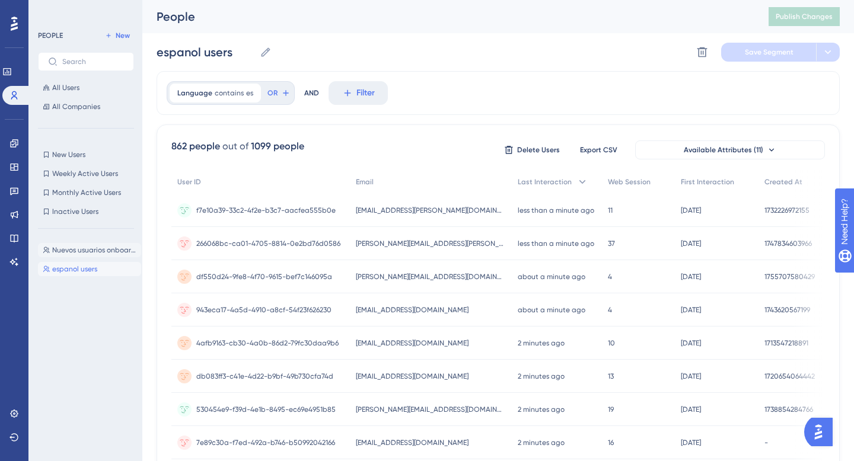
click at [78, 256] on button "Nuevos usuarios onboarding Nuevos usuarios onboarding" at bounding box center [89, 250] width 103 height 14
type input "Nuevos usuarios onboarding"
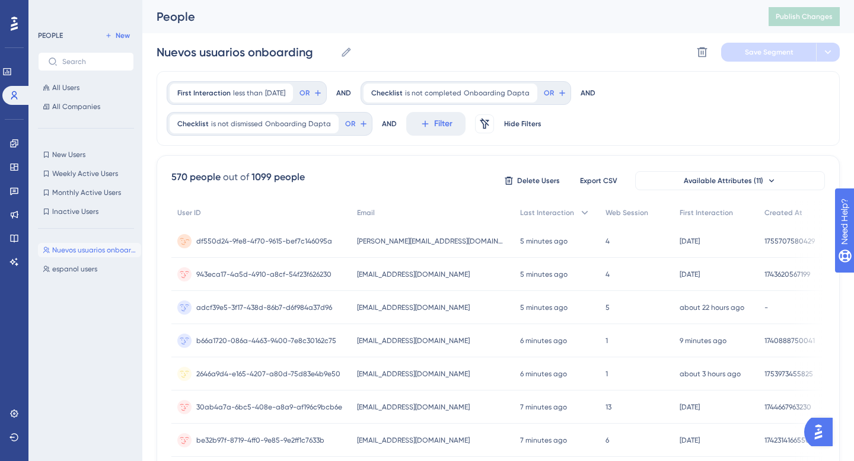
click at [369, 244] on span "julian@estaeslafelicidad.com" at bounding box center [431, 240] width 148 height 9
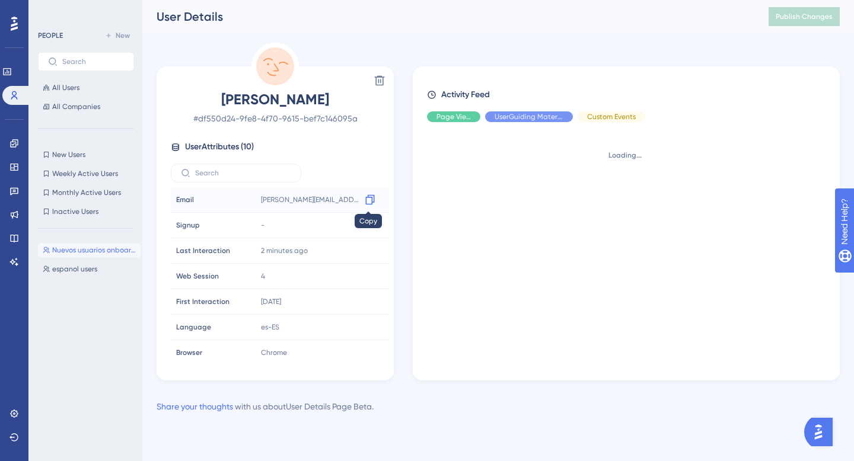
click at [366, 200] on icon at bounding box center [370, 200] width 12 height 12
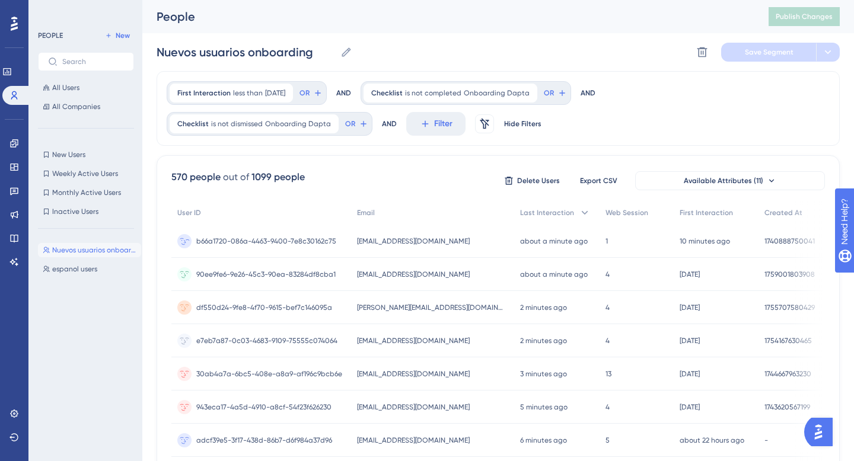
click at [414, 245] on div "soporteit.movilab@gmail.com soporteit.movilab@gmail.com" at bounding box center [432, 241] width 163 height 33
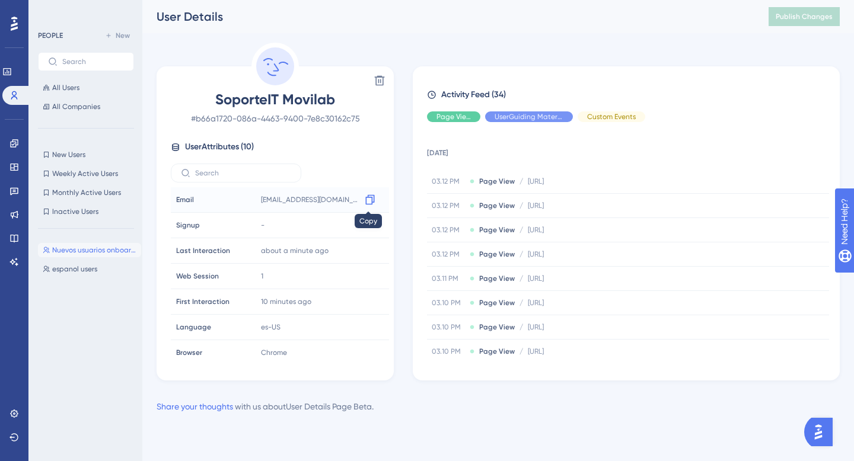
click at [364, 202] on icon at bounding box center [370, 200] width 12 height 12
click at [73, 257] on div "Nuevos usuarios onboarding Nuevos usuarios onboarding espanol users espanol use…" at bounding box center [89, 339] width 103 height 202
click at [73, 247] on span "Nuevos usuarios onboarding" at bounding box center [94, 249] width 84 height 9
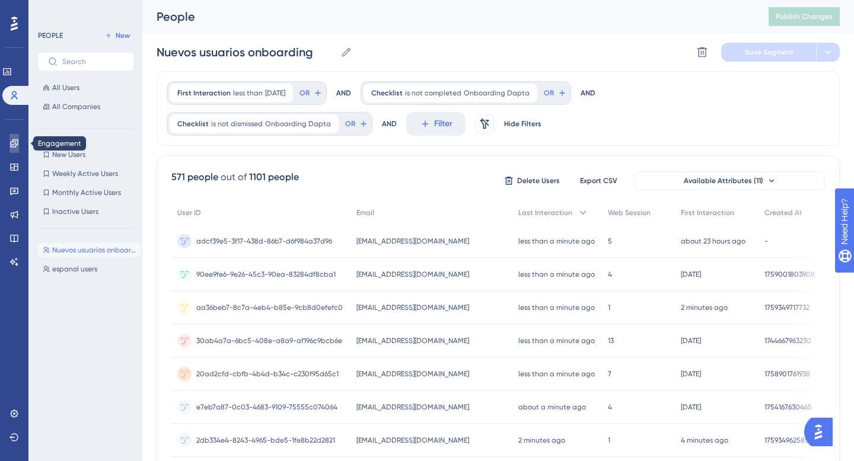
click at [12, 149] on link at bounding box center [13, 143] width 9 height 19
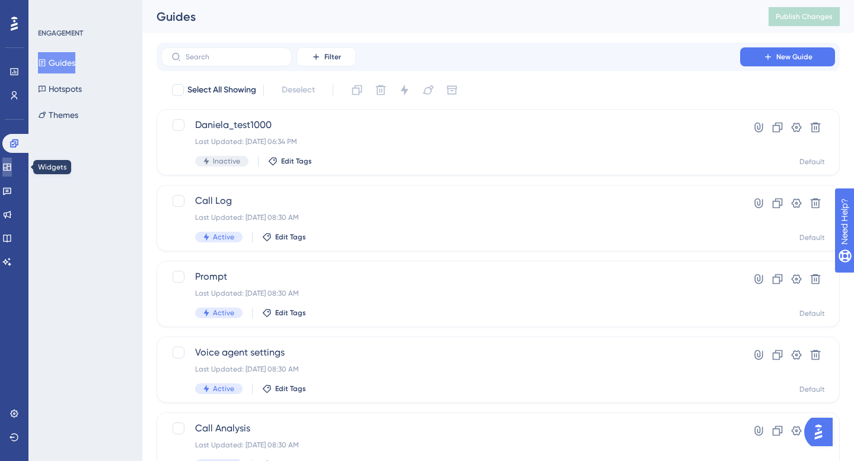
click at [12, 171] on icon at bounding box center [6, 166] width 9 height 9
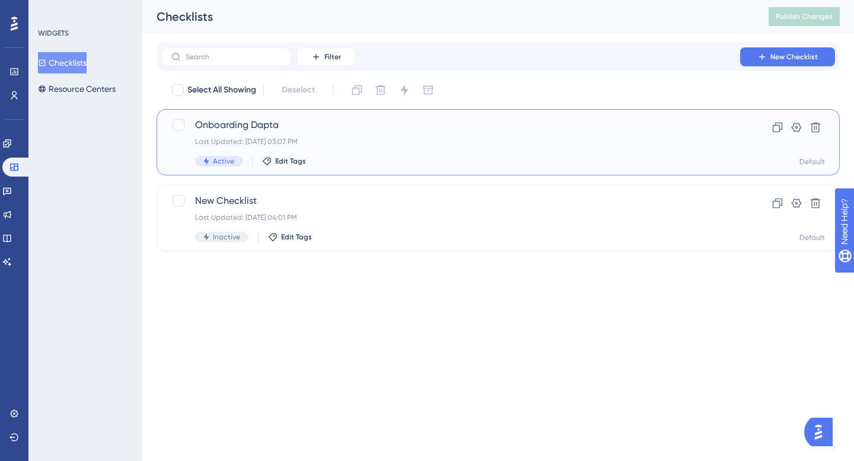
click at [215, 125] on span "Onboarding Dapta" at bounding box center [450, 125] width 511 height 14
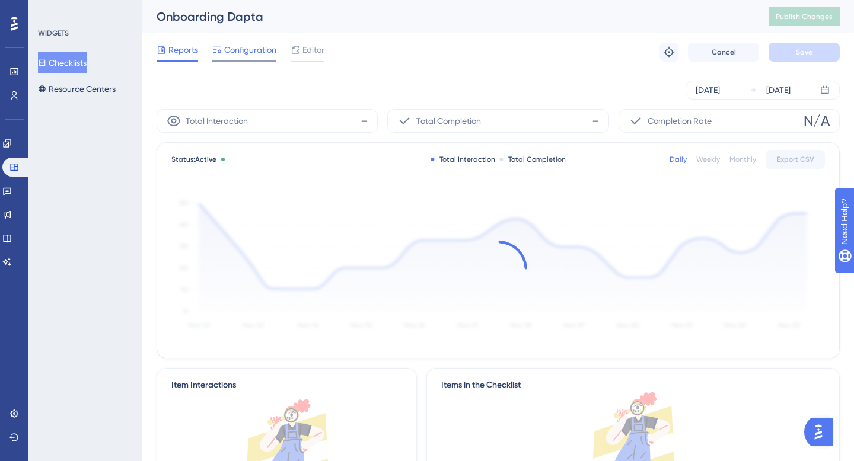
click at [230, 47] on span "Configuration" at bounding box center [250, 50] width 52 height 14
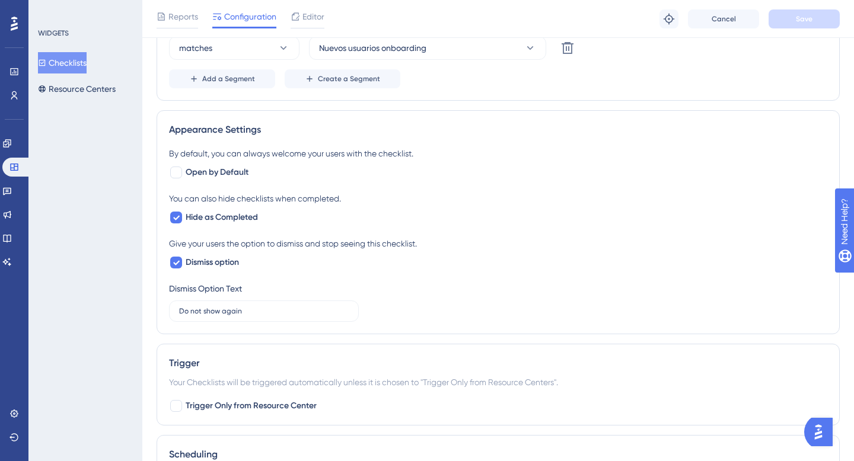
scroll to position [461, 0]
click at [203, 172] on span "Open by Default" at bounding box center [217, 172] width 63 height 14
checkbox input "true"
click at [807, 12] on button "Save" at bounding box center [803, 18] width 71 height 19
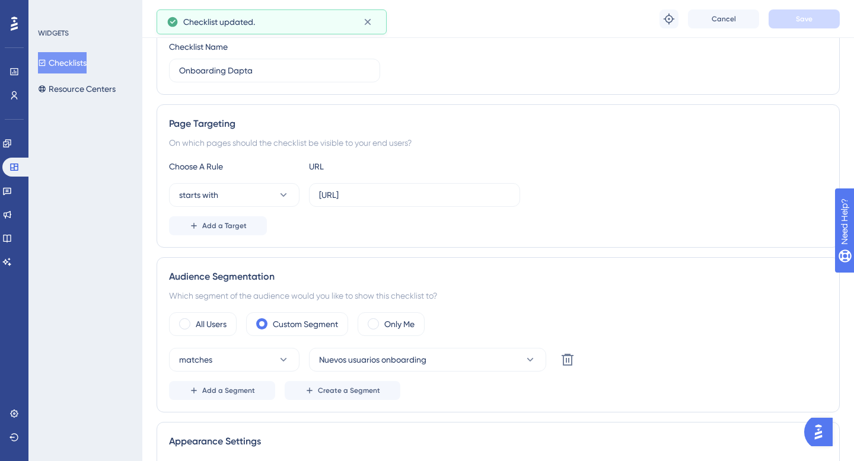
scroll to position [0, 0]
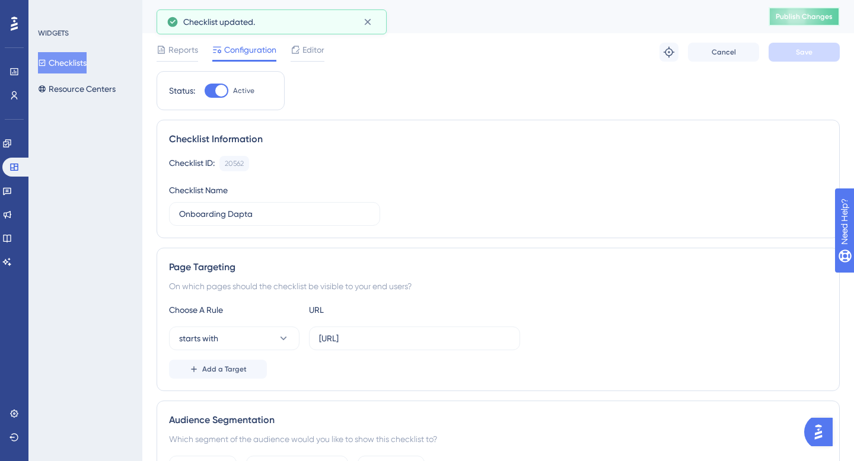
click at [811, 17] on span "Publish Changes" at bounding box center [803, 16] width 57 height 9
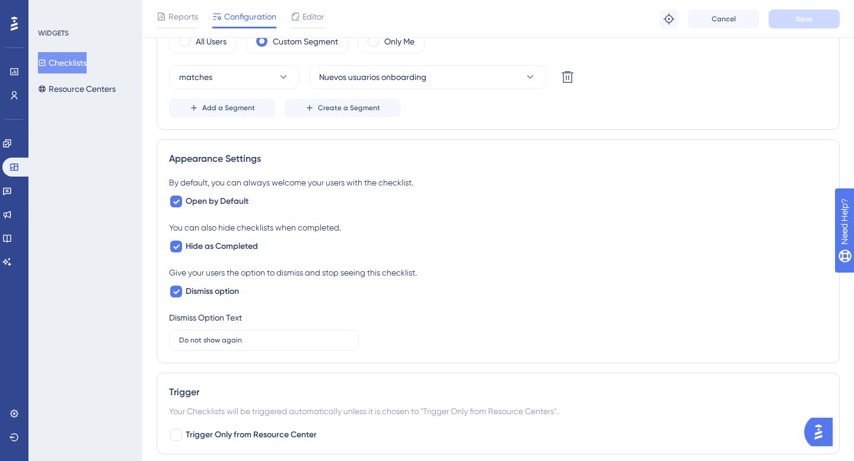
scroll to position [390, 0]
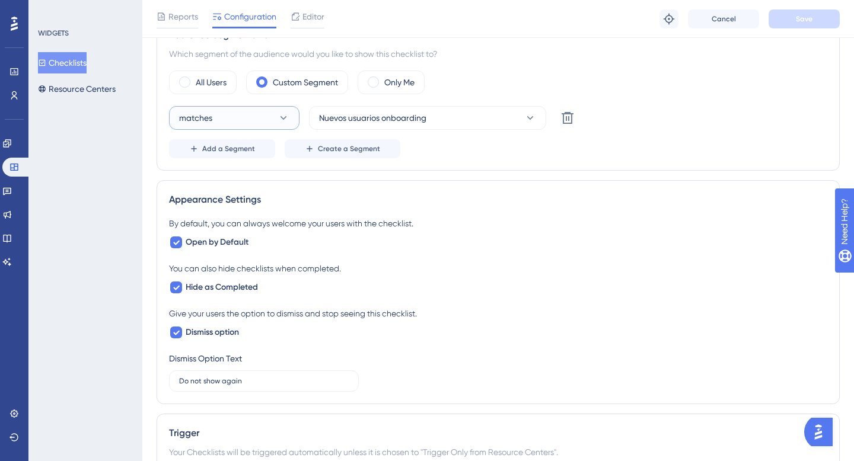
click at [217, 114] on button "matches" at bounding box center [234, 118] width 130 height 24
click at [139, 132] on div "WIDGETS Checklists Resource Centers" at bounding box center [85, 230] width 114 height 461
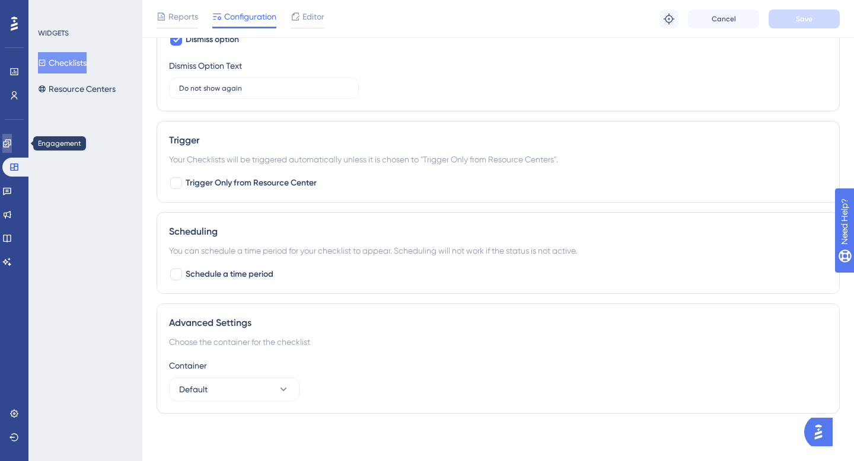
click at [8, 145] on link at bounding box center [6, 143] width 9 height 19
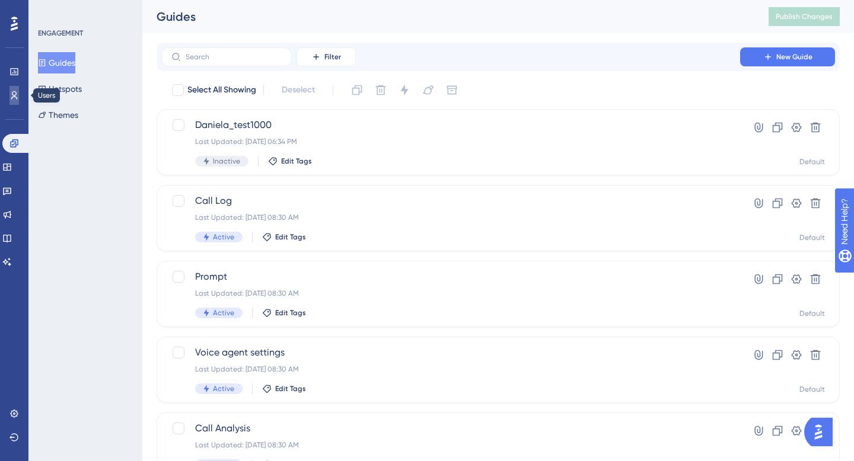
click at [11, 98] on icon at bounding box center [13, 95] width 9 height 9
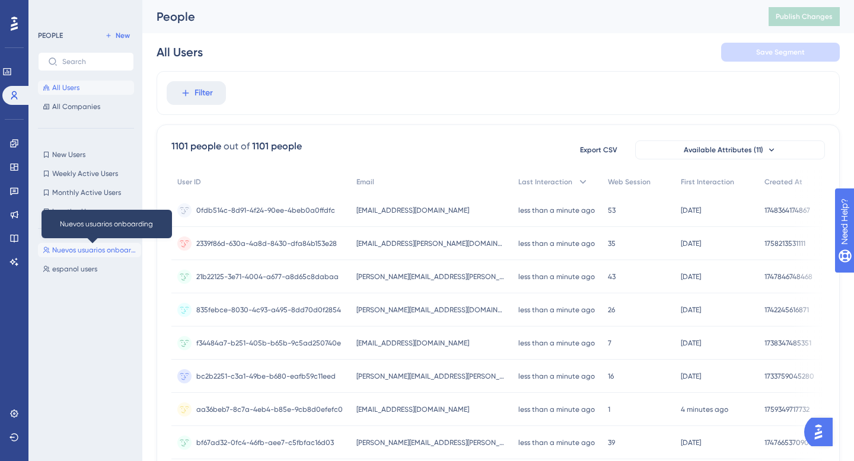
click at [66, 250] on span "Nuevos usuarios onboarding" at bounding box center [94, 249] width 84 height 9
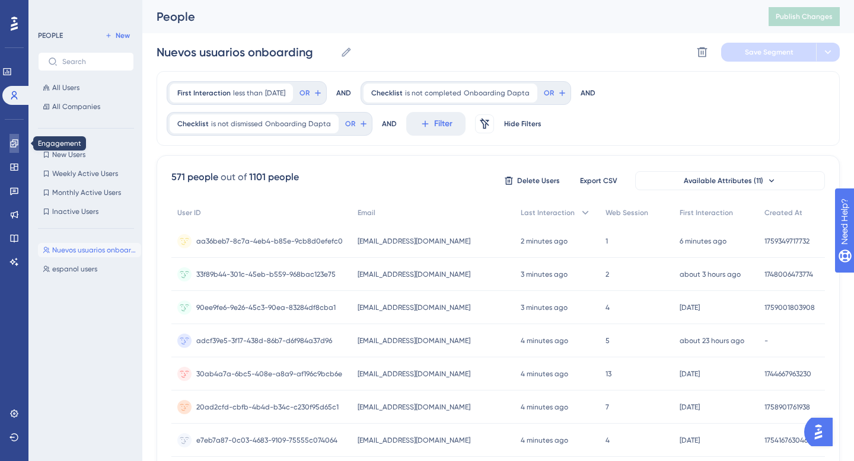
click at [17, 143] on icon at bounding box center [13, 143] width 9 height 9
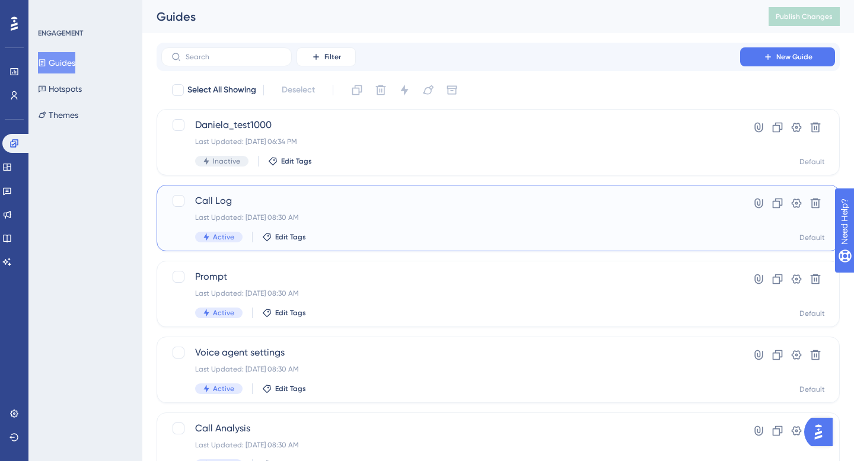
click at [207, 198] on span "Call Log" at bounding box center [450, 201] width 511 height 14
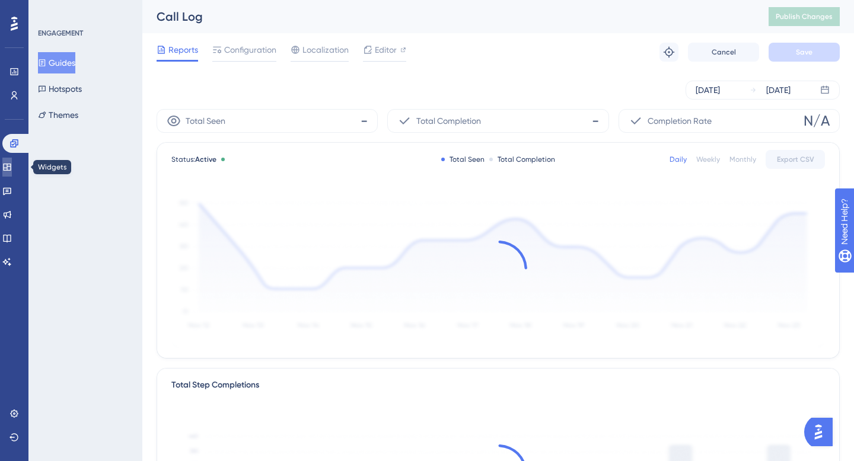
click at [8, 170] on link at bounding box center [6, 167] width 9 height 19
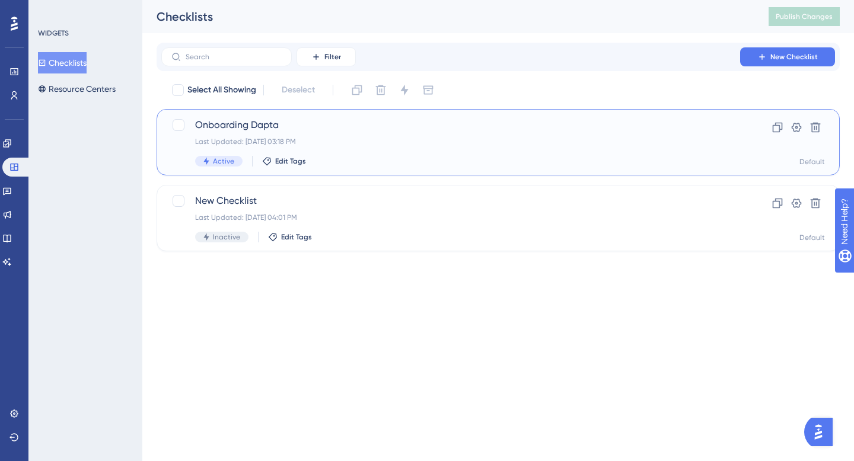
click at [203, 135] on div "Onboarding Dapta Last Updated: Oct 01 2025, 03:18 PM Active Edit Tags" at bounding box center [450, 142] width 511 height 49
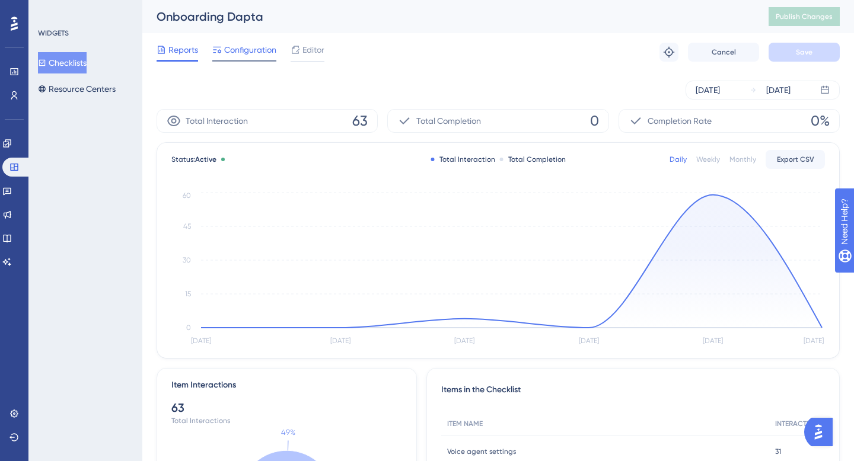
click at [239, 52] on span "Configuration" at bounding box center [250, 50] width 52 height 14
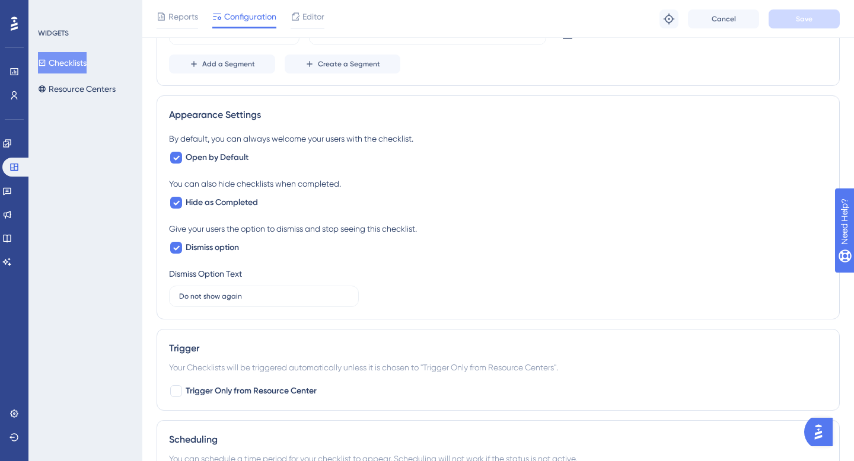
scroll to position [467, 0]
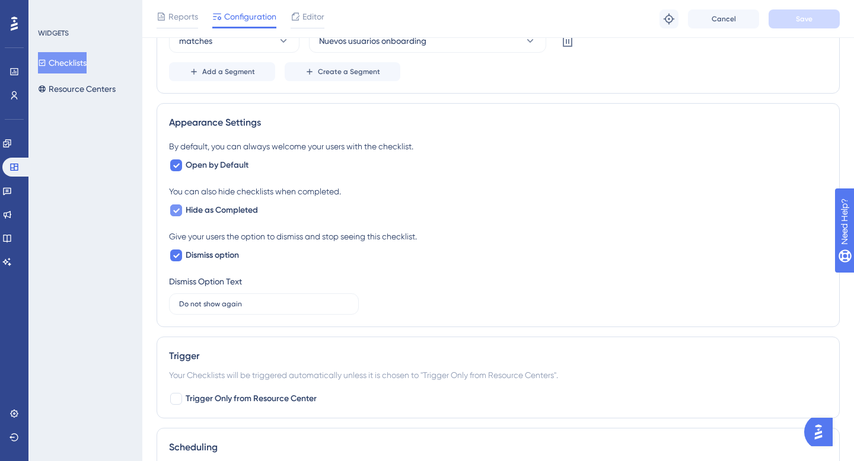
click at [205, 216] on span "Hide as Completed" at bounding box center [222, 210] width 72 height 14
checkbox input "false"
click at [814, 15] on button "Save" at bounding box center [803, 18] width 71 height 19
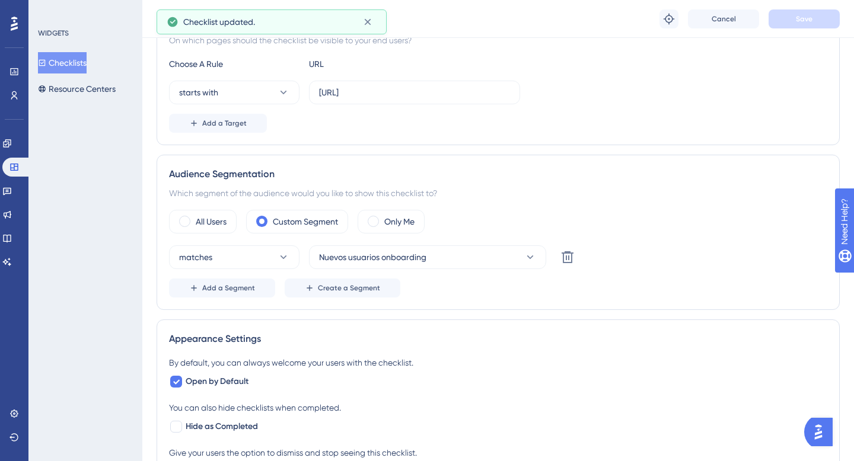
scroll to position [0, 0]
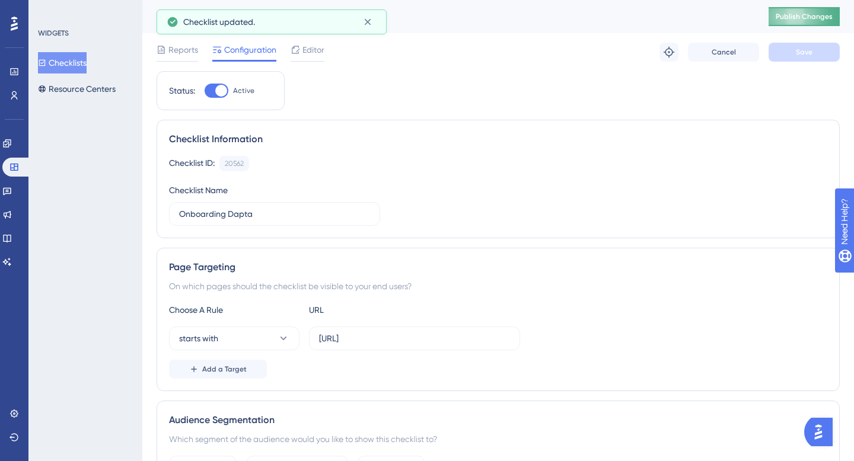
click at [826, 18] on span "Publish Changes" at bounding box center [803, 16] width 57 height 9
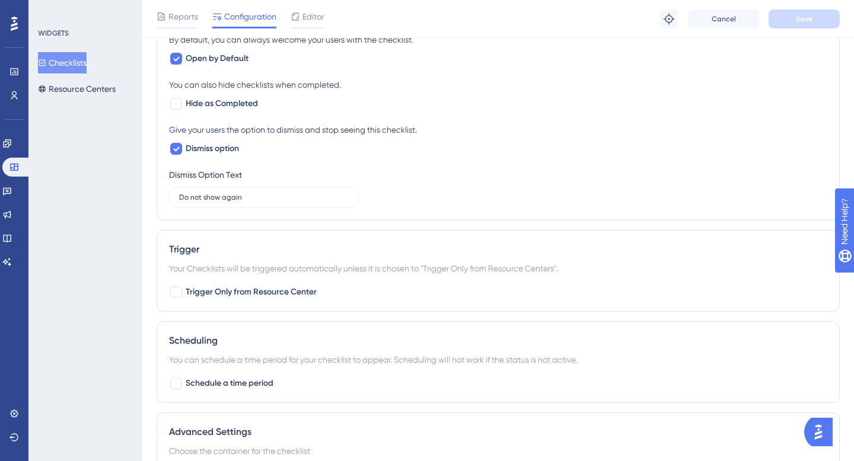
scroll to position [683, 0]
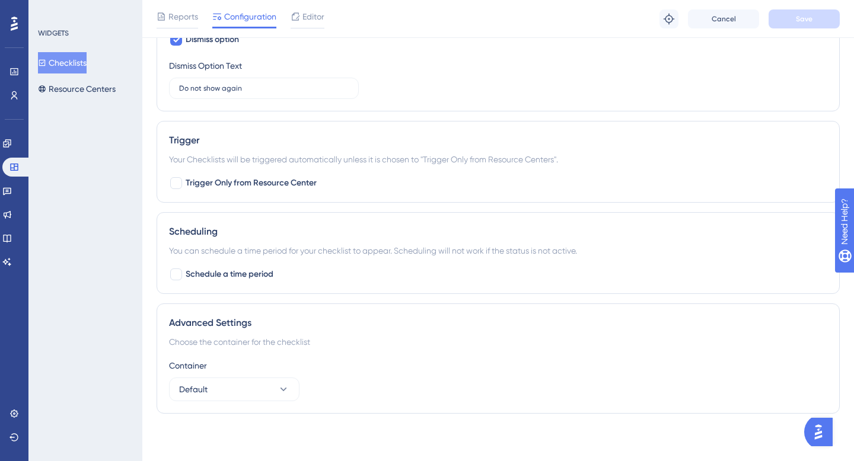
click at [281, 376] on div "Container Default" at bounding box center [498, 380] width 658 height 43
click at [280, 388] on icon at bounding box center [283, 389] width 12 height 12
click at [318, 330] on div "Advanced Settings" at bounding box center [498, 323] width 658 height 14
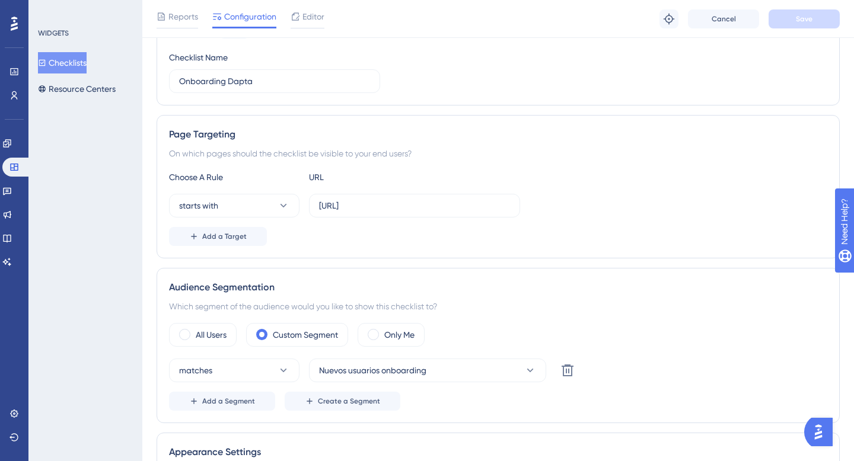
scroll to position [140, 0]
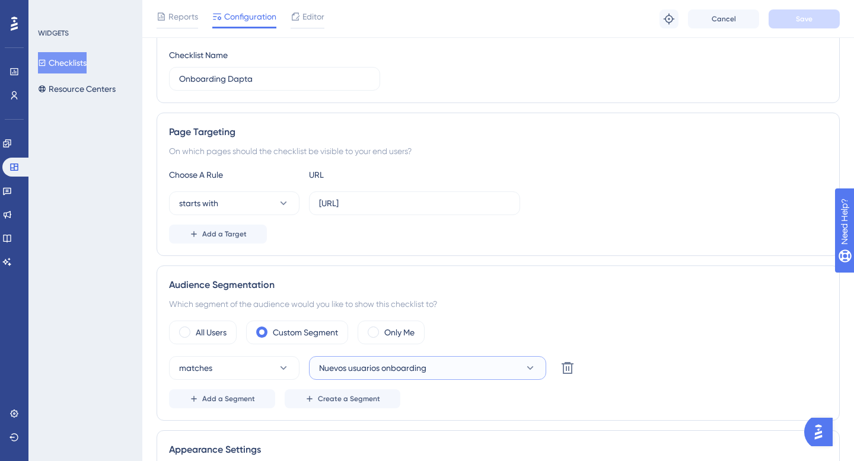
click at [348, 375] on button "Nuevos usuarios onboarding" at bounding box center [427, 368] width 237 height 24
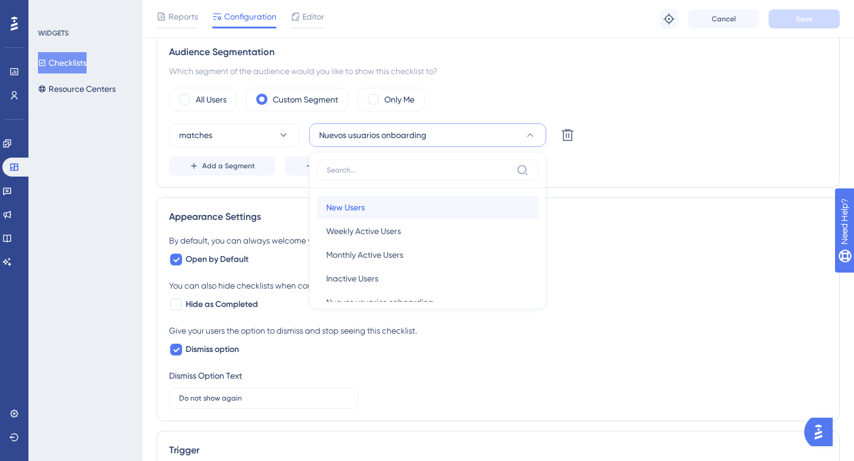
click at [363, 210] on span "New Users" at bounding box center [345, 207] width 39 height 14
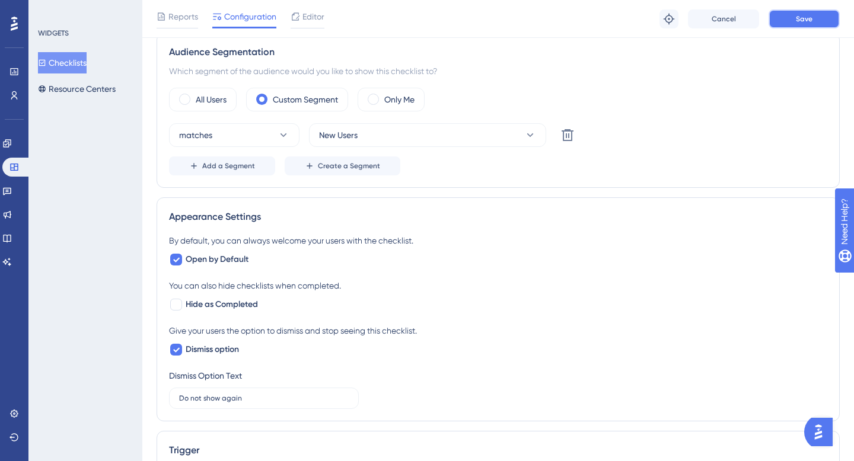
click at [811, 14] on span "Save" at bounding box center [803, 18] width 17 height 9
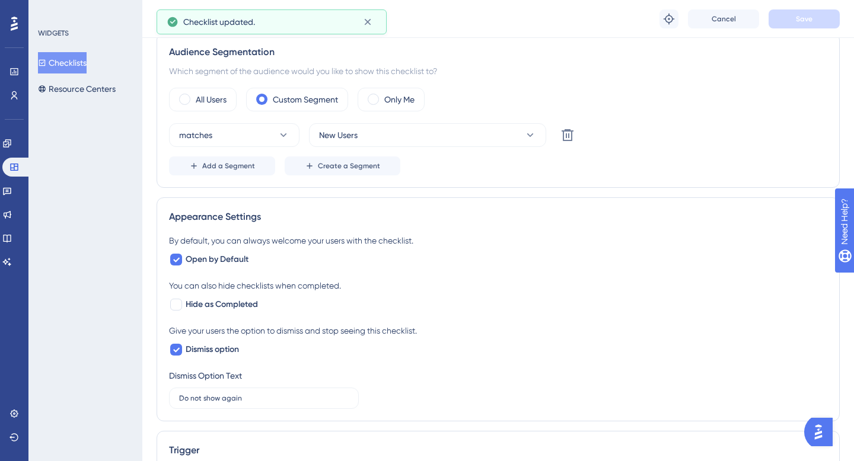
scroll to position [0, 0]
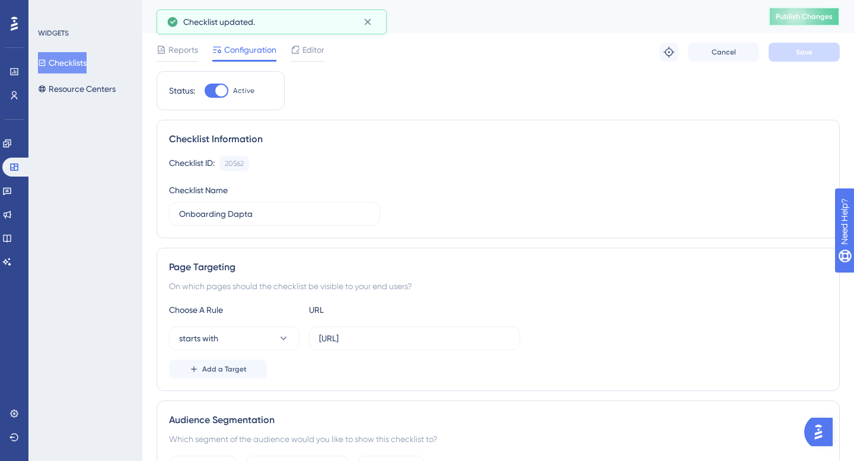
click at [803, 20] on span "Publish Changes" at bounding box center [803, 16] width 57 height 9
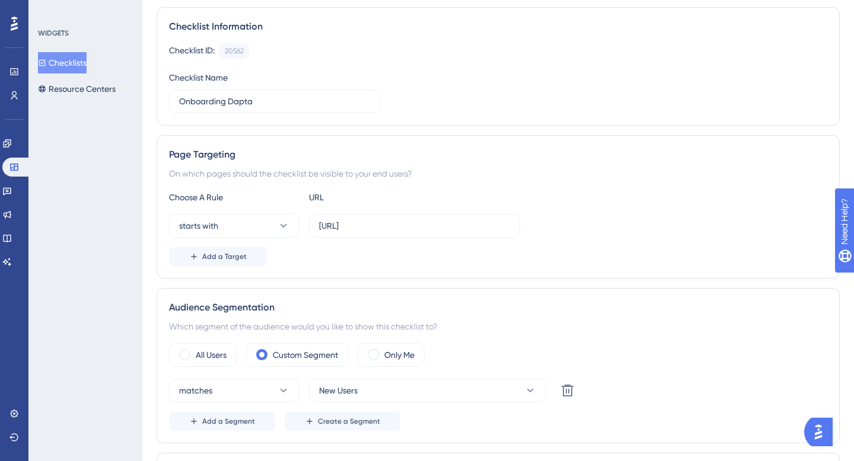
scroll to position [252, 0]
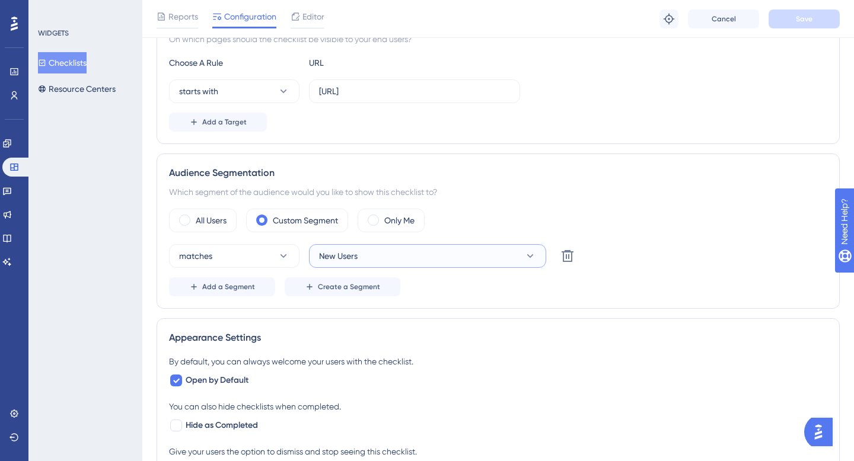
click at [332, 249] on span "New Users" at bounding box center [338, 256] width 39 height 14
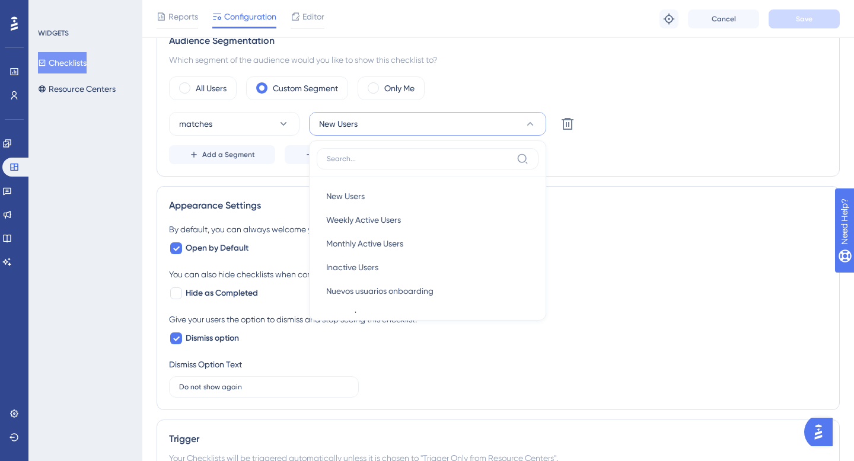
scroll to position [21, 0]
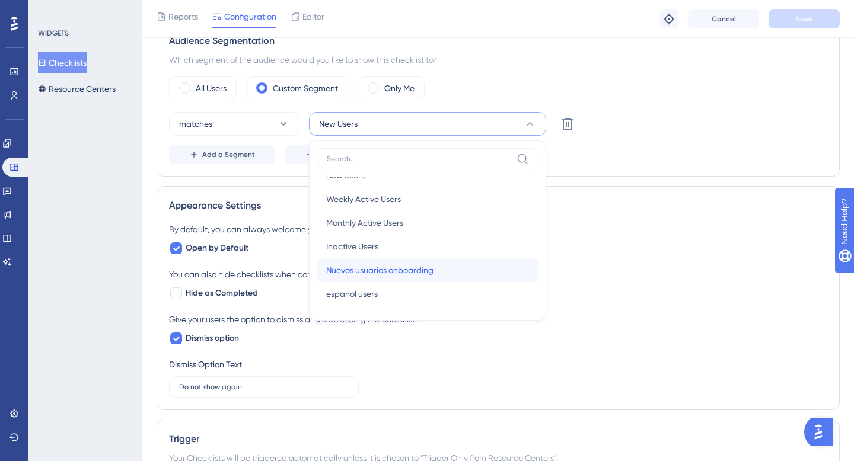
click at [370, 272] on span "Nuevos usuarios onboarding" at bounding box center [379, 270] width 107 height 14
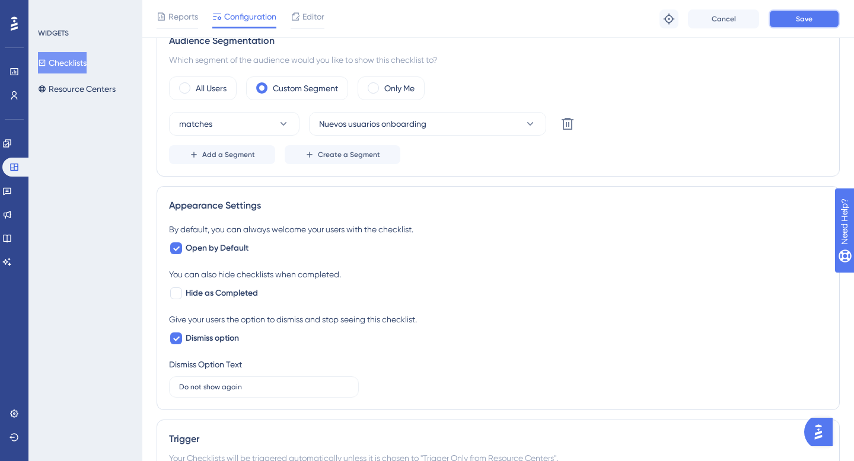
click at [827, 19] on button "Save" at bounding box center [803, 18] width 71 height 19
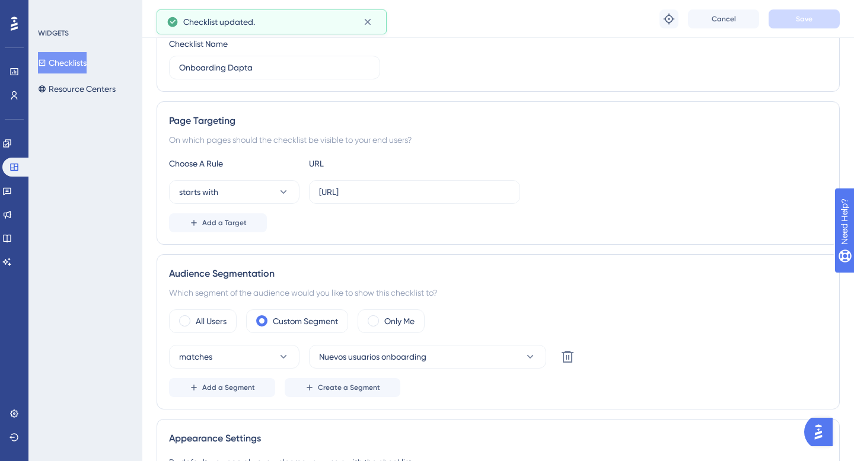
scroll to position [0, 0]
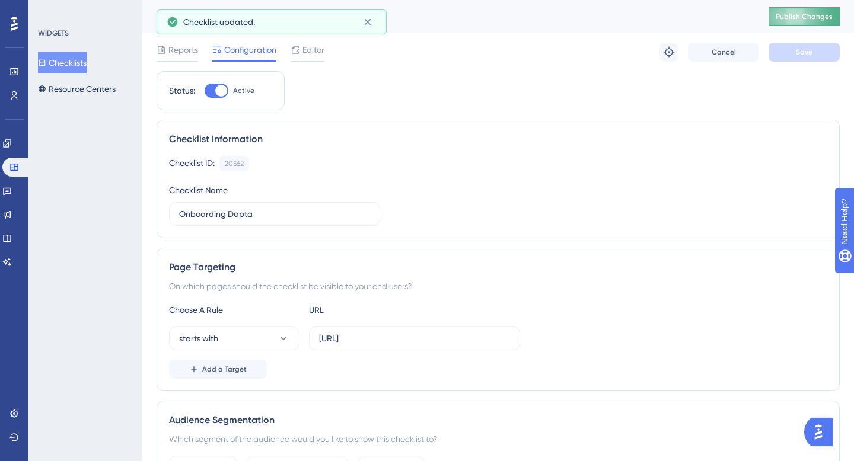
click at [794, 25] on button "Publish Changes" at bounding box center [803, 16] width 71 height 19
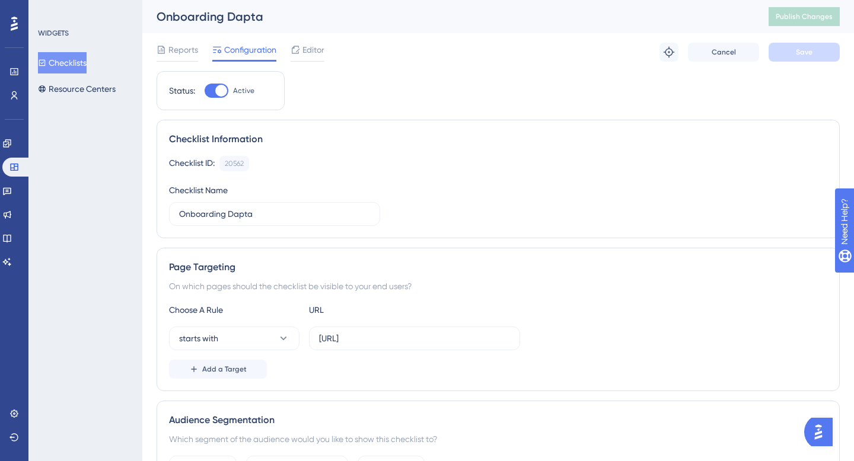
click at [1, 94] on div "Performance Users Engagement Widgets Feedback Product Updates Knowledge Base AI…" at bounding box center [14, 230] width 28 height 461
click at [9, 94] on link at bounding box center [13, 95] width 9 height 19
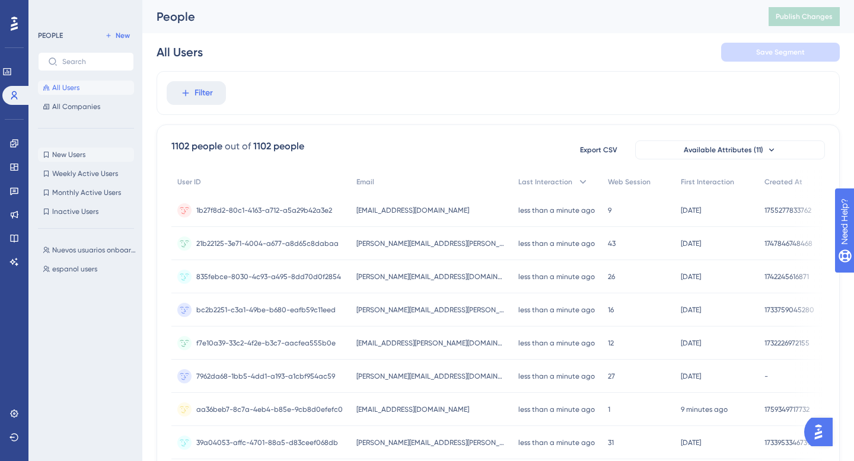
click at [83, 152] on span "New Users" at bounding box center [68, 154] width 33 height 9
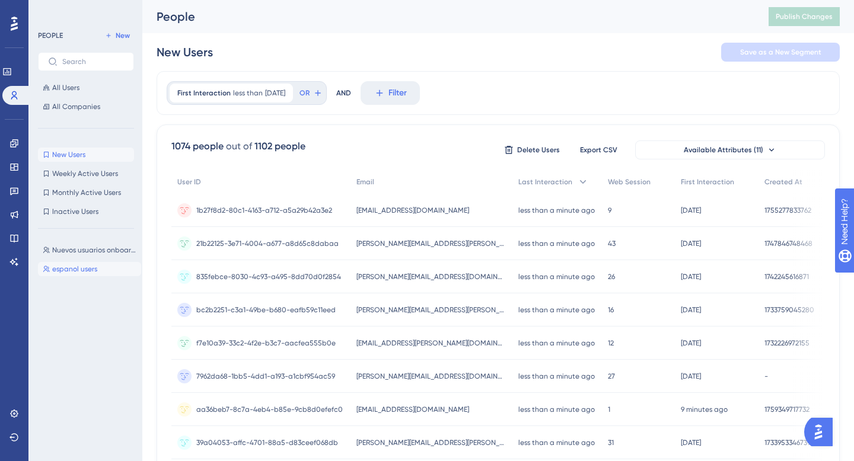
click at [72, 267] on span "espanol users" at bounding box center [74, 268] width 45 height 9
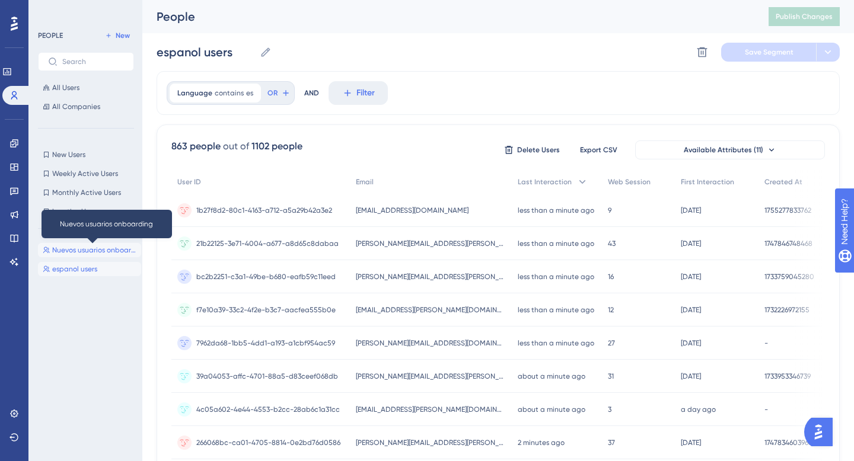
click at [69, 250] on span "Nuevos usuarios onboarding" at bounding box center [94, 249] width 84 height 9
type input "Nuevos usuarios onboarding"
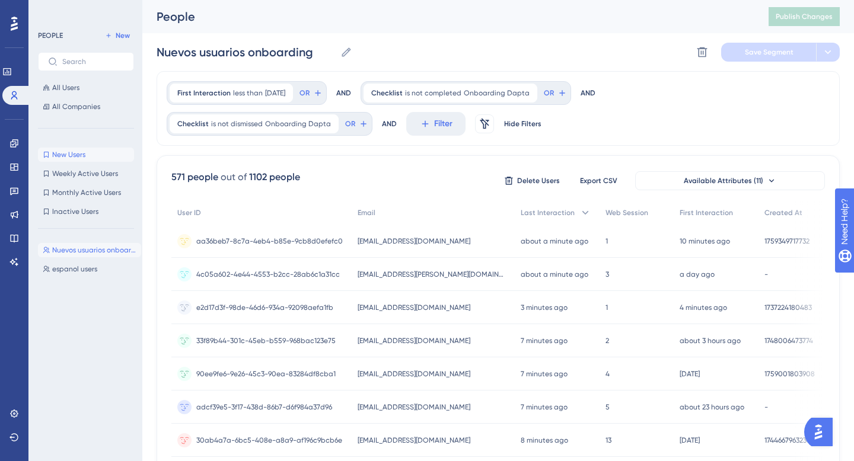
click at [76, 153] on span "New Users" at bounding box center [68, 154] width 33 height 9
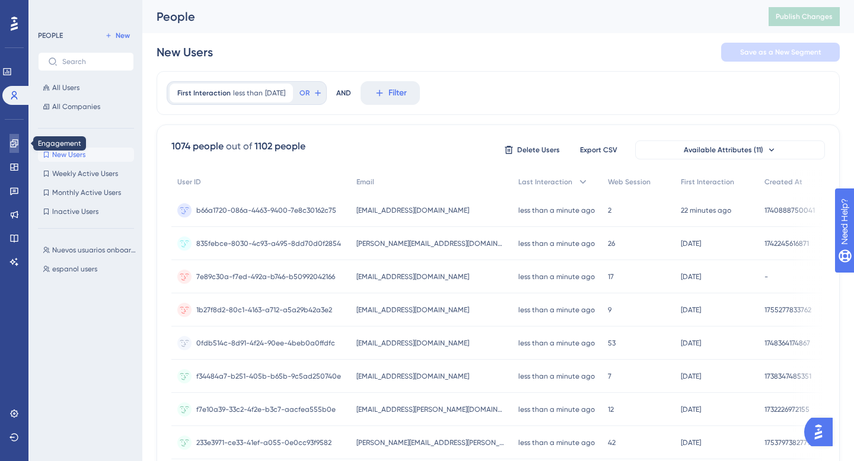
click at [19, 144] on link at bounding box center [13, 143] width 9 height 19
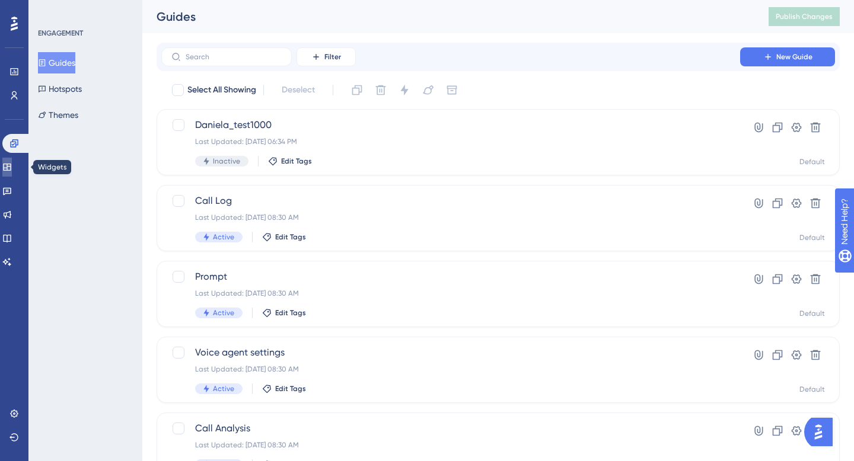
click at [11, 164] on icon at bounding box center [7, 167] width 8 height 7
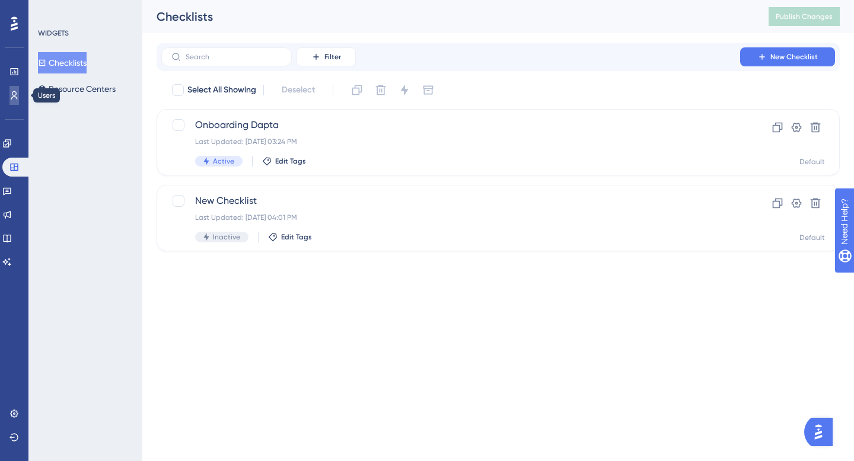
click at [12, 92] on icon at bounding box center [13, 95] width 9 height 9
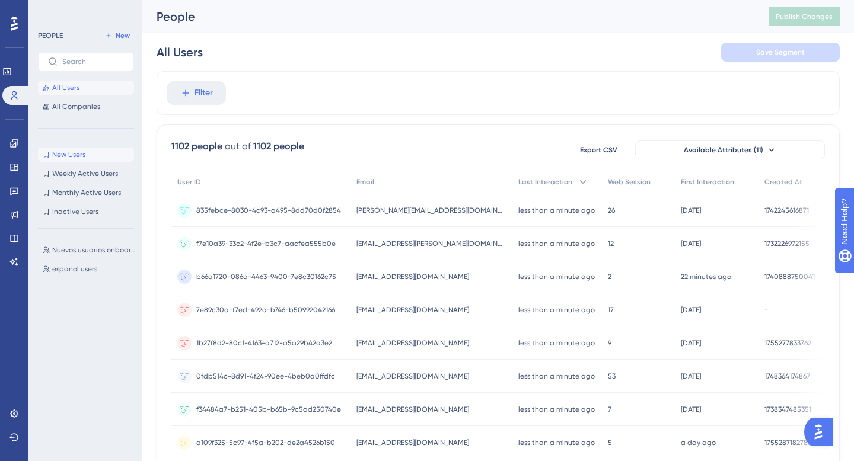
click at [76, 151] on span "New Users" at bounding box center [68, 154] width 33 height 9
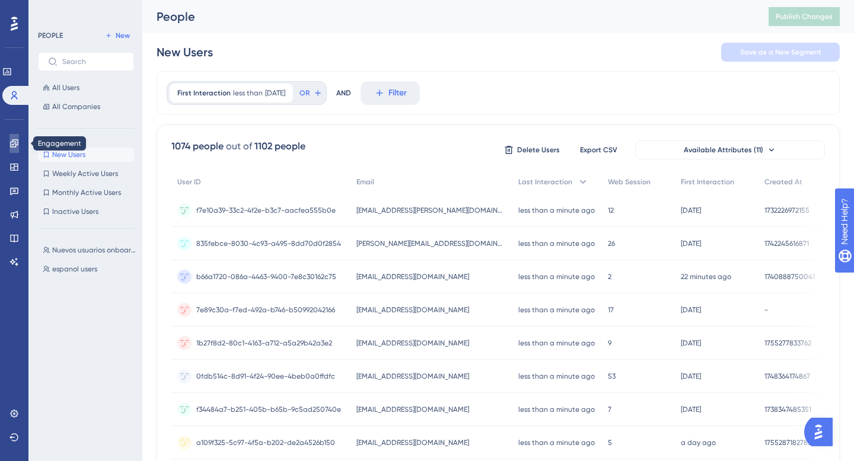
click at [11, 136] on link at bounding box center [13, 143] width 9 height 19
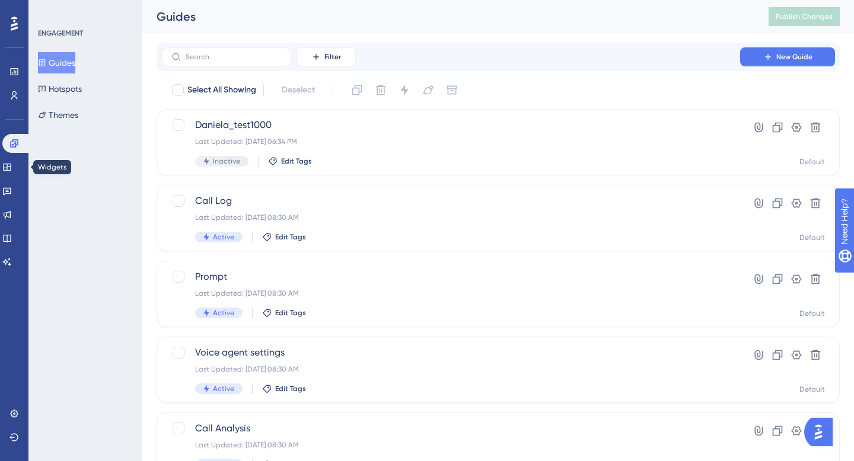
click at [13, 177] on div "Engagement Widgets Feedback Product Updates Knowledge Base AI Assistant" at bounding box center [14, 203] width 24 height 138
click at [12, 175] on link at bounding box center [6, 167] width 9 height 19
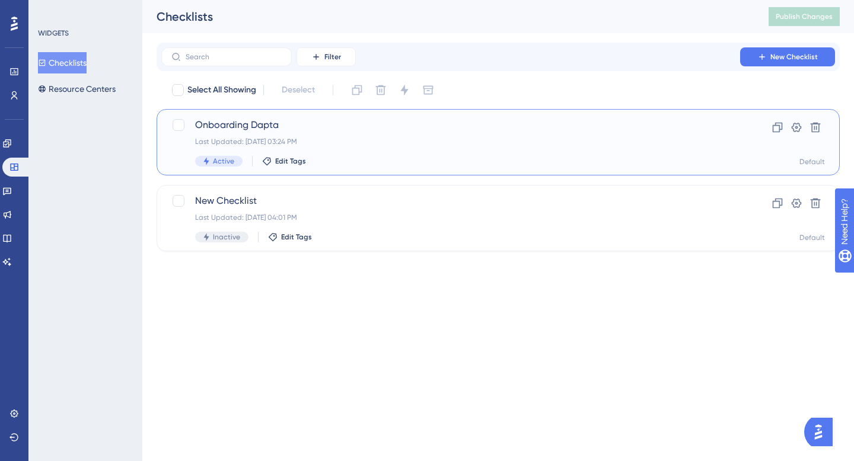
click at [208, 127] on span "Onboarding Dapta" at bounding box center [450, 125] width 511 height 14
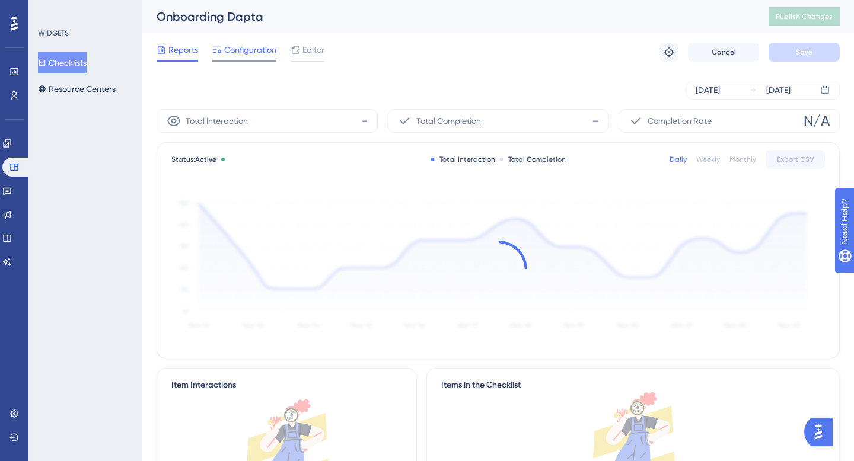
click at [232, 50] on span "Configuration" at bounding box center [250, 50] width 52 height 14
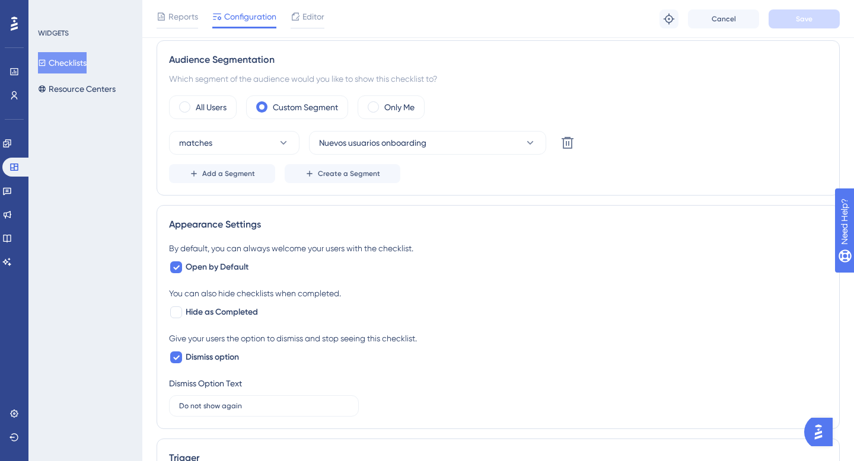
scroll to position [366, 0]
click at [330, 148] on span "Nuevos usuarios onboarding" at bounding box center [372, 142] width 107 height 14
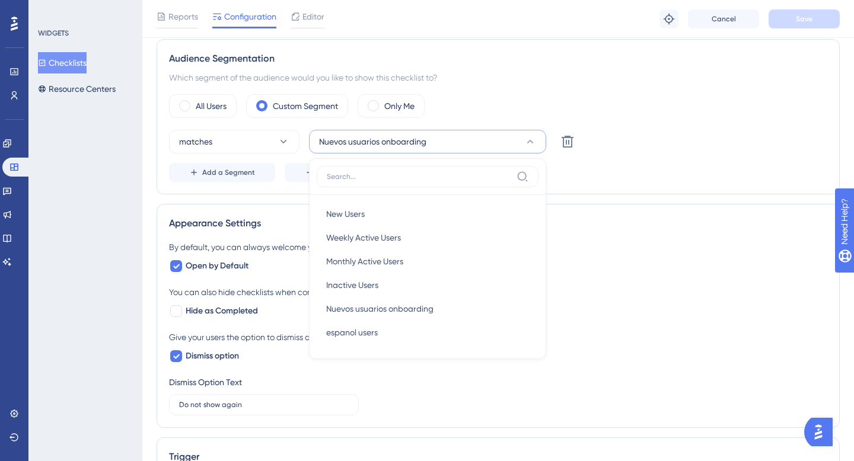
scroll to position [394, 0]
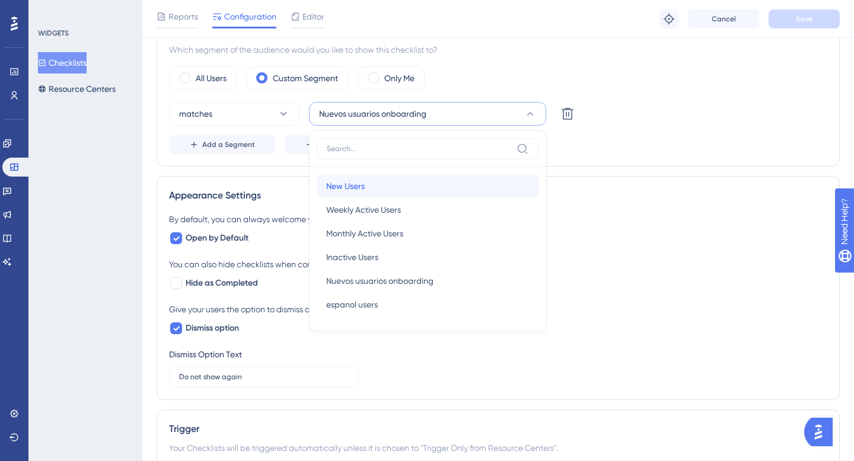
click at [340, 181] on span "New Users" at bounding box center [345, 186] width 39 height 14
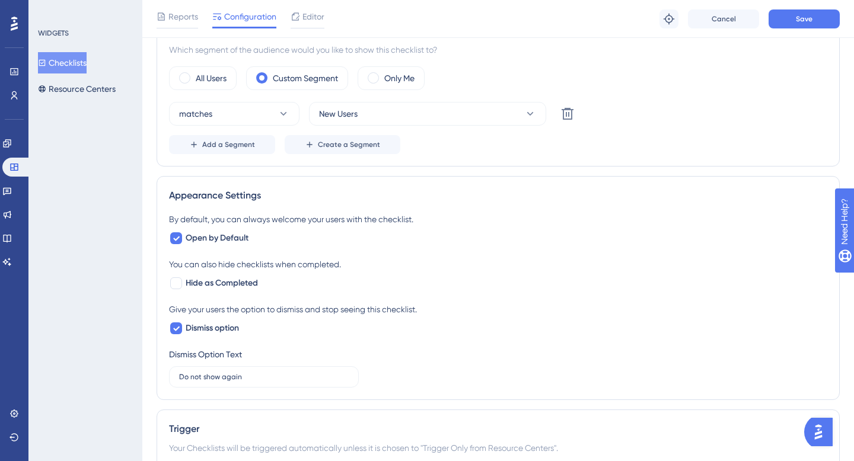
scroll to position [408, 0]
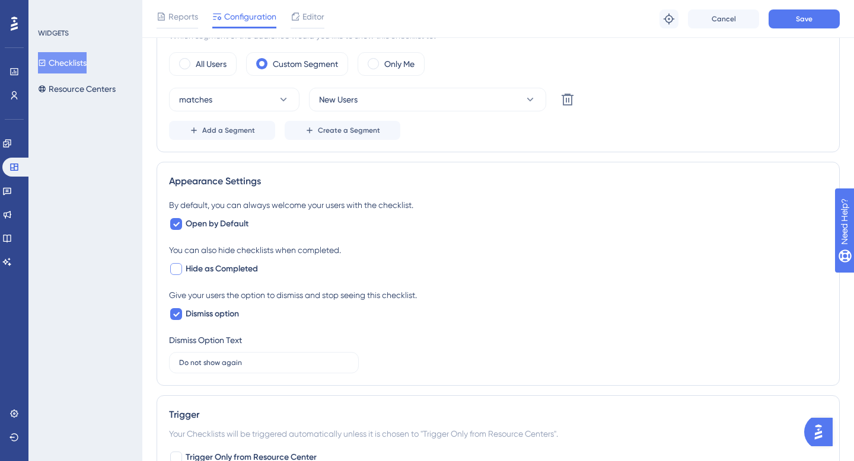
click at [202, 267] on span "Hide as Completed" at bounding box center [222, 269] width 72 height 14
checkbox input "true"
click at [183, 223] on label "Open by Default" at bounding box center [208, 224] width 79 height 14
checkbox input "false"
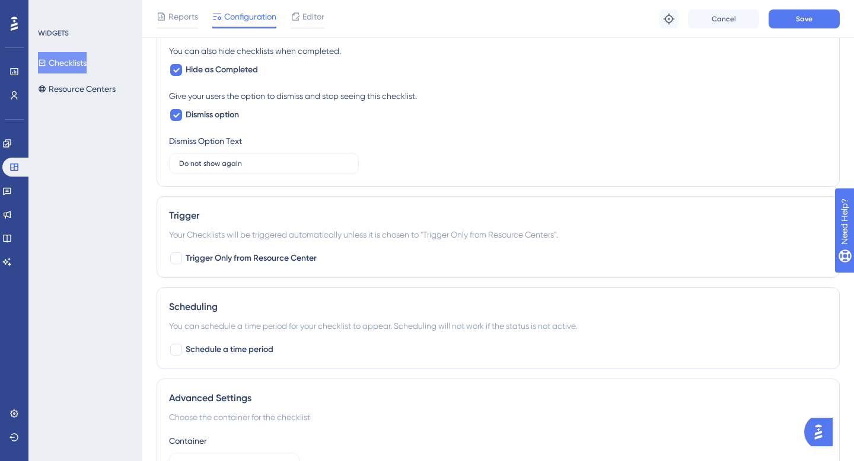
scroll to position [456, 0]
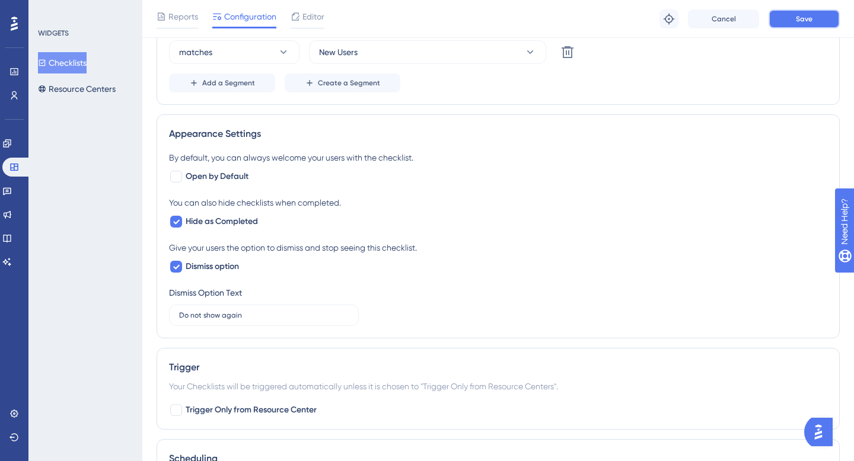
click at [823, 28] on button "Save" at bounding box center [803, 18] width 71 height 19
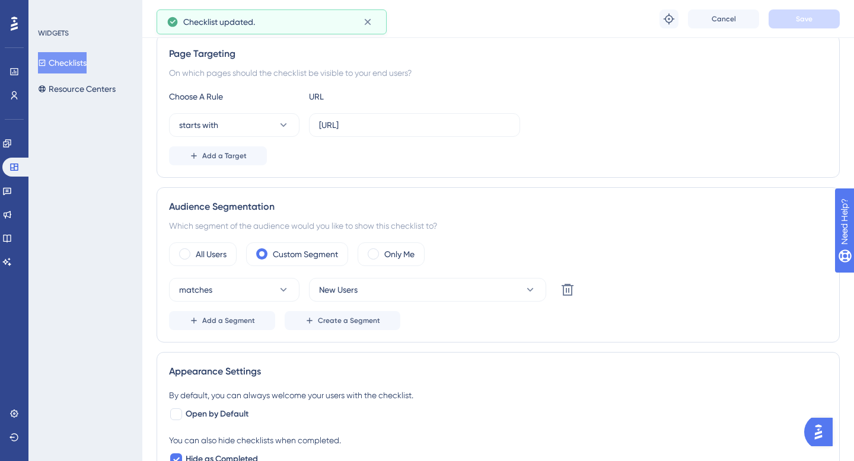
scroll to position [0, 0]
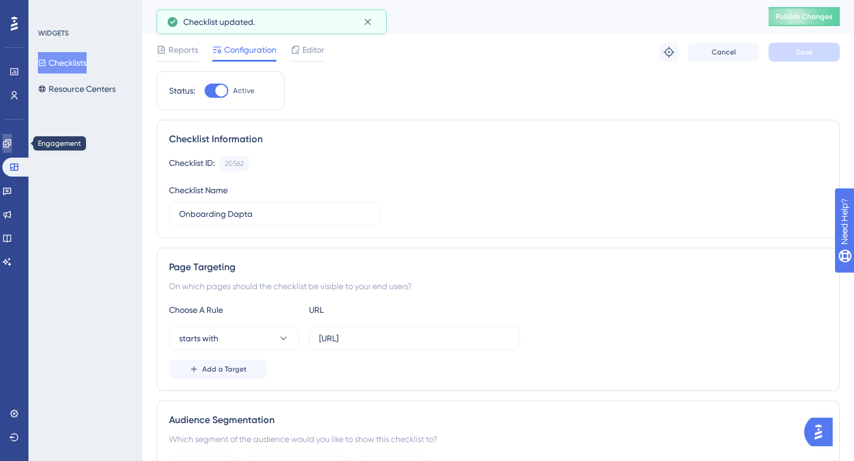
click at [11, 145] on icon at bounding box center [6, 143] width 9 height 9
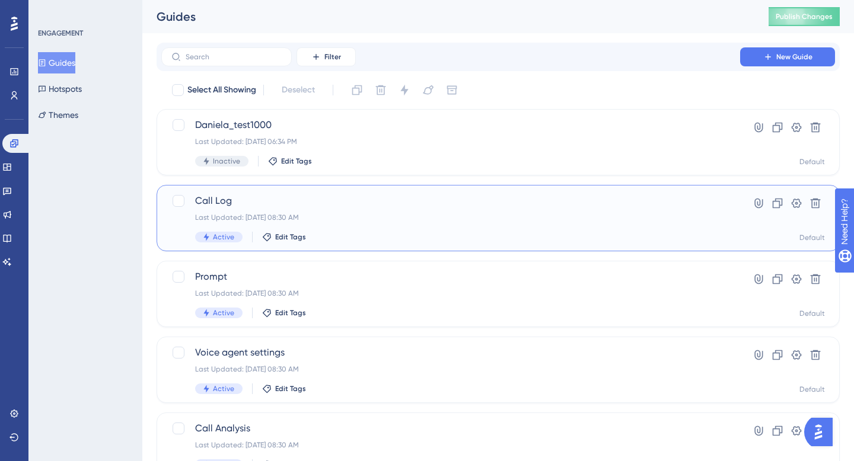
click at [232, 207] on span "Call Log" at bounding box center [450, 201] width 511 height 14
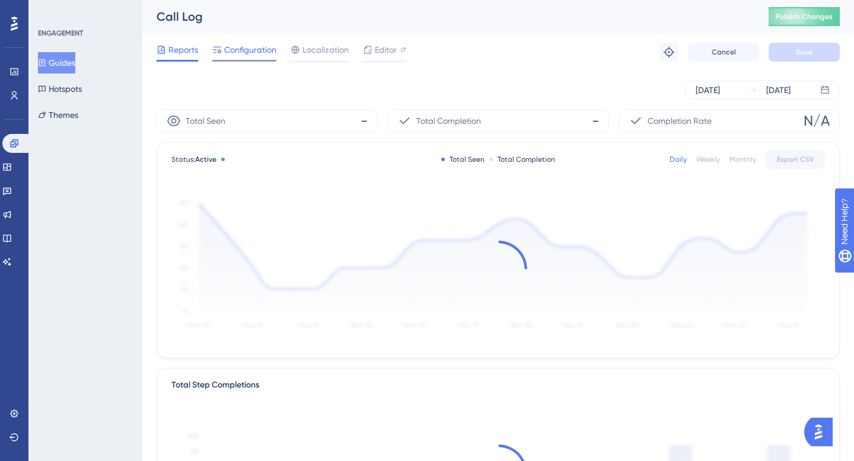
click at [267, 49] on span "Configuration" at bounding box center [250, 50] width 52 height 14
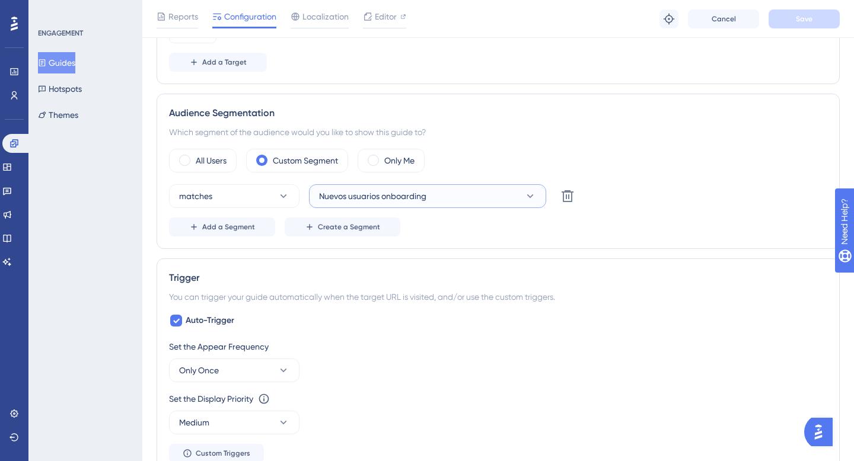
click at [331, 192] on span "Nuevos usuarios onboarding" at bounding box center [372, 196] width 107 height 14
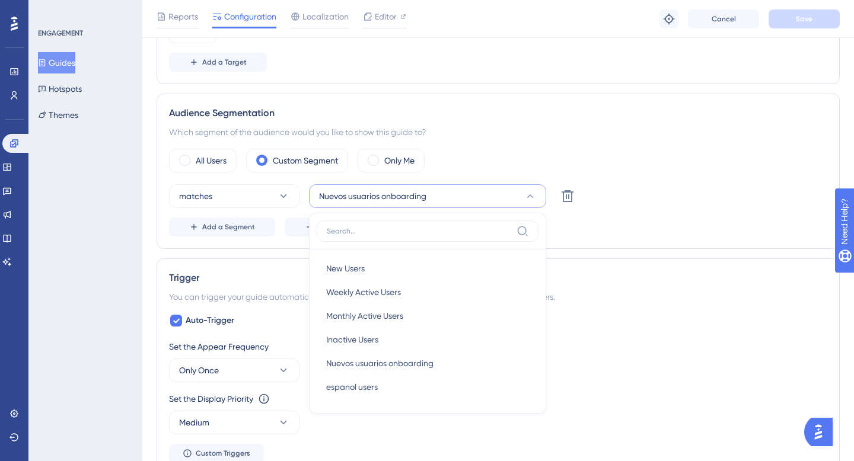
scroll to position [529, 0]
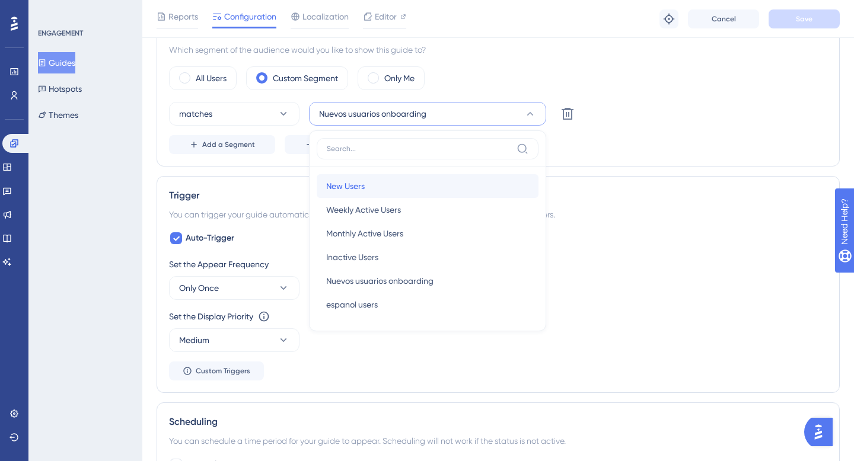
click at [342, 194] on div "New Users New Users" at bounding box center [427, 186] width 203 height 24
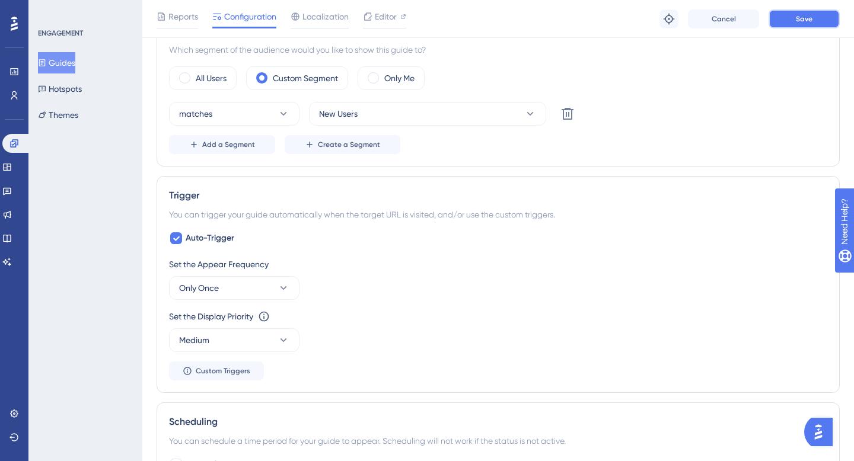
click at [791, 21] on button "Save" at bounding box center [803, 18] width 71 height 19
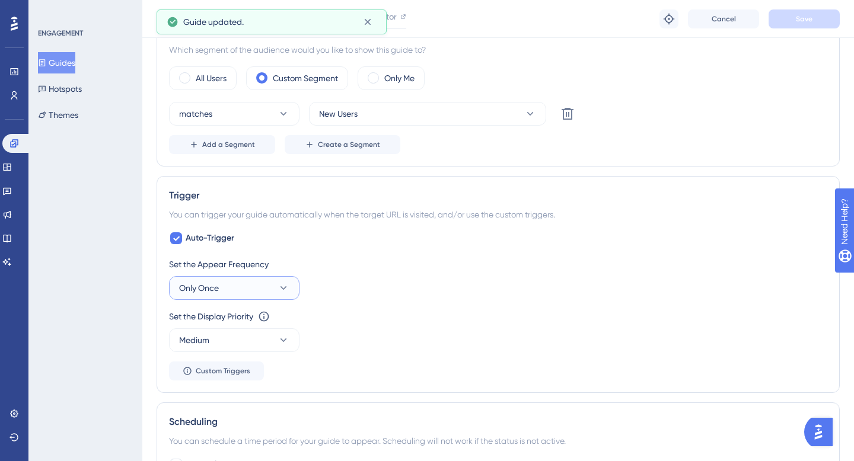
click at [232, 287] on button "Only Once" at bounding box center [234, 288] width 130 height 24
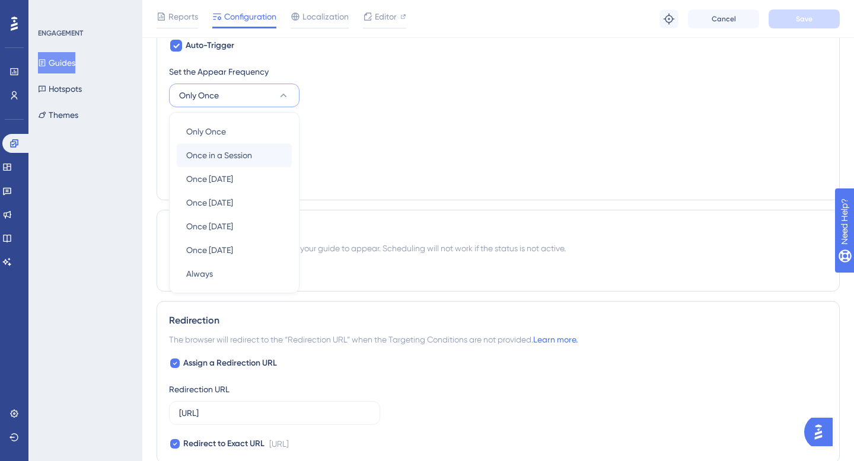
scroll to position [723, 0]
click at [357, 113] on div "Set the Appear Frequency Only Once Only Once Only Once Once in a Session Once i…" at bounding box center [498, 125] width 658 height 123
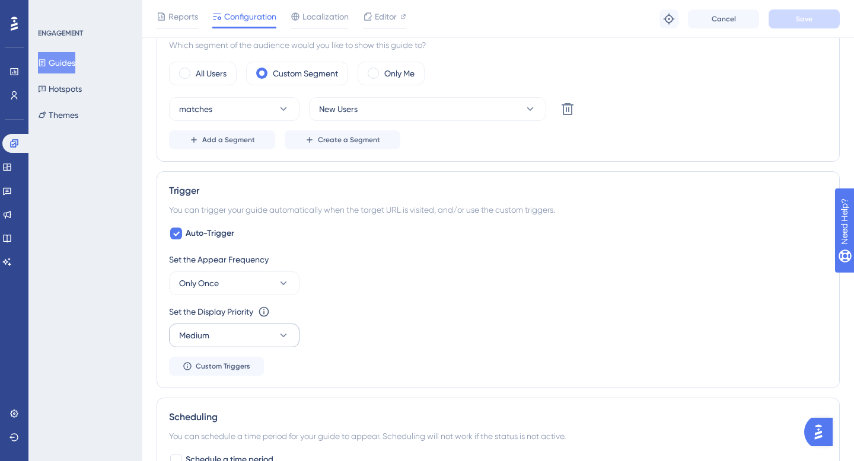
scroll to position [530, 0]
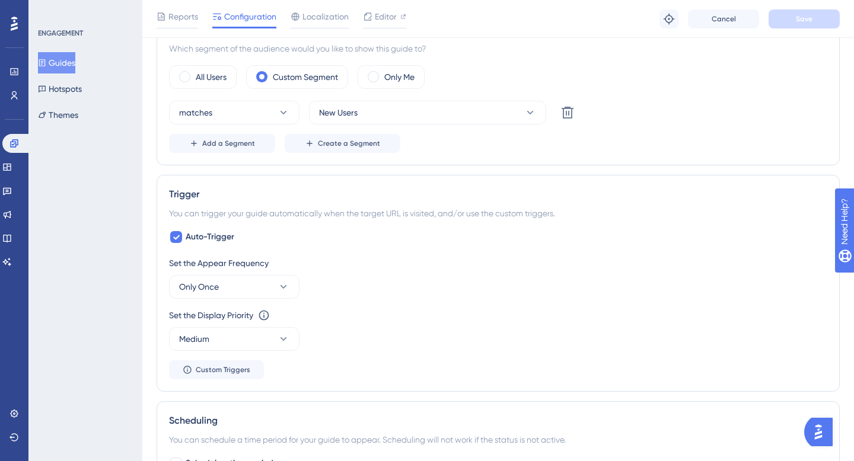
click at [60, 66] on button "Guides" at bounding box center [56, 62] width 37 height 21
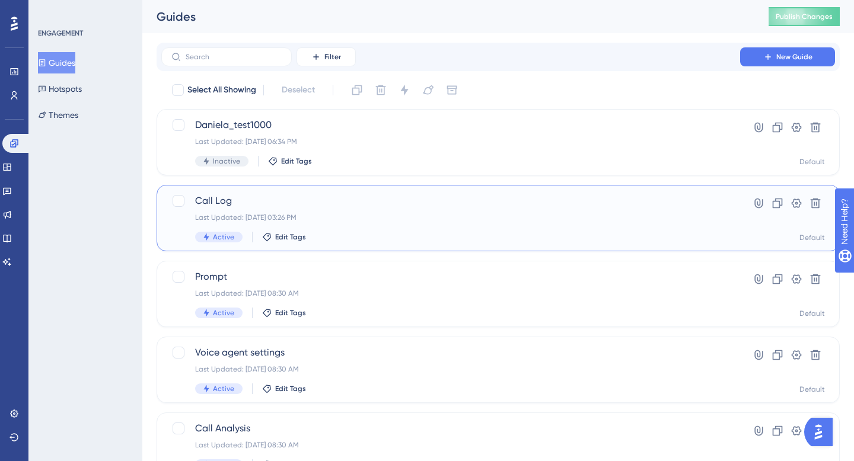
click at [199, 208] on div "Call Log Last Updated: Oct 01 2025, 03:26 PM Active Edit Tags" at bounding box center [450, 218] width 511 height 49
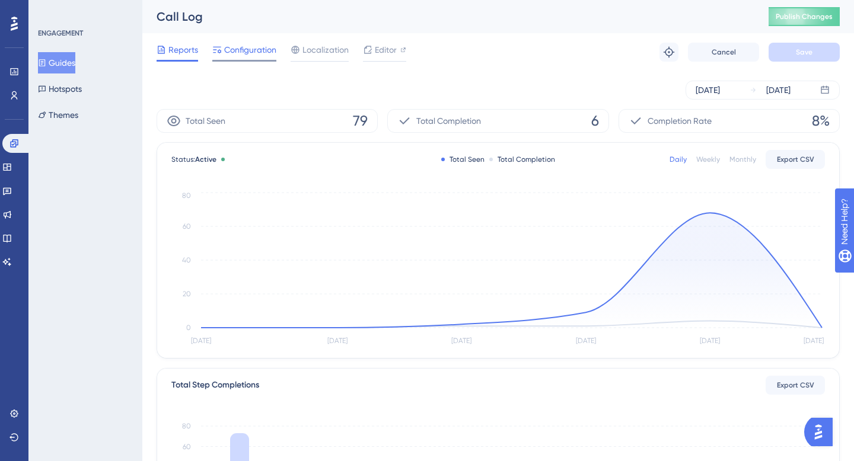
click at [250, 53] on span "Configuration" at bounding box center [250, 50] width 52 height 14
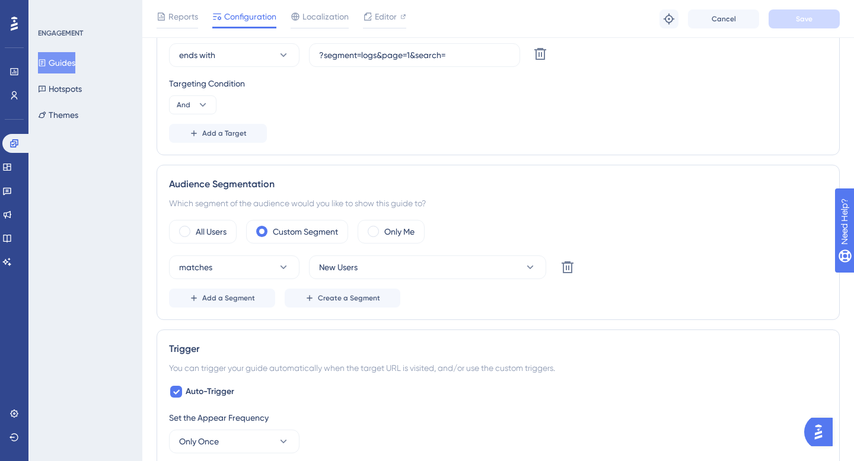
scroll to position [389, 0]
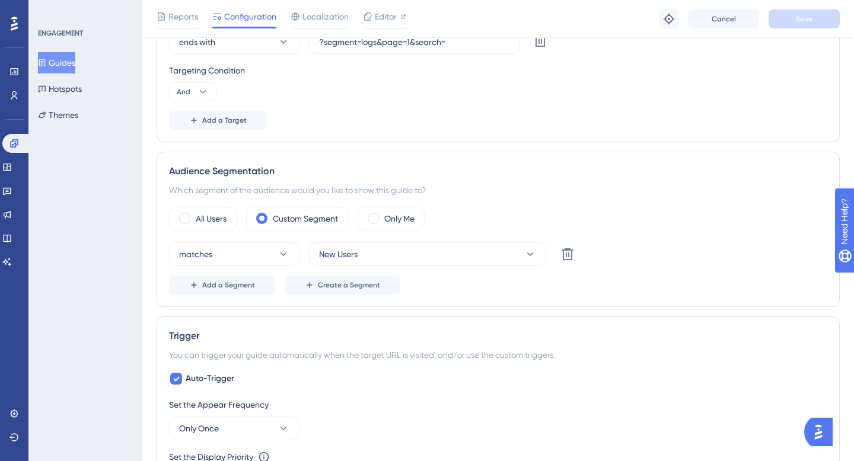
click at [60, 65] on button "Guides" at bounding box center [56, 62] width 37 height 21
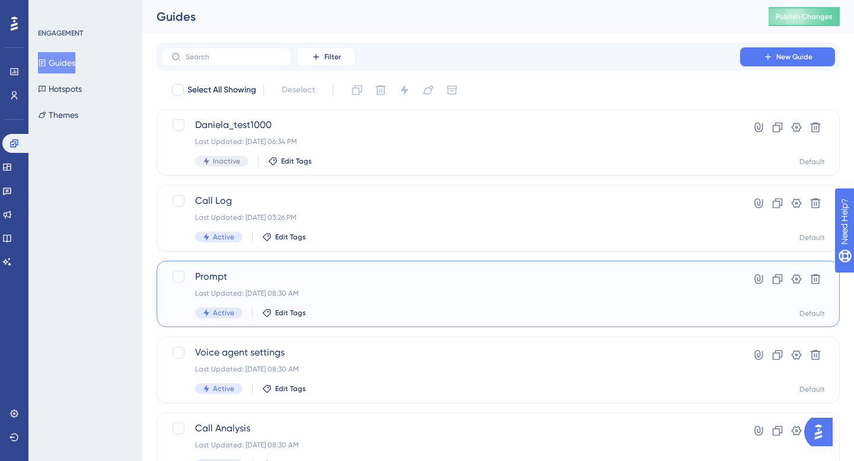
click at [202, 273] on span "Prompt" at bounding box center [450, 277] width 511 height 14
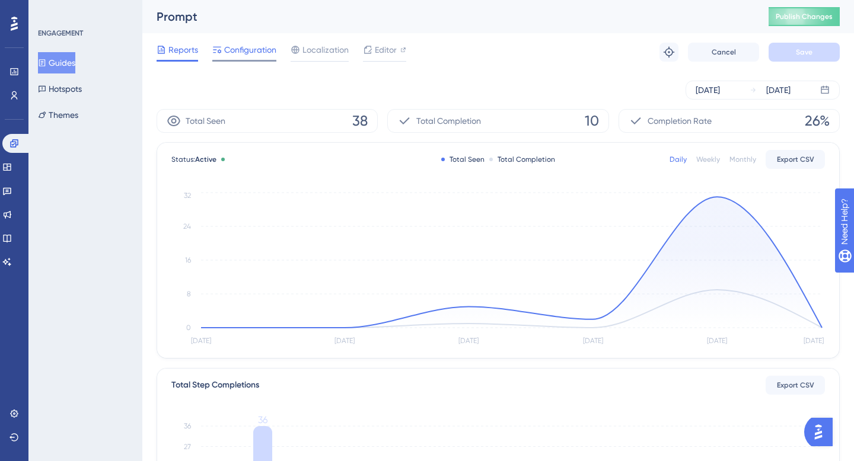
click at [247, 53] on span "Configuration" at bounding box center [250, 50] width 52 height 14
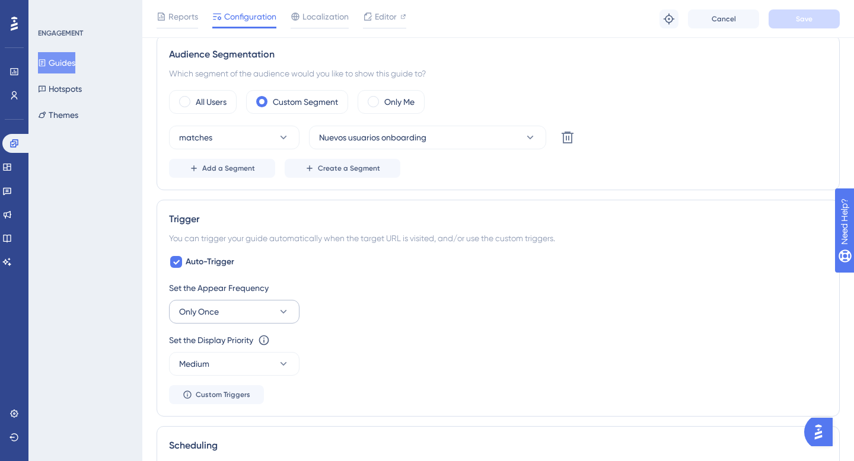
scroll to position [421, 0]
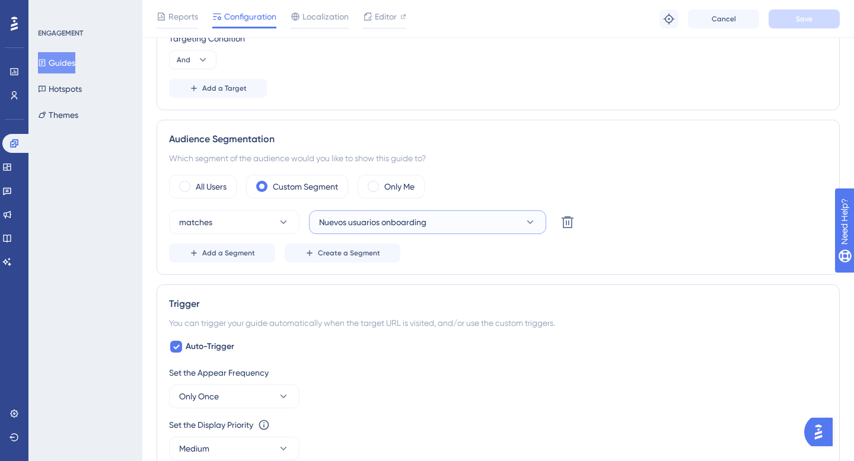
click at [366, 232] on button "Nuevos usuarios onboarding" at bounding box center [427, 222] width 237 height 24
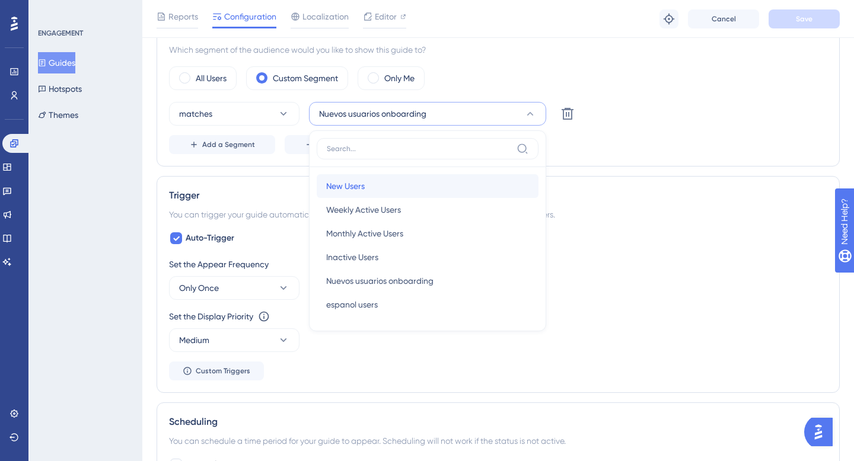
click at [349, 190] on span "New Users" at bounding box center [345, 186] width 39 height 14
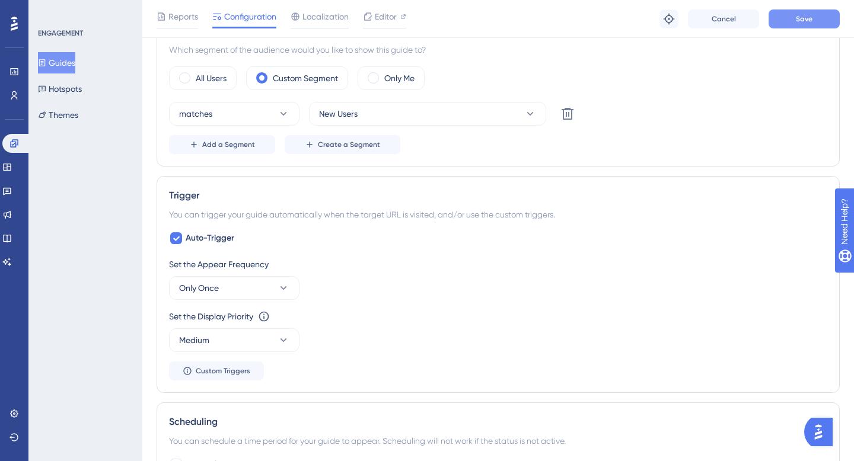
click at [811, 20] on button "Save" at bounding box center [803, 18] width 71 height 19
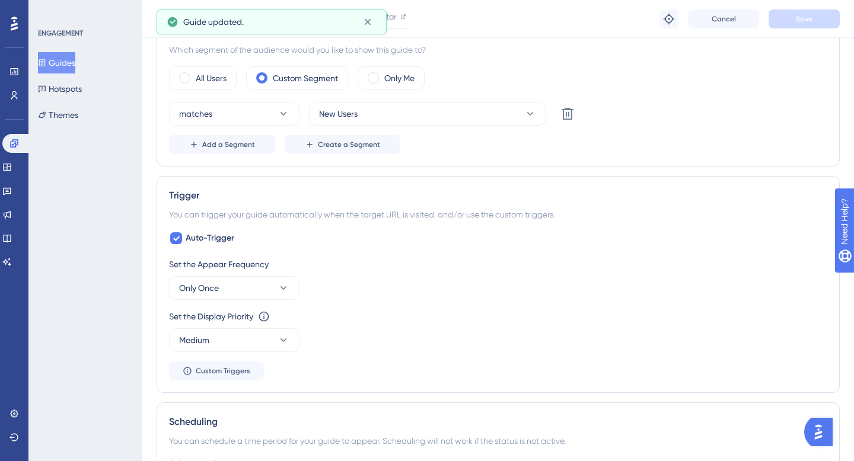
click at [64, 61] on button "Guides" at bounding box center [56, 62] width 37 height 21
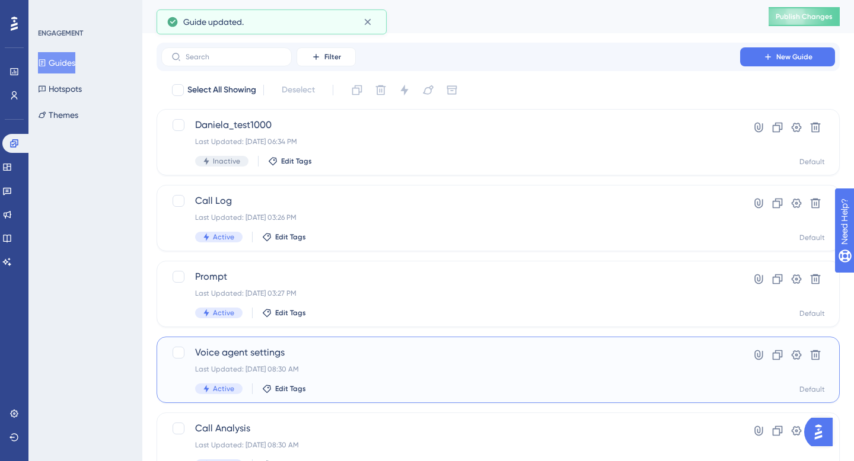
click at [206, 358] on span "Voice agent settings" at bounding box center [450, 353] width 511 height 14
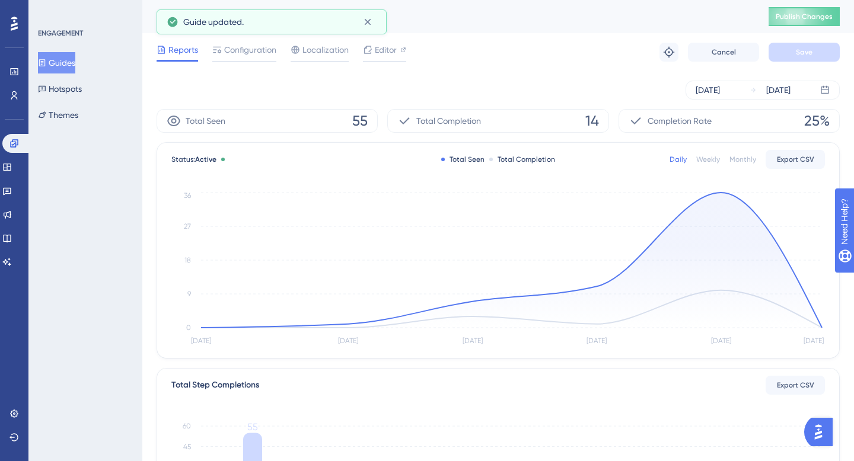
click at [241, 62] on div "Reports Configuration Localization Editor Troubleshoot Cancel Save" at bounding box center [497, 52] width 683 height 38
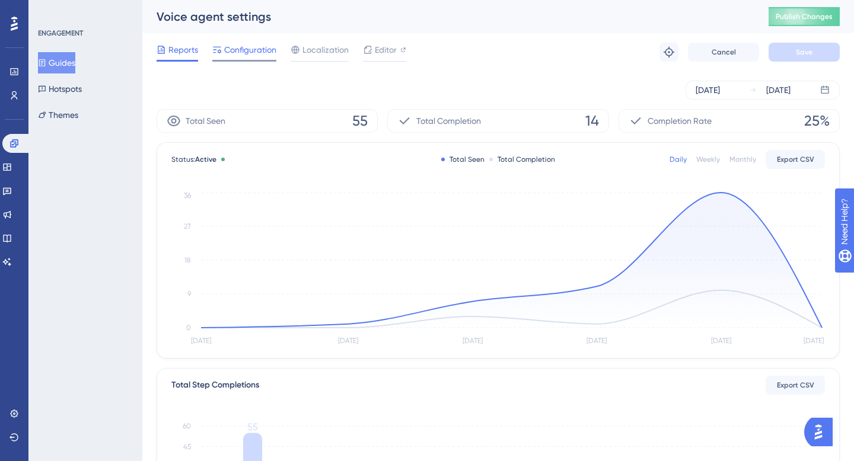
click at [241, 50] on span "Configuration" at bounding box center [250, 50] width 52 height 14
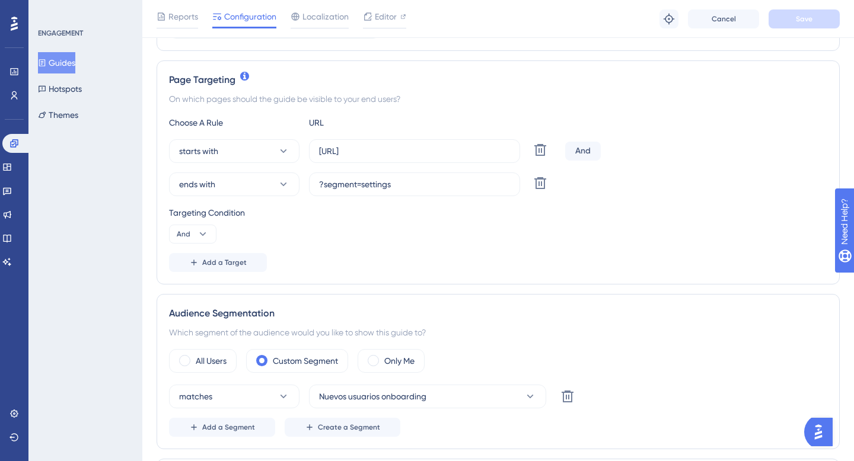
scroll to position [375, 0]
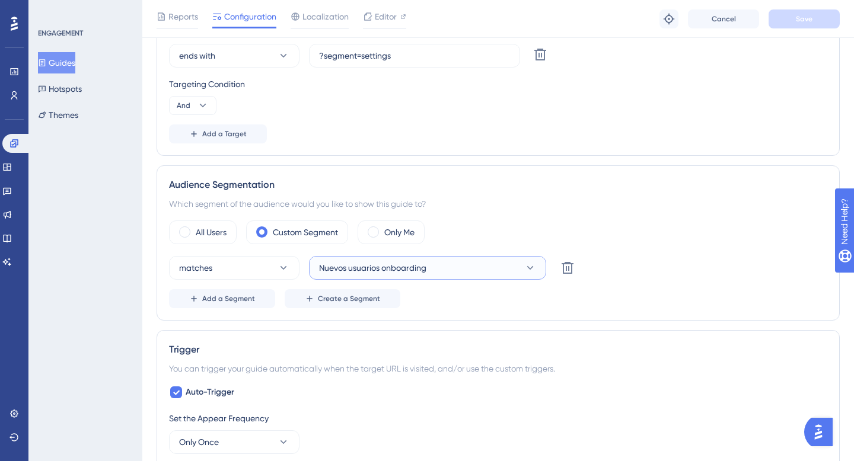
click at [344, 266] on span "Nuevos usuarios onboarding" at bounding box center [372, 268] width 107 height 14
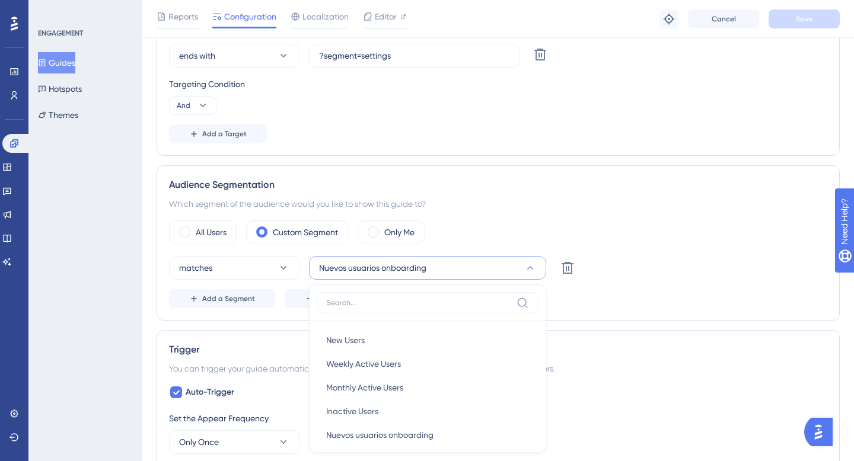
scroll to position [513, 0]
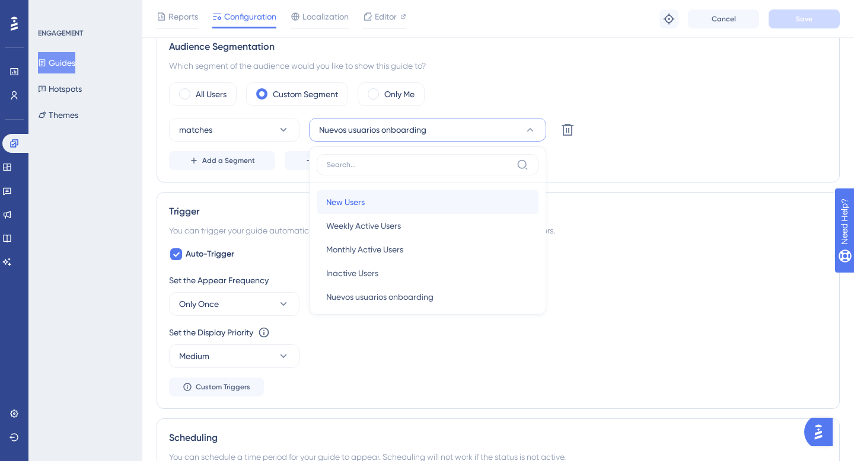
click at [362, 203] on span "New Users" at bounding box center [345, 202] width 39 height 14
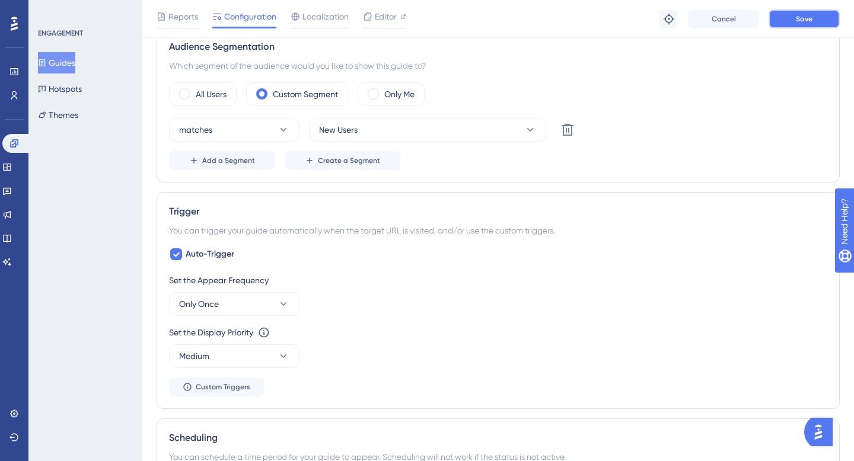
click at [829, 12] on button "Save" at bounding box center [803, 18] width 71 height 19
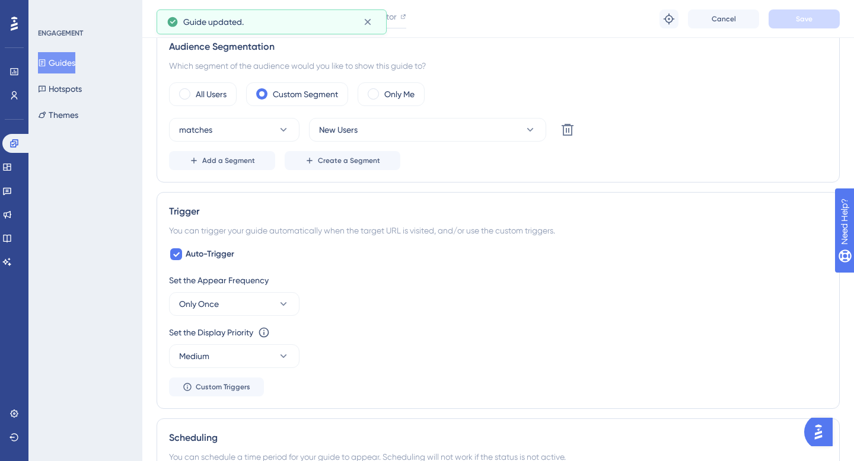
click at [63, 60] on button "Guides" at bounding box center [56, 62] width 37 height 21
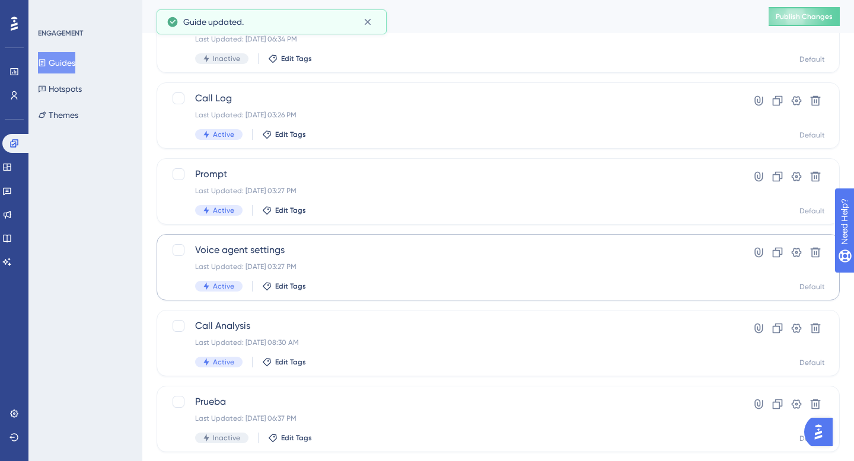
scroll to position [106, 0]
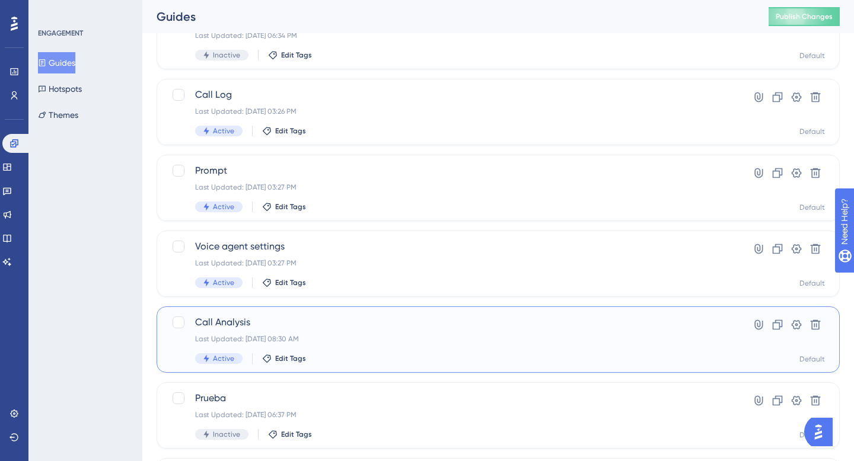
click at [223, 319] on span "Call Analysis" at bounding box center [450, 322] width 511 height 14
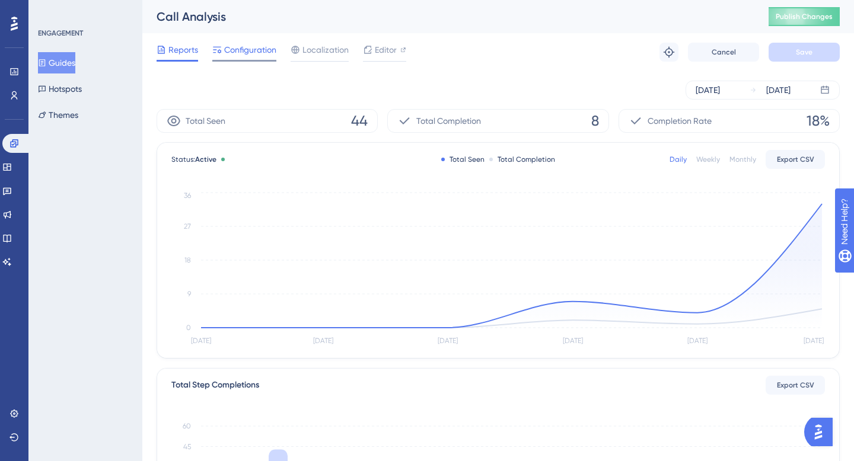
click at [251, 45] on span "Configuration" at bounding box center [250, 50] width 52 height 14
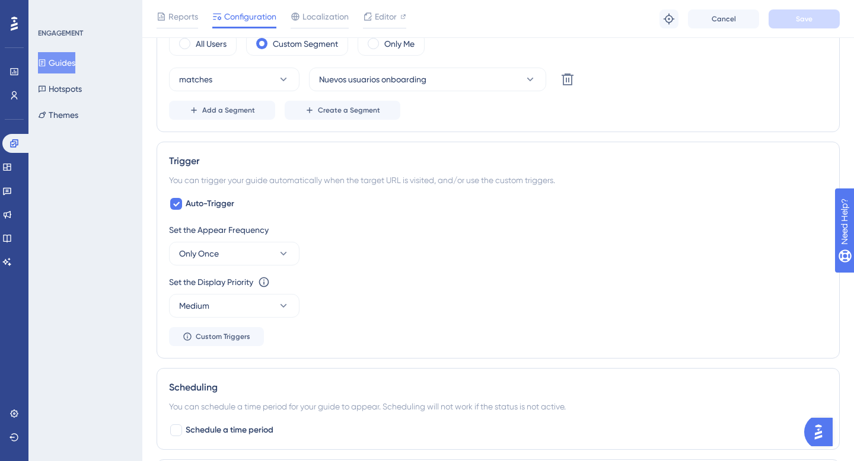
scroll to position [564, 0]
click at [337, 91] on div "matches Nuevos usuarios onboarding Delete Add a Segment Create a Segment" at bounding box center [498, 93] width 658 height 52
click at [337, 88] on button "Nuevos usuarios onboarding" at bounding box center [427, 79] width 237 height 24
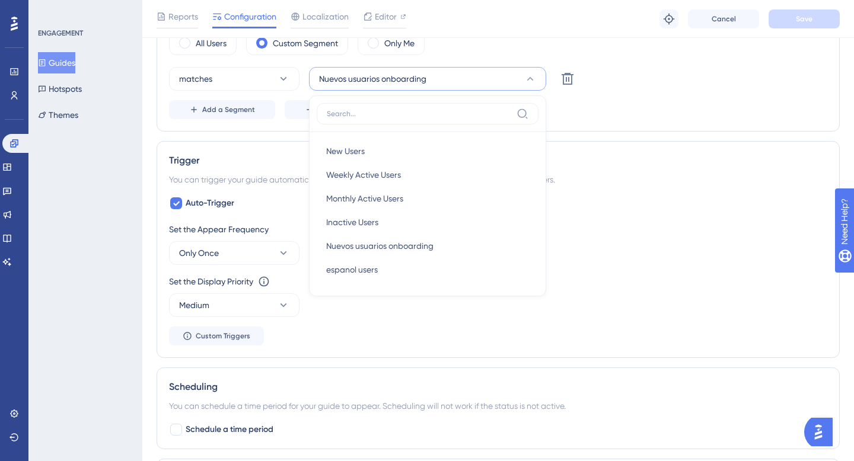
scroll to position [529, 0]
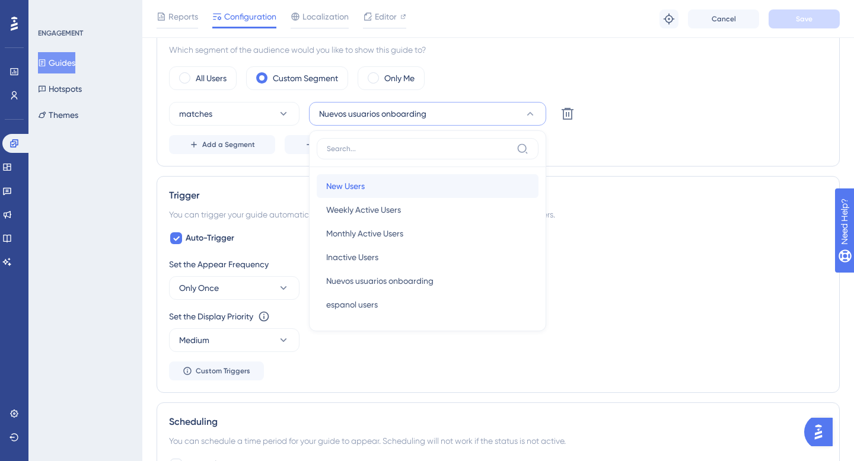
click at [347, 186] on span "New Users" at bounding box center [345, 186] width 39 height 14
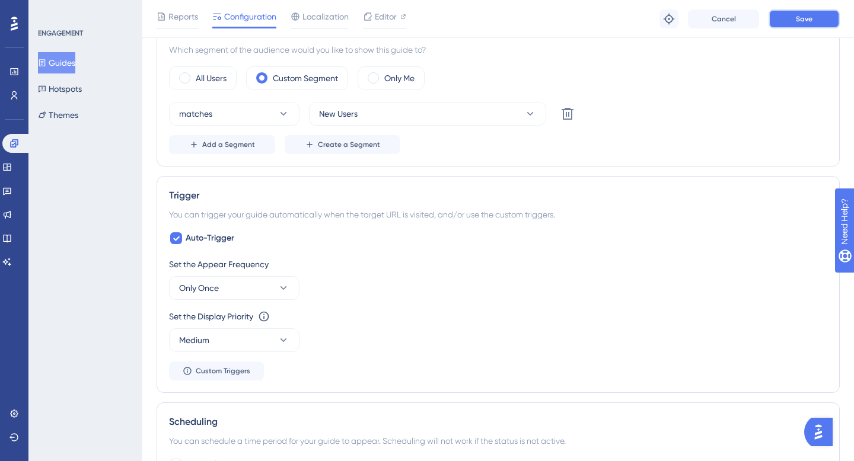
click at [779, 24] on button "Save" at bounding box center [803, 18] width 71 height 19
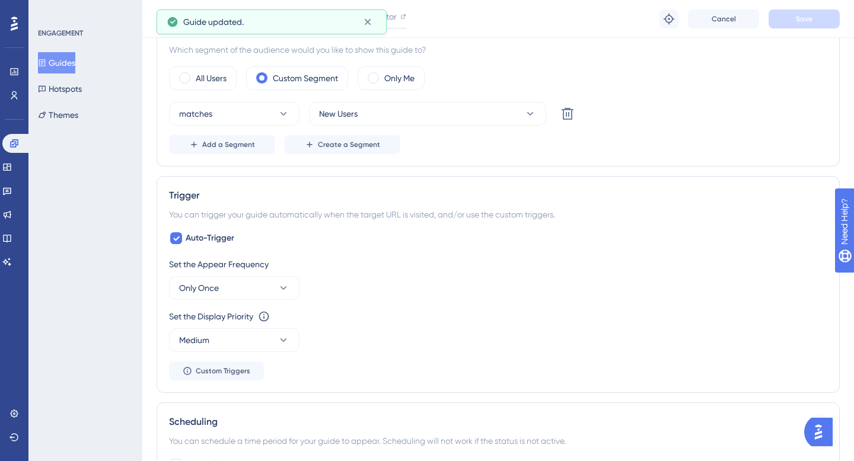
click at [69, 69] on button "Guides" at bounding box center [56, 62] width 37 height 21
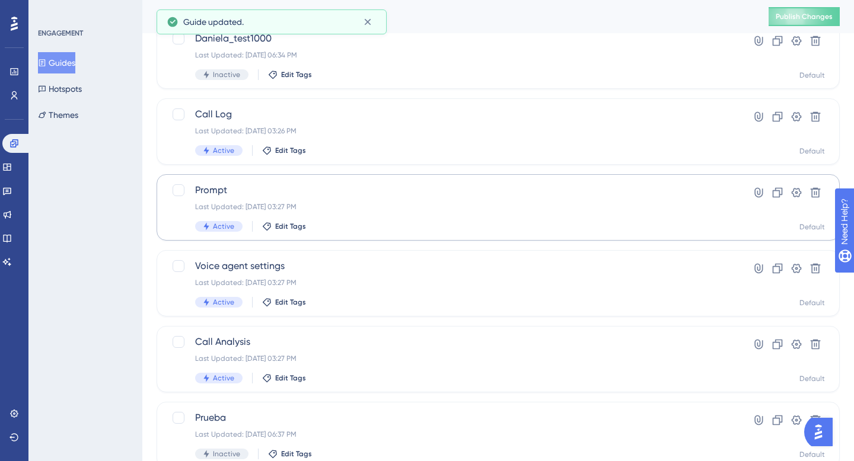
scroll to position [90, 0]
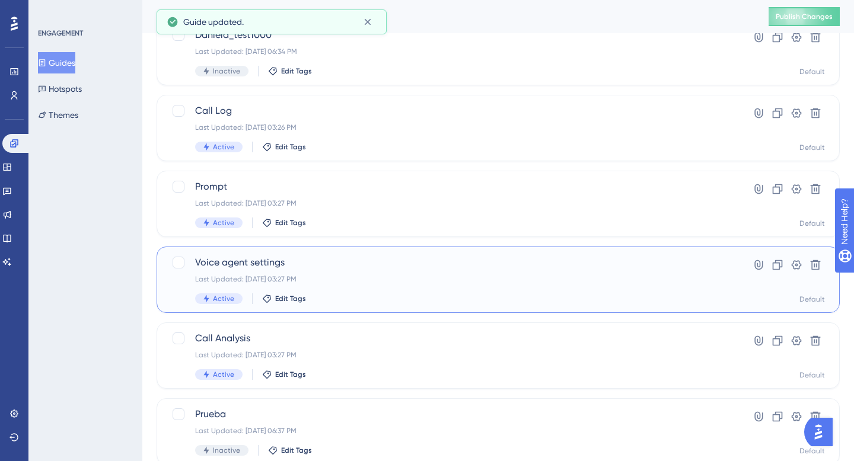
click at [275, 268] on span "Voice agent settings" at bounding box center [450, 262] width 511 height 14
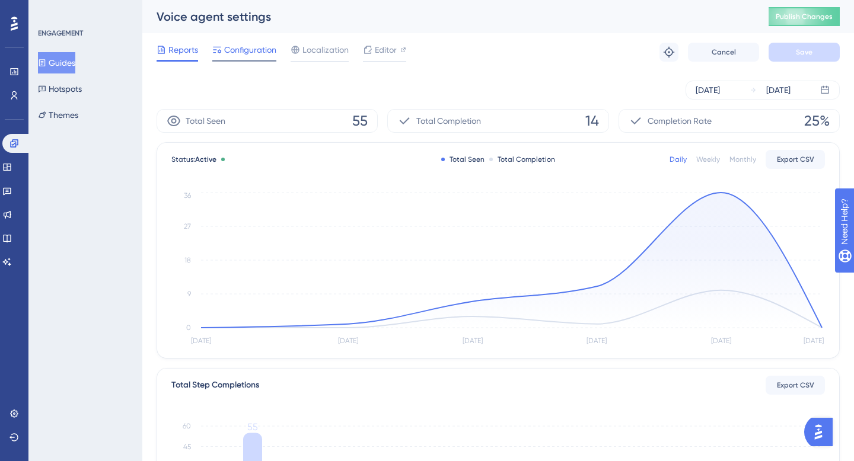
click at [263, 52] on span "Configuration" at bounding box center [250, 50] width 52 height 14
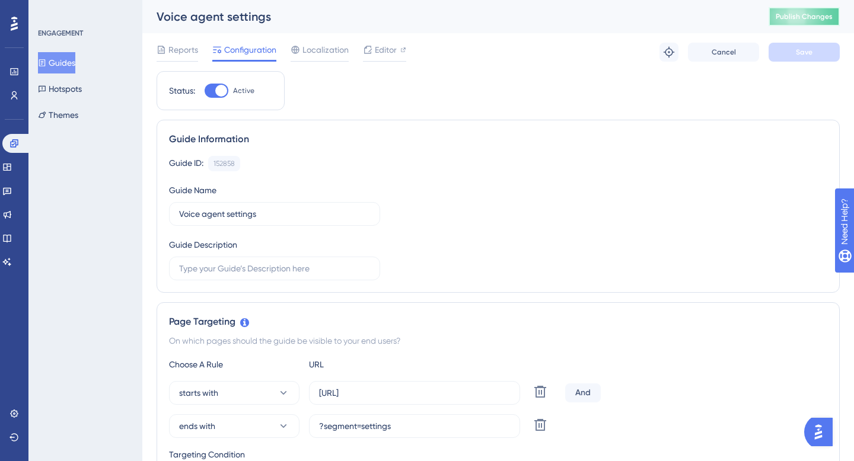
click at [812, 18] on span "Publish Changes" at bounding box center [803, 16] width 57 height 9
click at [11, 92] on icon at bounding box center [13, 95] width 9 height 9
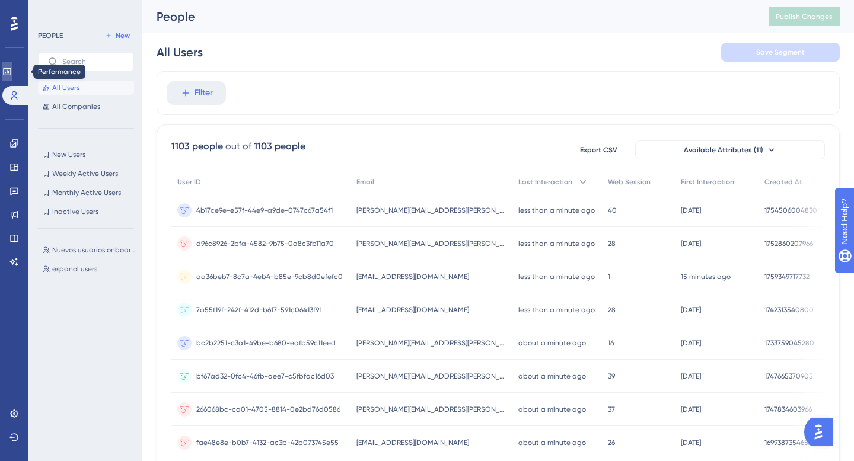
click at [12, 69] on icon at bounding box center [6, 71] width 9 height 9
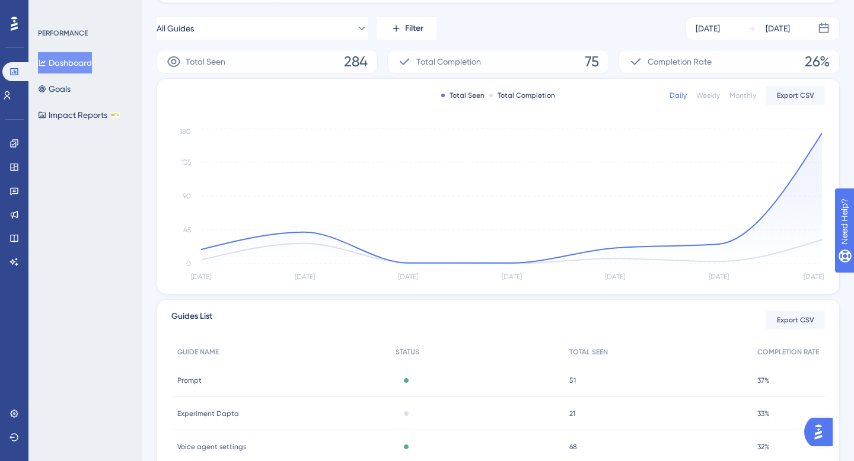
scroll to position [58, 0]
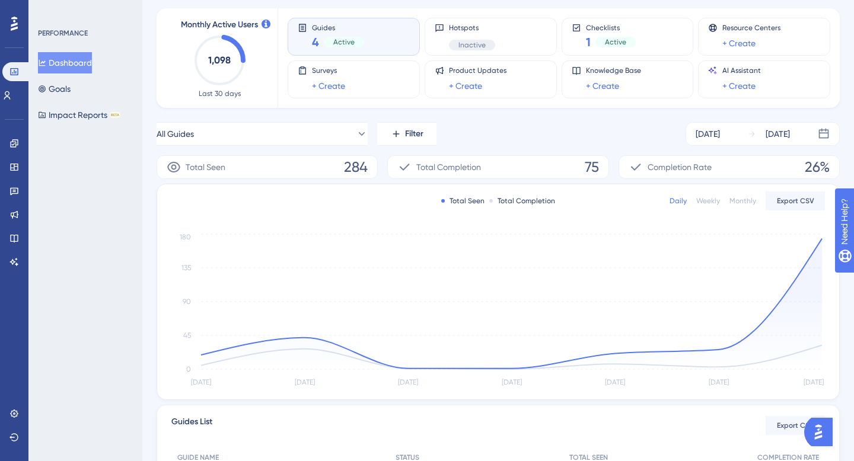
click at [70, 68] on button "Dashboard" at bounding box center [65, 62] width 54 height 21
click at [775, 139] on div "[DATE]" at bounding box center [777, 134] width 24 height 14
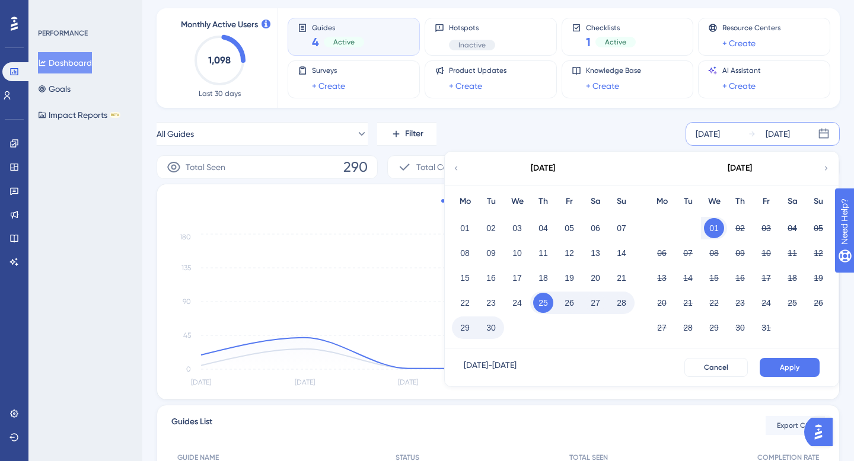
click at [716, 229] on button "01" at bounding box center [714, 228] width 20 height 20
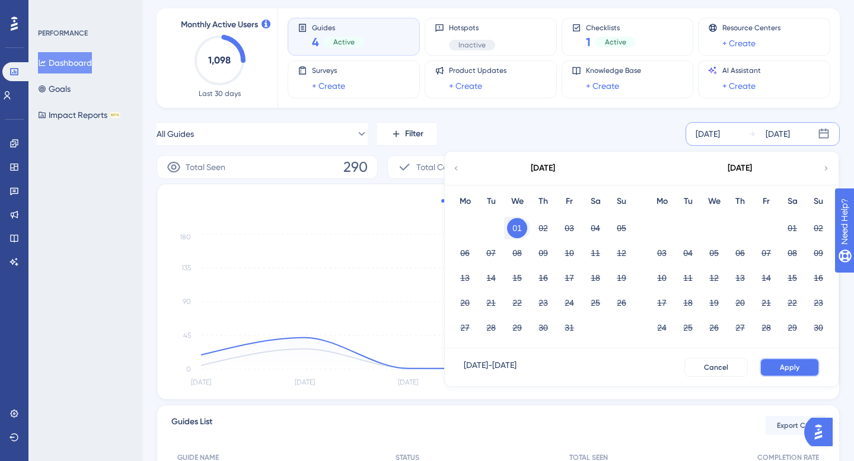
click at [779, 370] on button "Apply" at bounding box center [789, 367] width 60 height 19
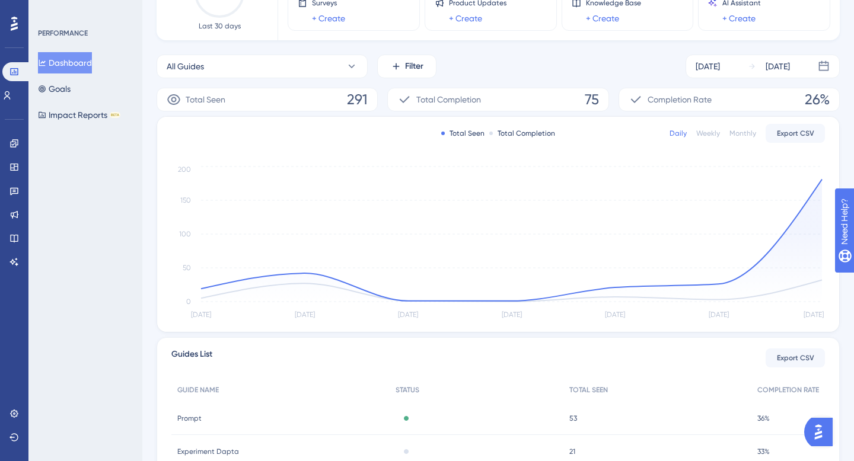
scroll to position [10, 0]
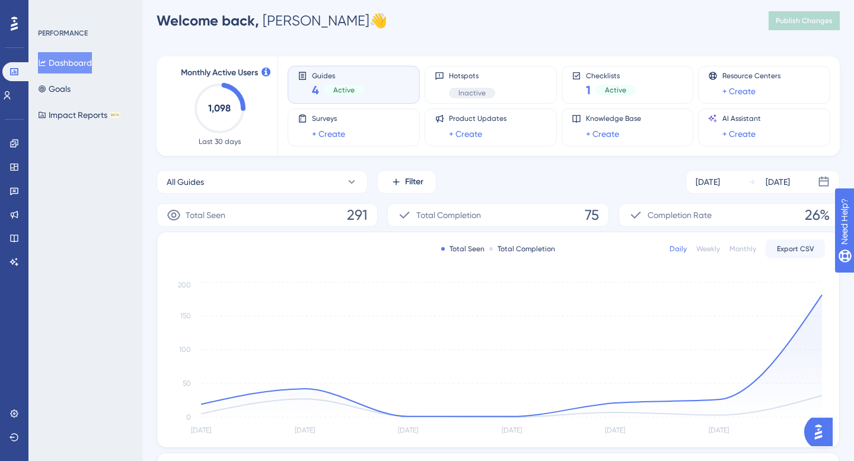
click at [279, 198] on div "All Guides Filter Sep 25 2025 Oct 01 2025 Total Seen 291 Total Completion 75 Co…" at bounding box center [497, 439] width 683 height 538
click at [279, 182] on button "All Guides" at bounding box center [261, 182] width 211 height 24
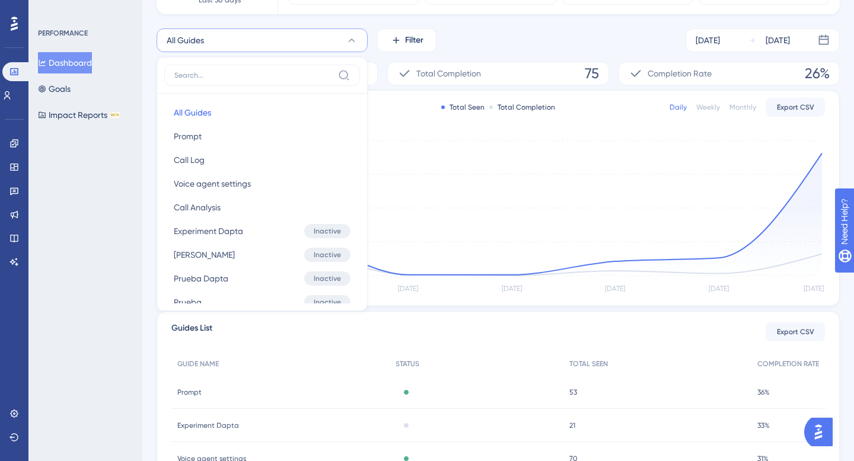
scroll to position [148, 0]
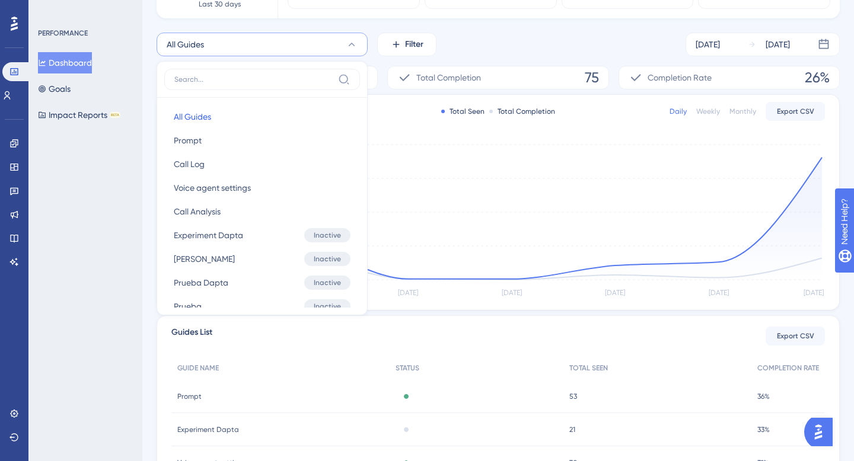
click at [279, 61] on div "All Guides All Guides Prompt Prompt Call Log Call Log Voice agent settings Voic…" at bounding box center [261, 188] width 211 height 254
click at [282, 48] on button "All Guides" at bounding box center [261, 45] width 211 height 24
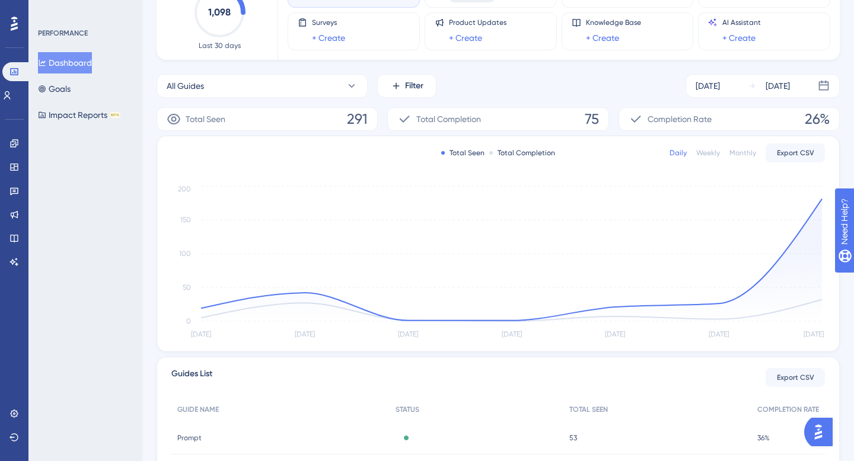
scroll to position [0, 0]
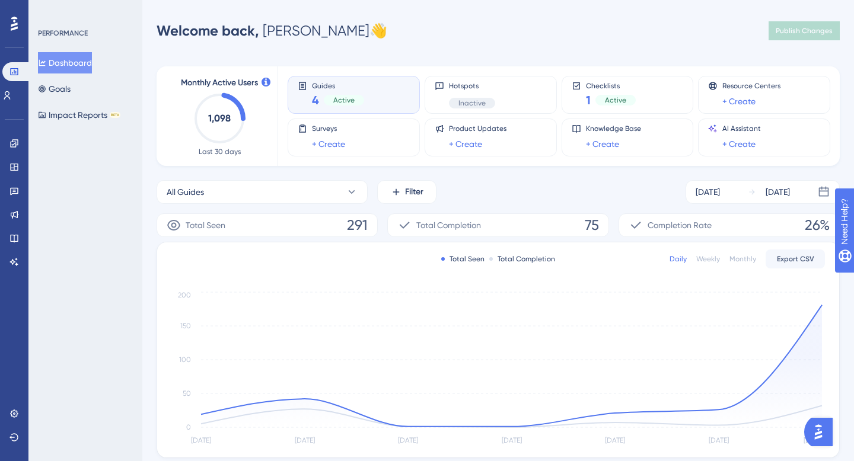
click at [312, 105] on span "4" at bounding box center [315, 100] width 7 height 17
click at [322, 88] on span "Guides" at bounding box center [338, 85] width 52 height 8
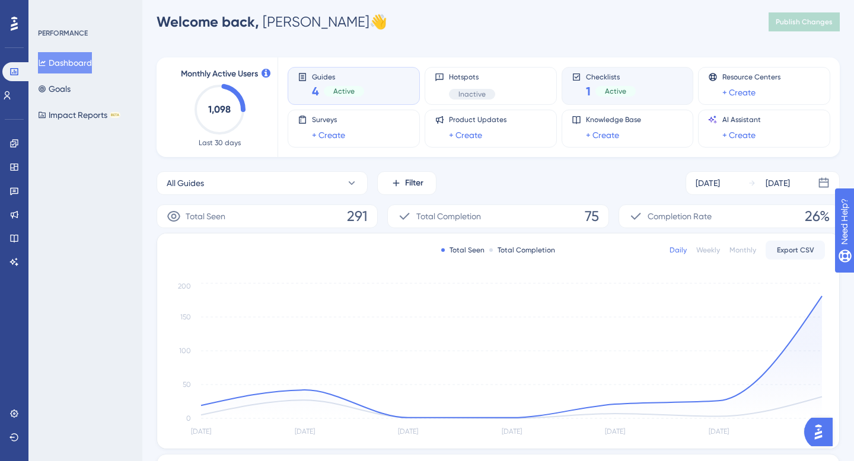
click at [581, 87] on div "Checklists 1 Active" at bounding box center [627, 85] width 112 height 27
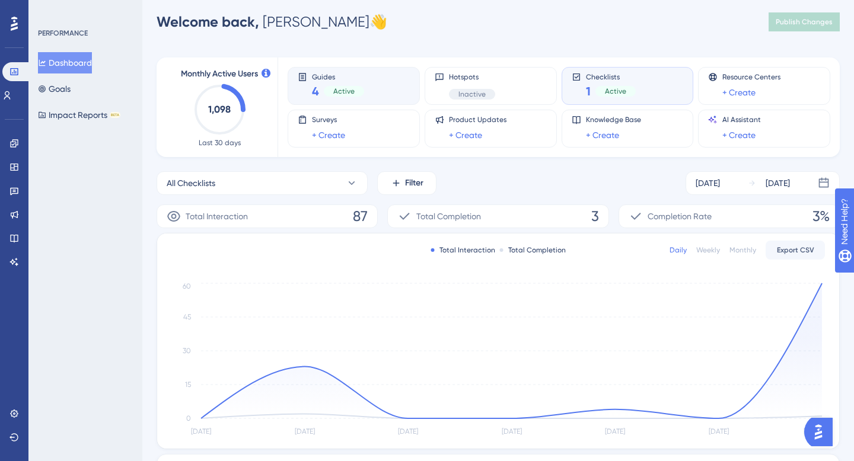
click at [396, 72] on div "Guides 4 Active" at bounding box center [354, 85] width 112 height 27
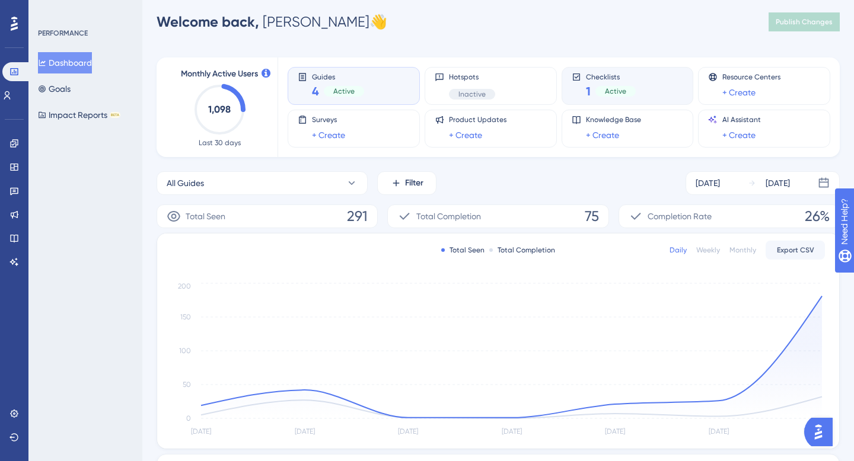
click at [577, 78] on icon at bounding box center [575, 76] width 9 height 9
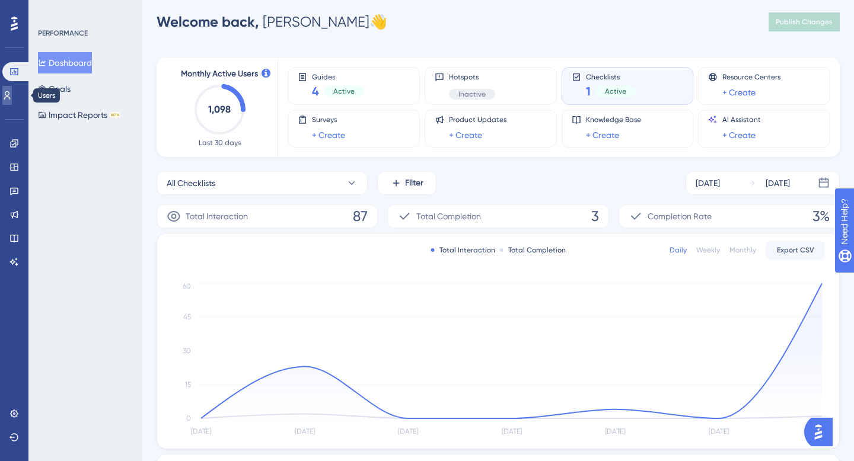
click at [12, 90] on link at bounding box center [6, 95] width 9 height 19
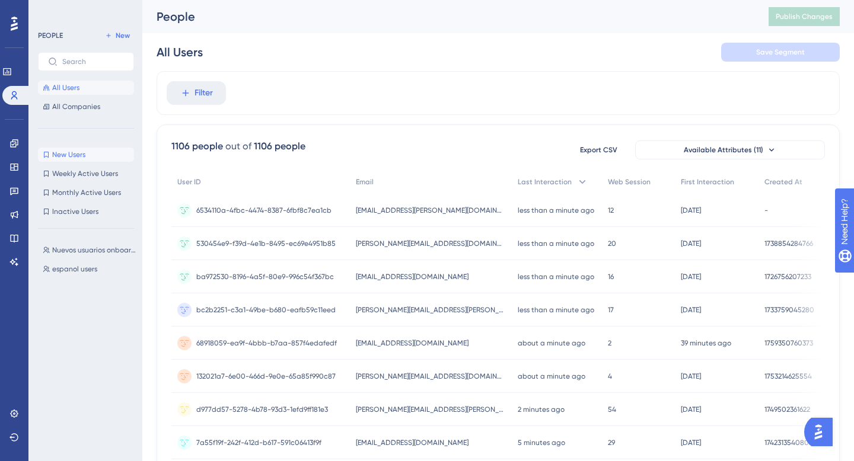
click at [72, 150] on span "New Users" at bounding box center [68, 154] width 33 height 9
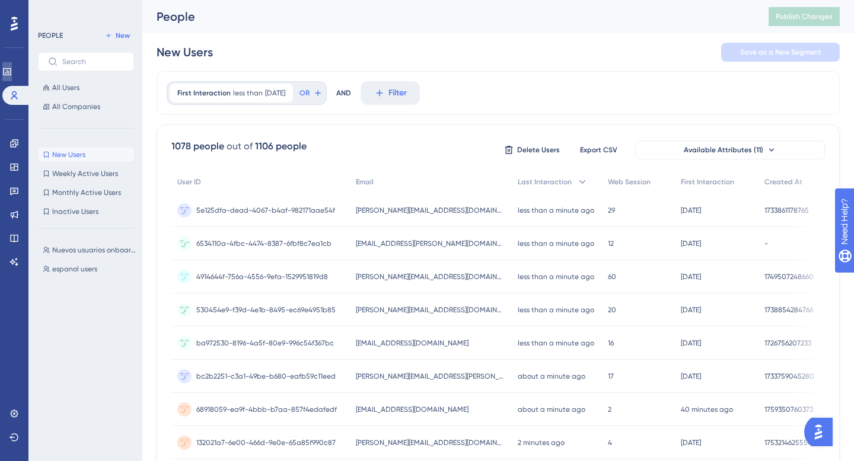
click at [10, 63] on link at bounding box center [6, 71] width 9 height 19
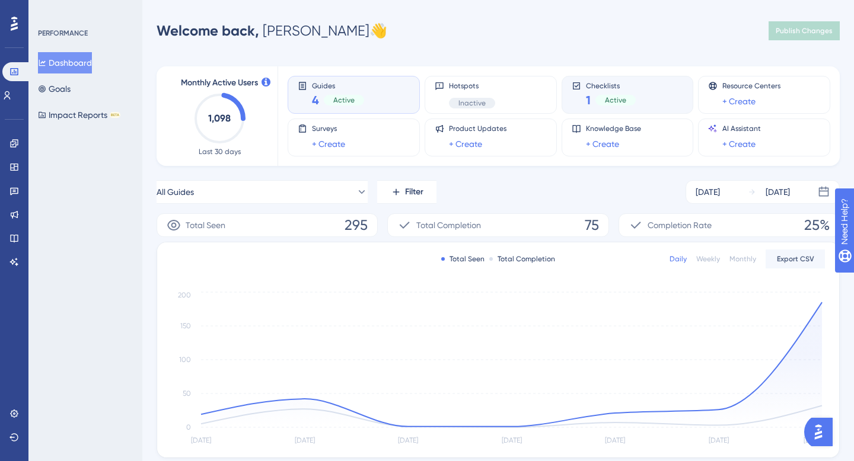
click at [568, 106] on div "Checklists 1 Active" at bounding box center [627, 95] width 132 height 38
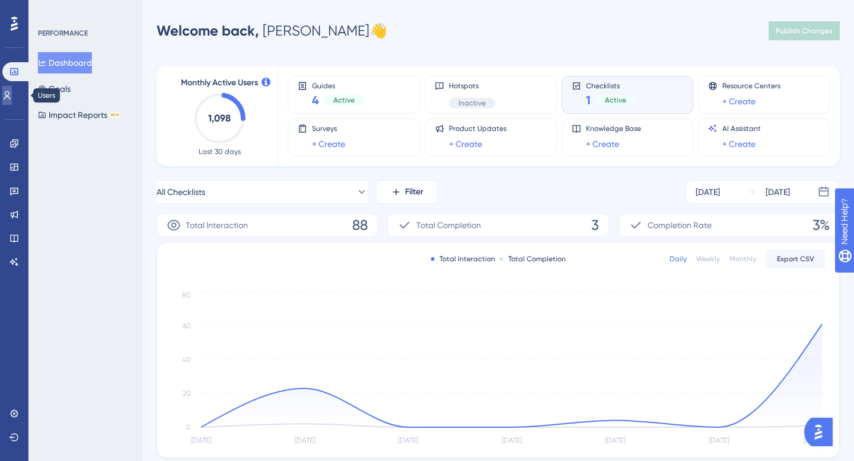
click at [9, 90] on link at bounding box center [6, 95] width 9 height 19
